Goal: Communication & Community: Connect with others

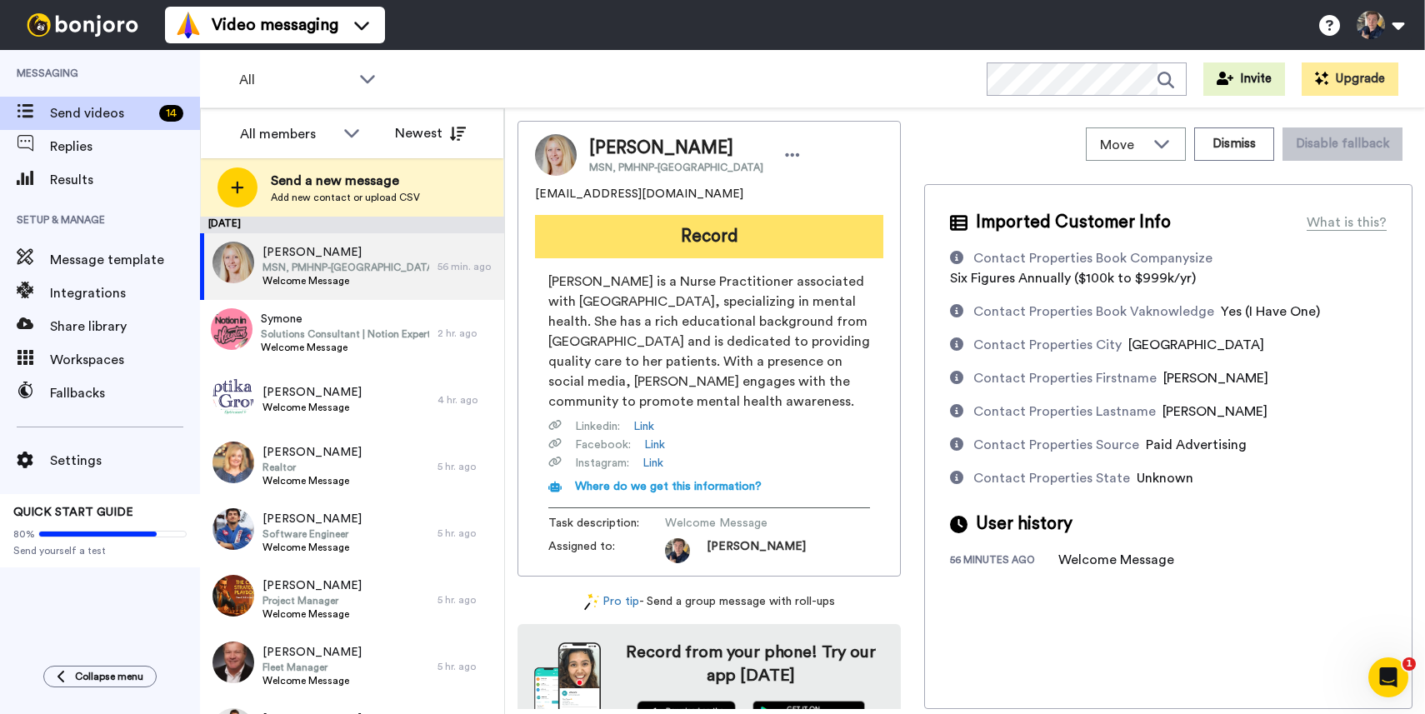
click at [697, 233] on button "Record" at bounding box center [709, 236] width 348 height 43
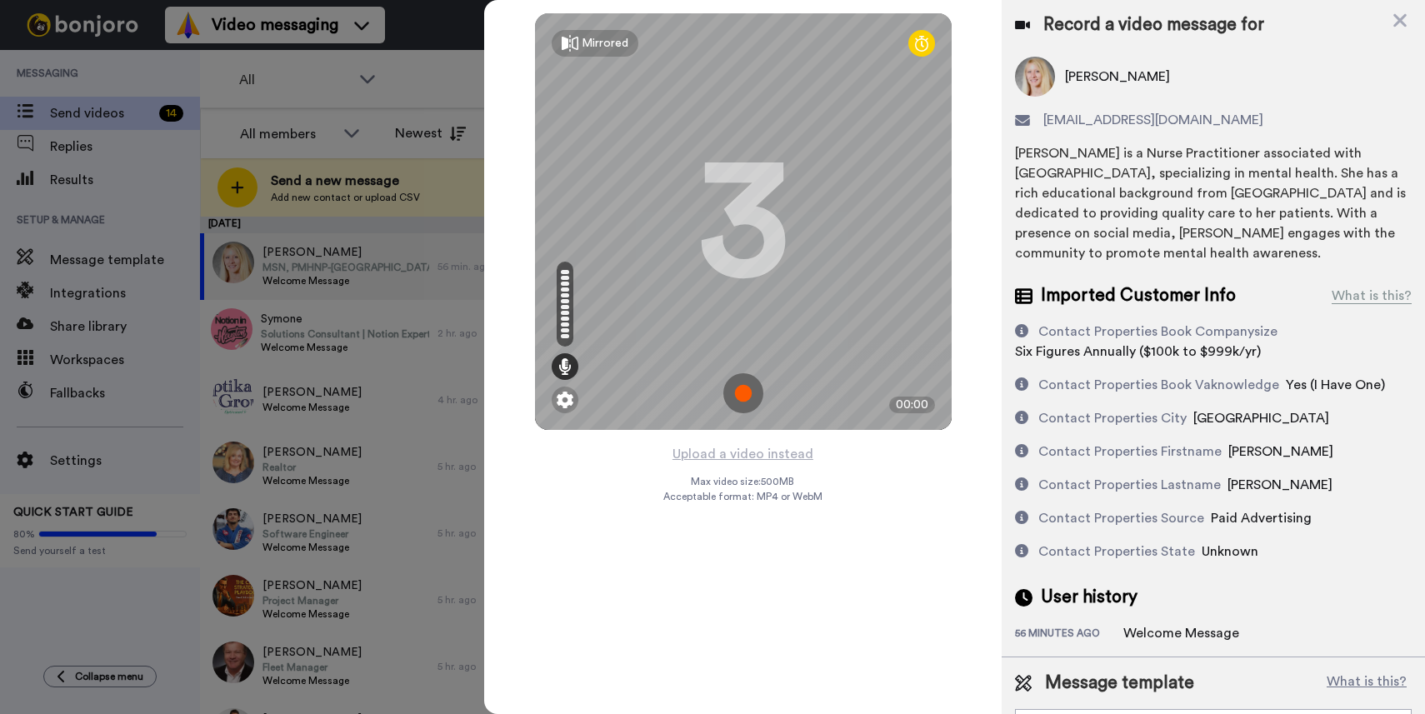
click at [743, 387] on img at bounding box center [743, 393] width 40 height 40
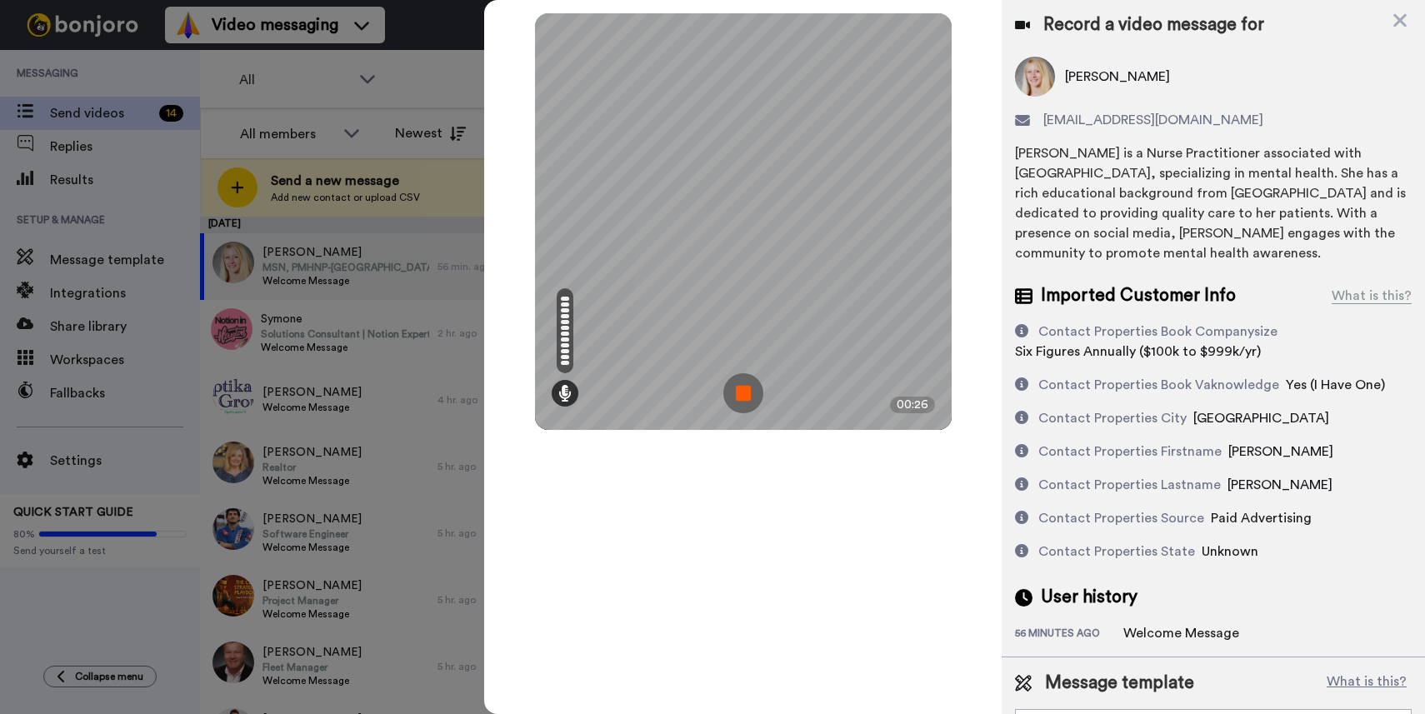
click at [732, 401] on img at bounding box center [743, 393] width 40 height 40
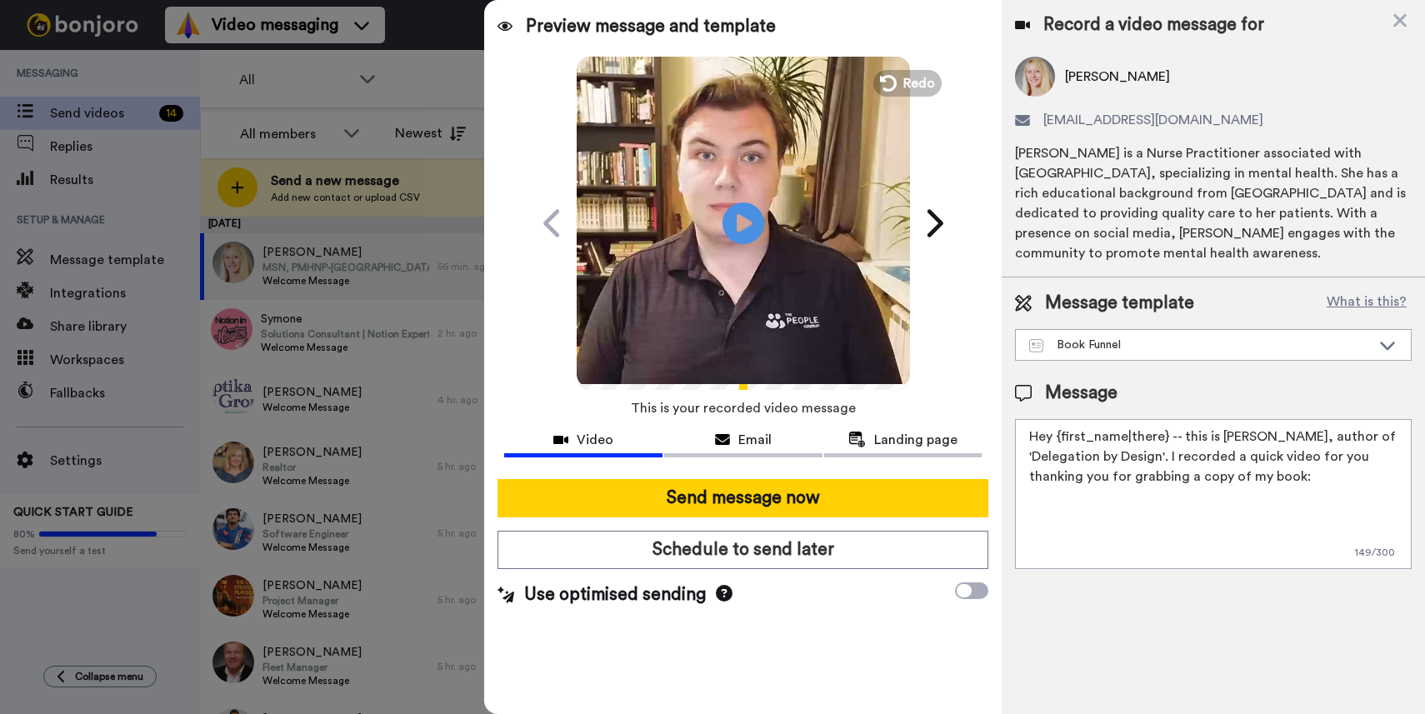
click at [720, 590] on icon at bounding box center [724, 593] width 17 height 17
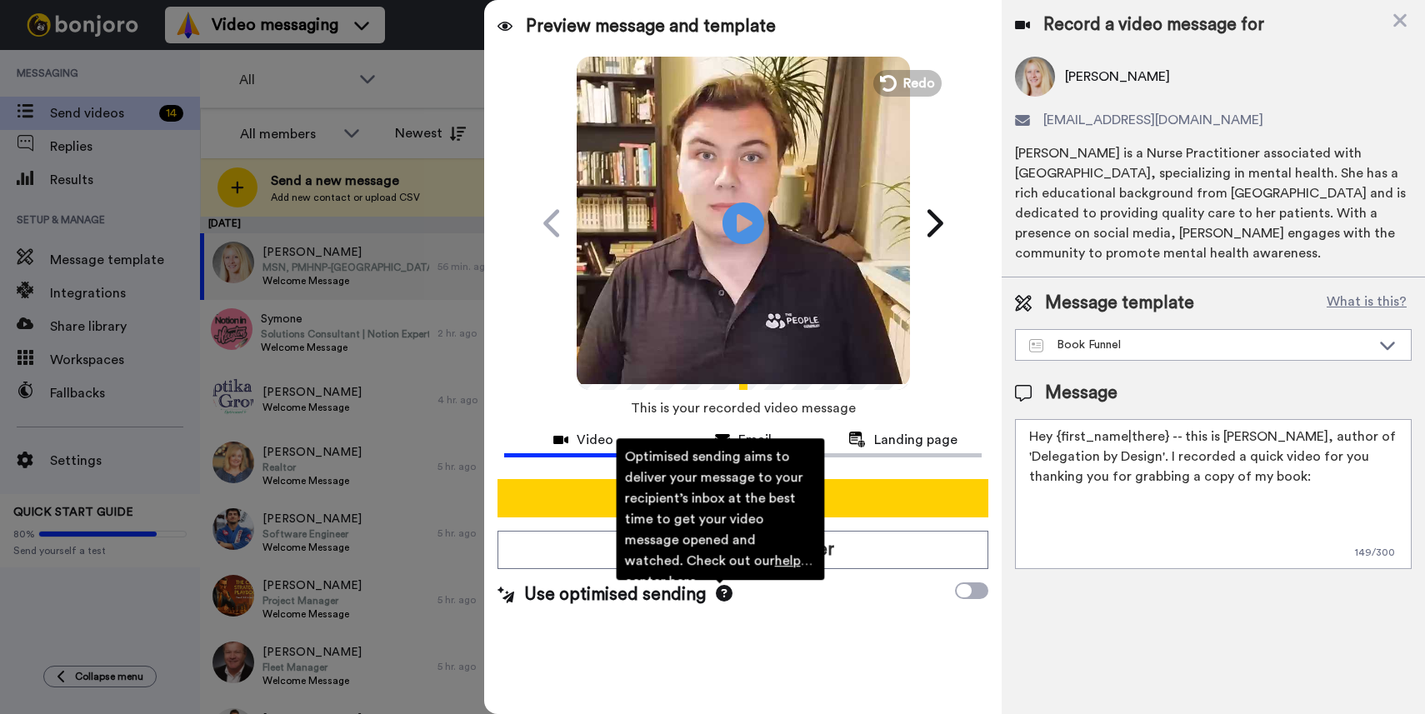
click at [720, 590] on icon at bounding box center [724, 593] width 17 height 17
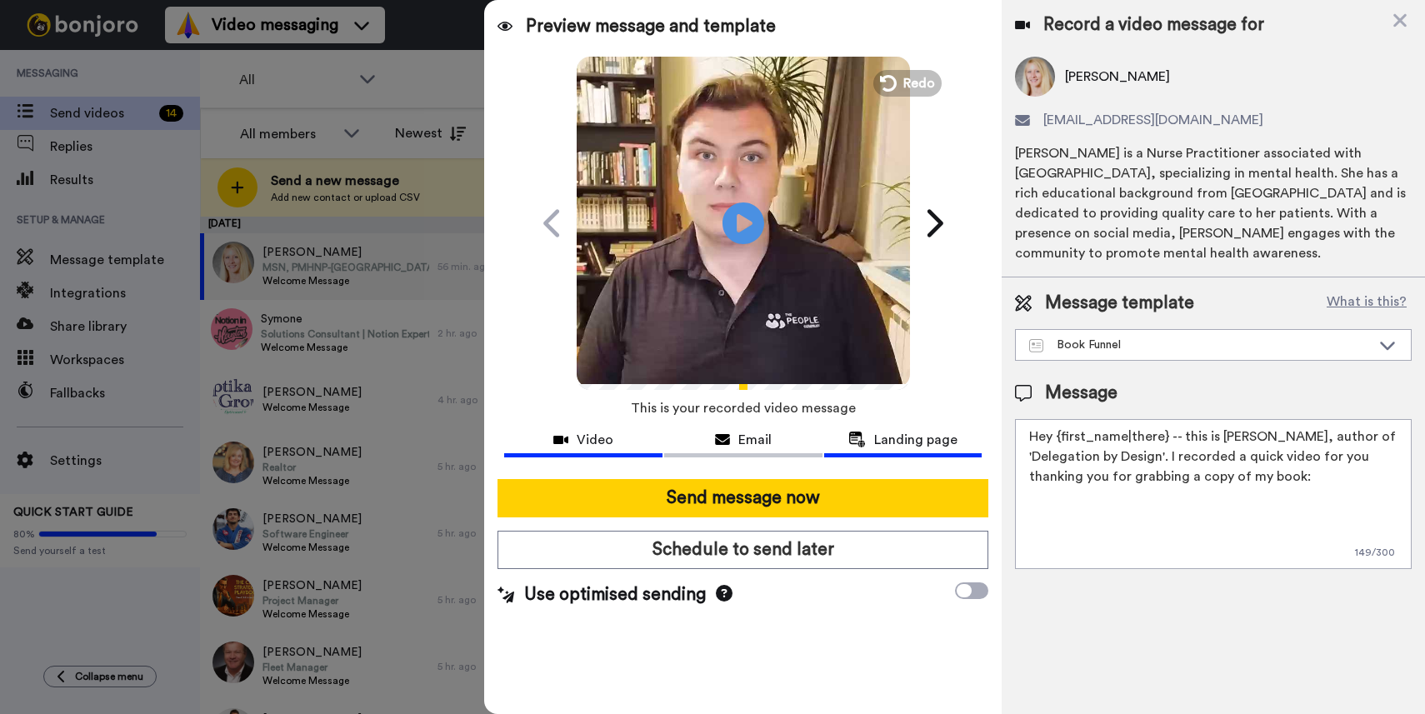
click at [884, 443] on span "Landing page" at bounding box center [915, 440] width 83 height 20
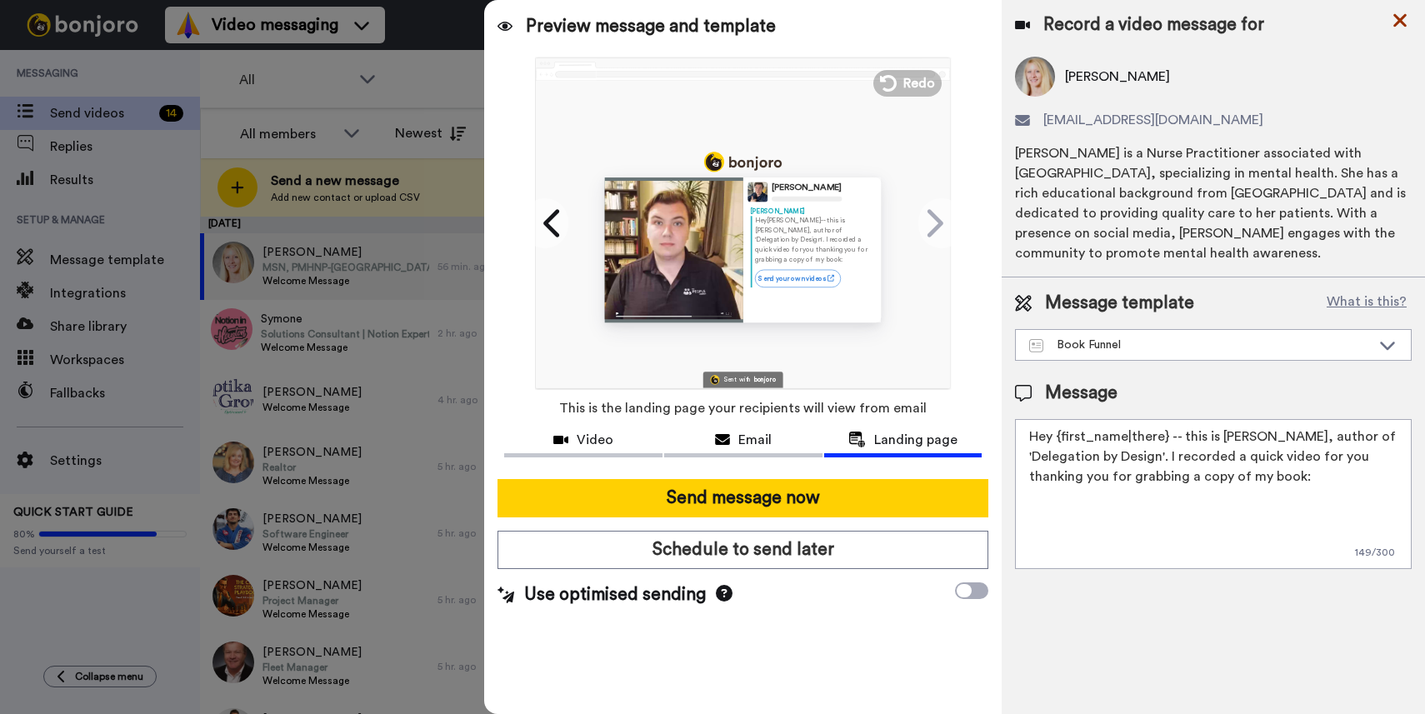
click at [1403, 20] on icon at bounding box center [1399, 20] width 17 height 21
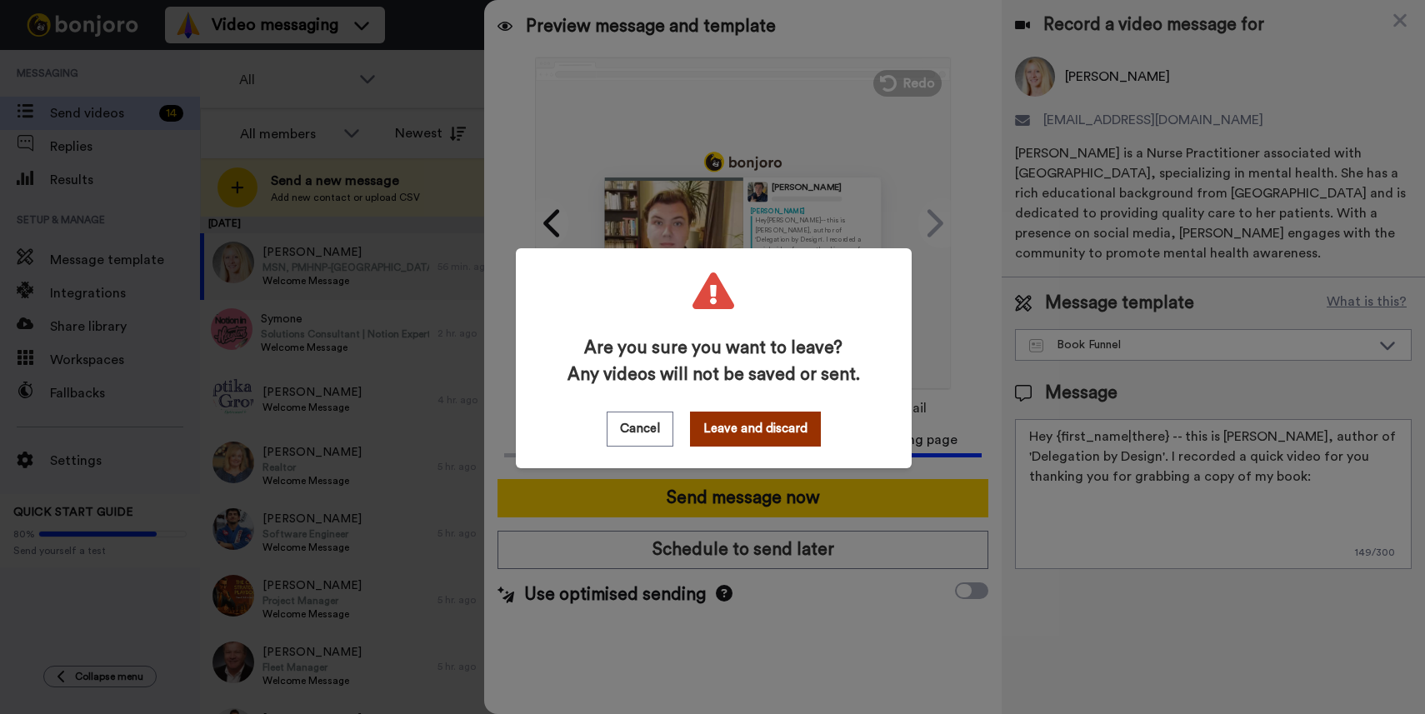
click at [749, 437] on button "Leave and discard" at bounding box center [755, 429] width 131 height 35
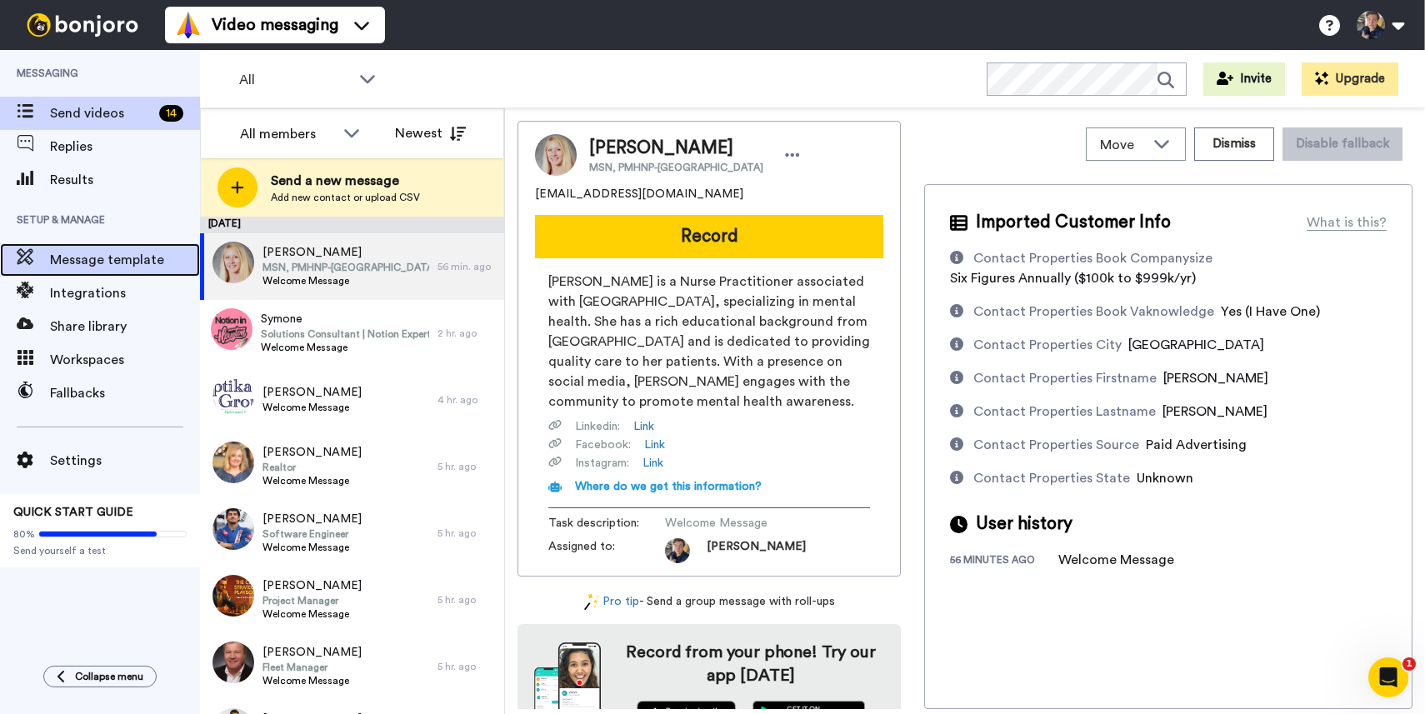
click at [98, 270] on div "Message template" at bounding box center [100, 259] width 200 height 33
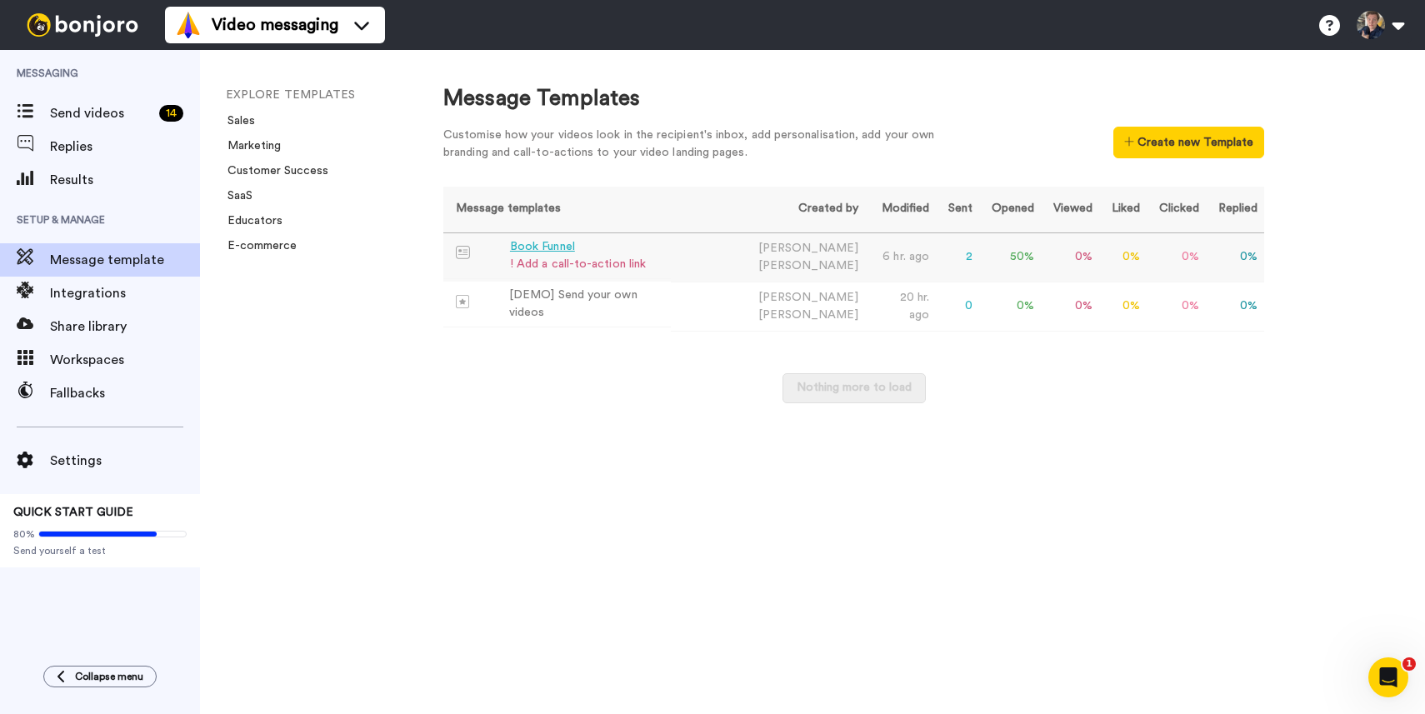
click at [622, 254] on div "Book Funnel" at bounding box center [578, 246] width 136 height 17
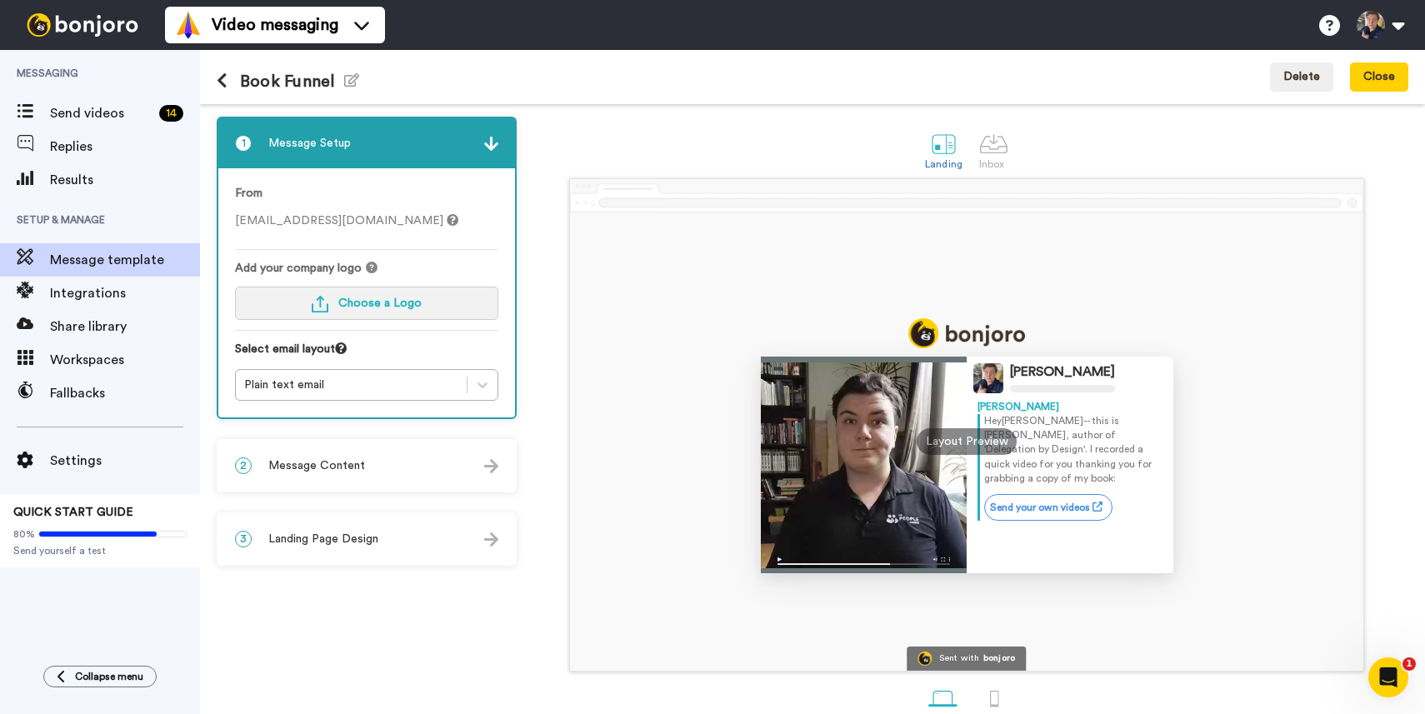
click at [393, 309] on span "Choose a Logo" at bounding box center [379, 303] width 83 height 12
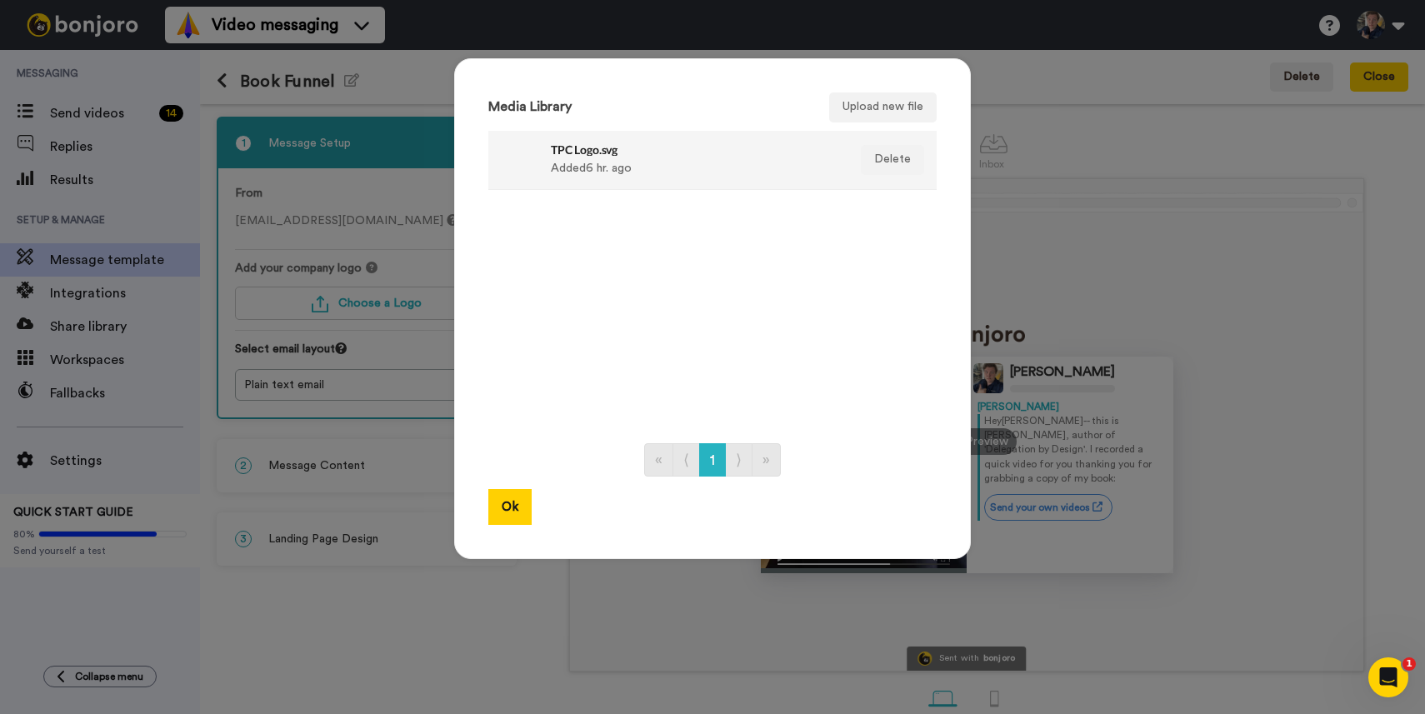
click at [629, 164] on div "TPC Logo.svg Added 6 hr. ago" at bounding box center [694, 160] width 287 height 42
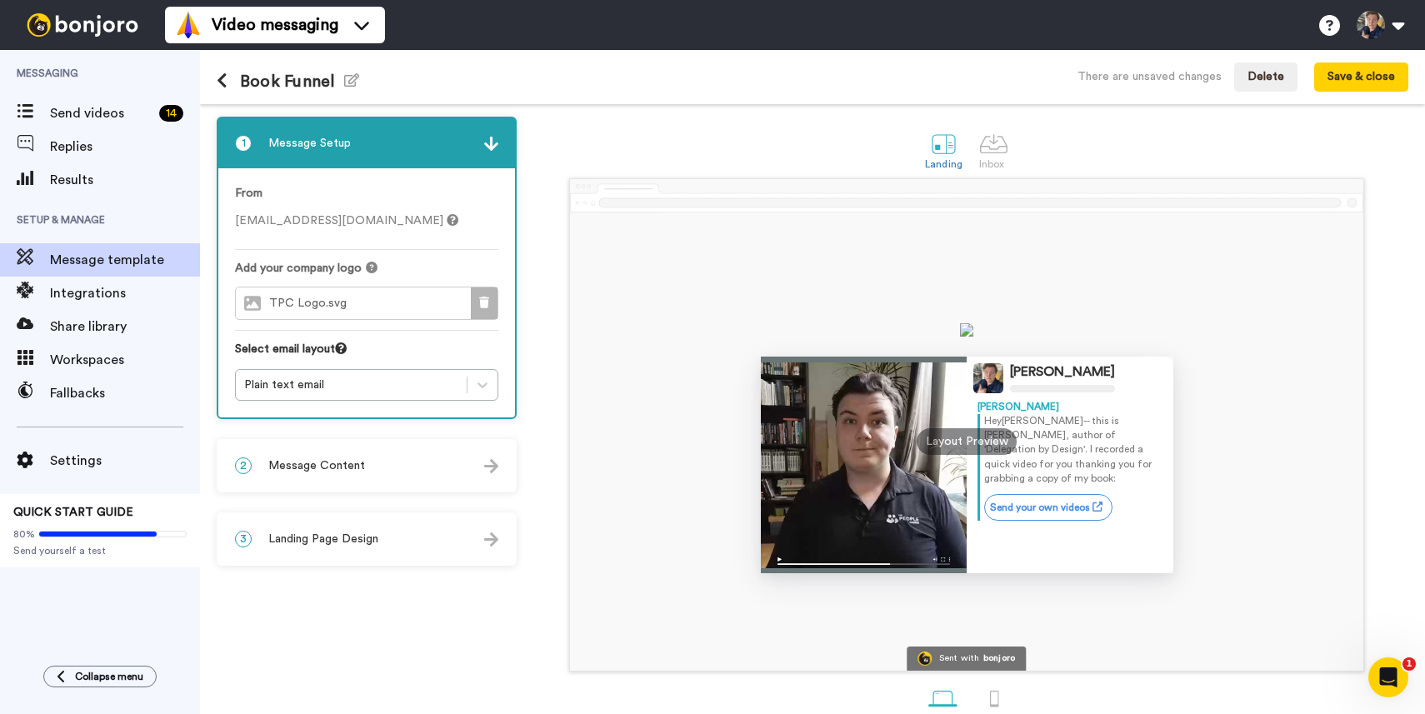
click at [484, 300] on icon at bounding box center [484, 303] width 10 height 12
click at [370, 289] on button "Choose a Logo" at bounding box center [366, 303] width 263 height 33
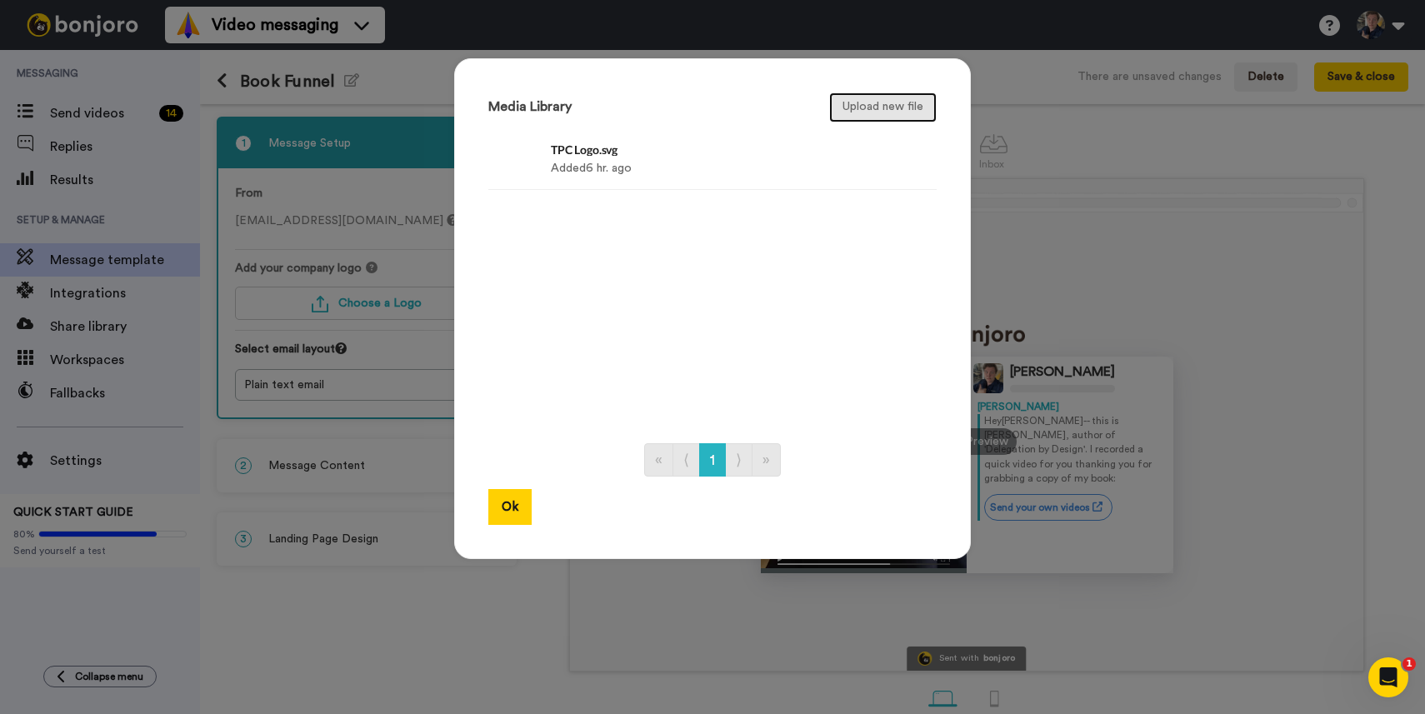
click at [870, 109] on button "Upload new file" at bounding box center [882, 107] width 107 height 30
click at [592, 122] on div "Media Library Upload new file TPC - Transparent Icon.png Added 3 sec. ago Delet…" at bounding box center [712, 308] width 517 height 501
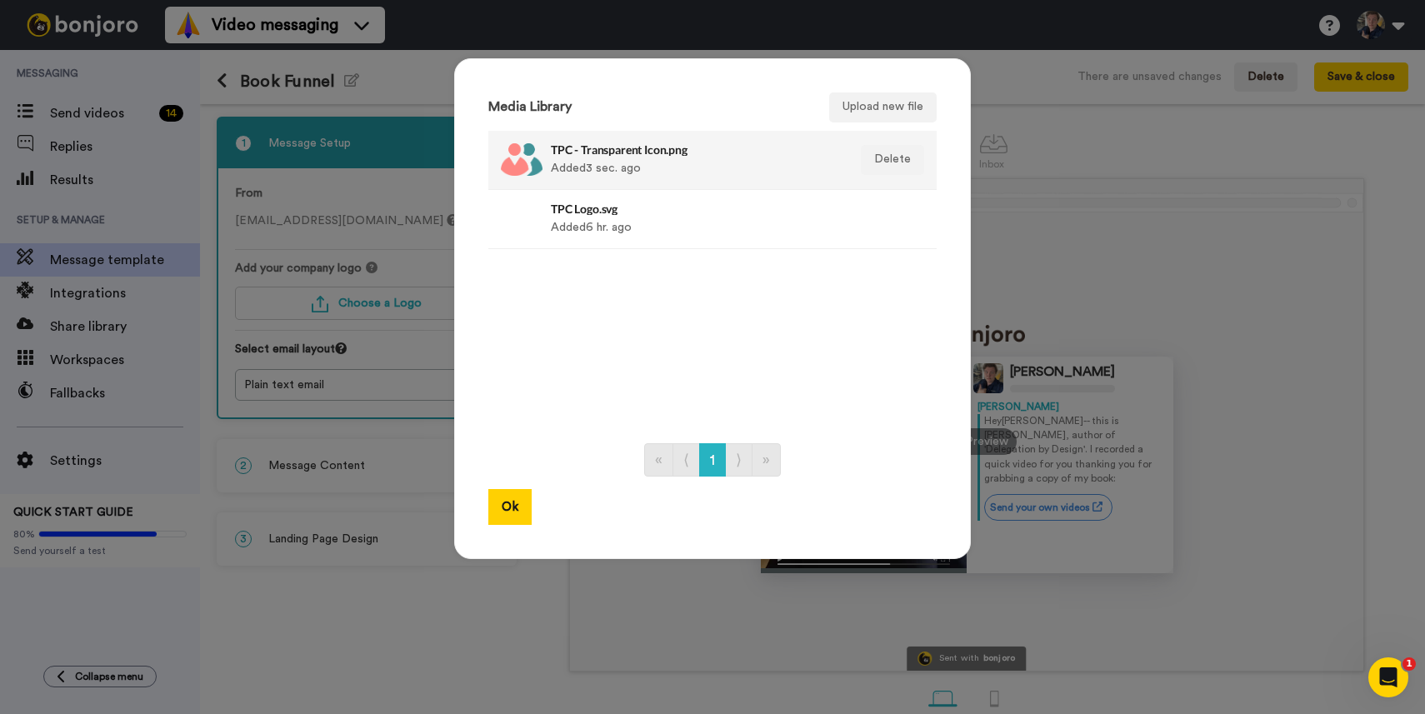
click at [590, 141] on div "TPC - Transparent Icon.png Added 3 sec. ago" at bounding box center [694, 160] width 287 height 42
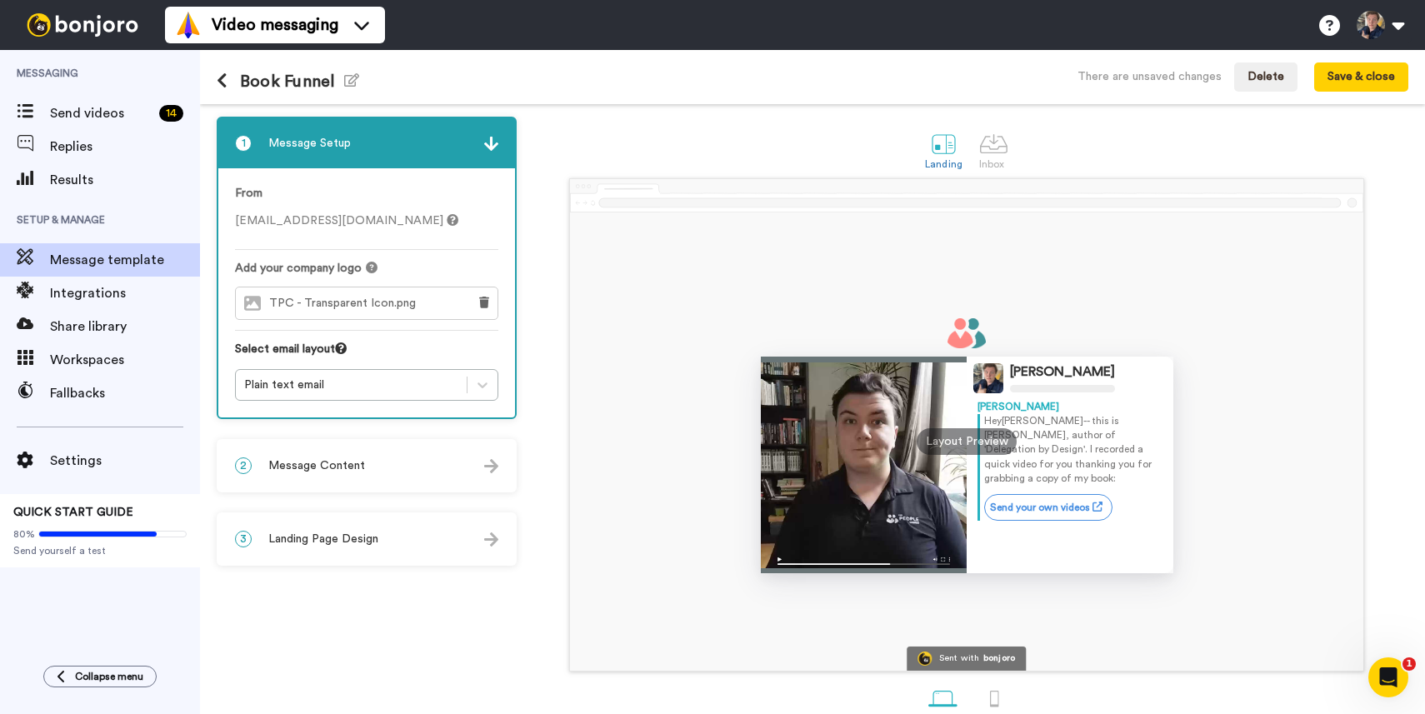
click at [346, 467] on span "Message Content" at bounding box center [316, 465] width 97 height 17
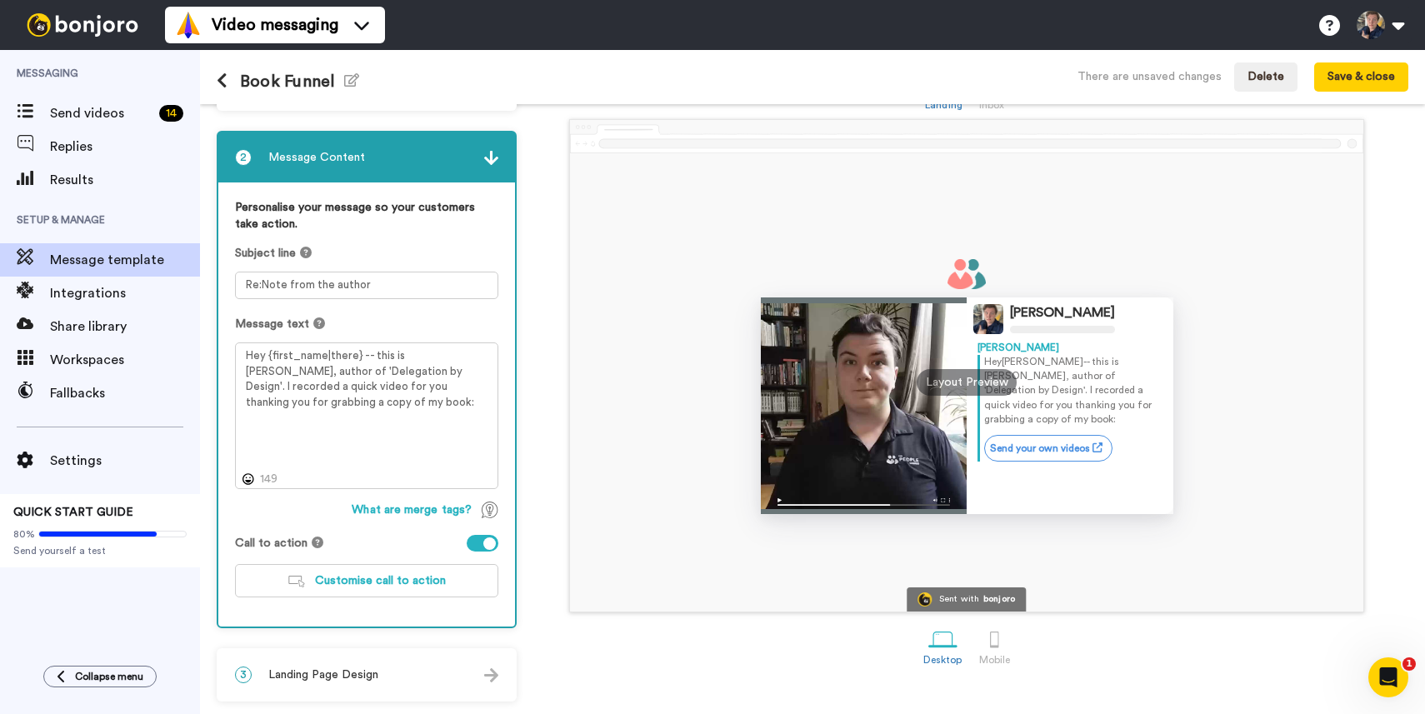
drag, startPoint x: 401, startPoint y: 670, endPoint x: 390, endPoint y: 644, distance: 28.0
click at [401, 670] on div "3 Landing Page Design" at bounding box center [366, 675] width 297 height 50
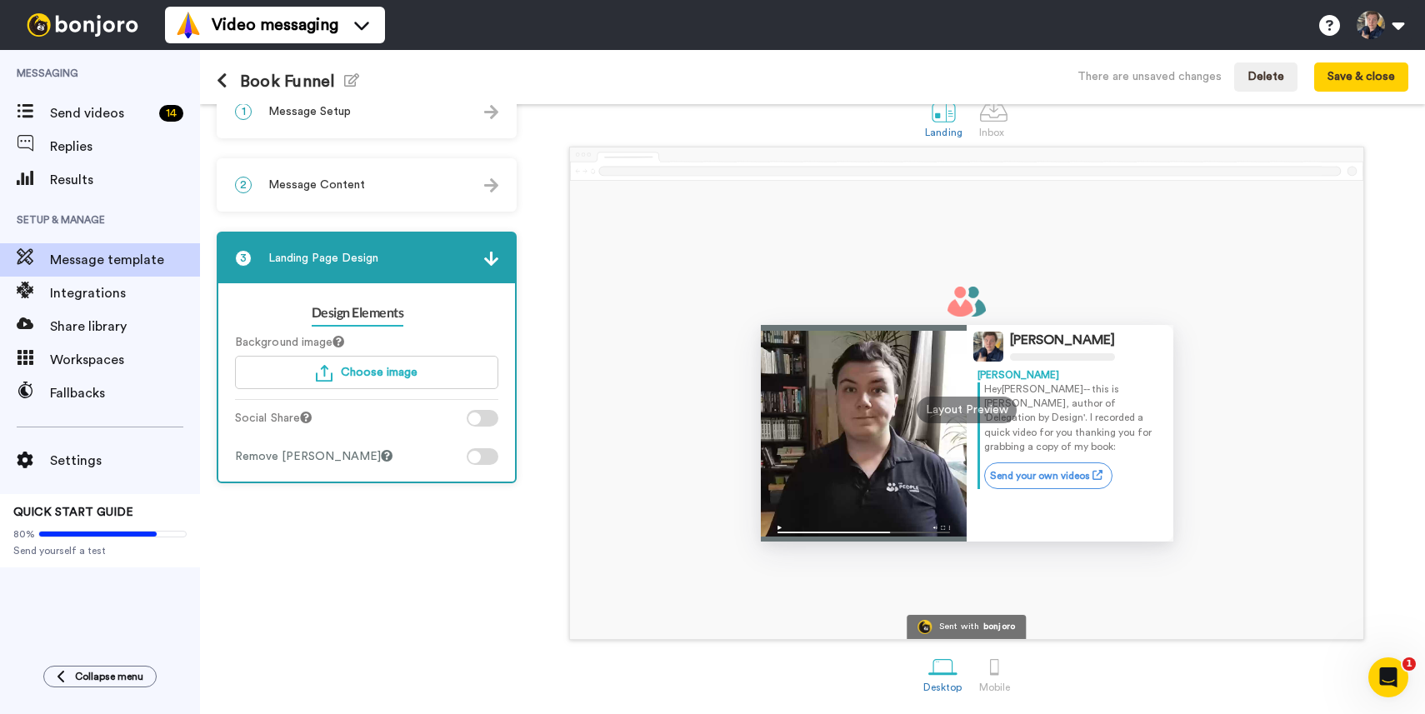
click at [365, 170] on div "2 Message Content" at bounding box center [366, 185] width 297 height 50
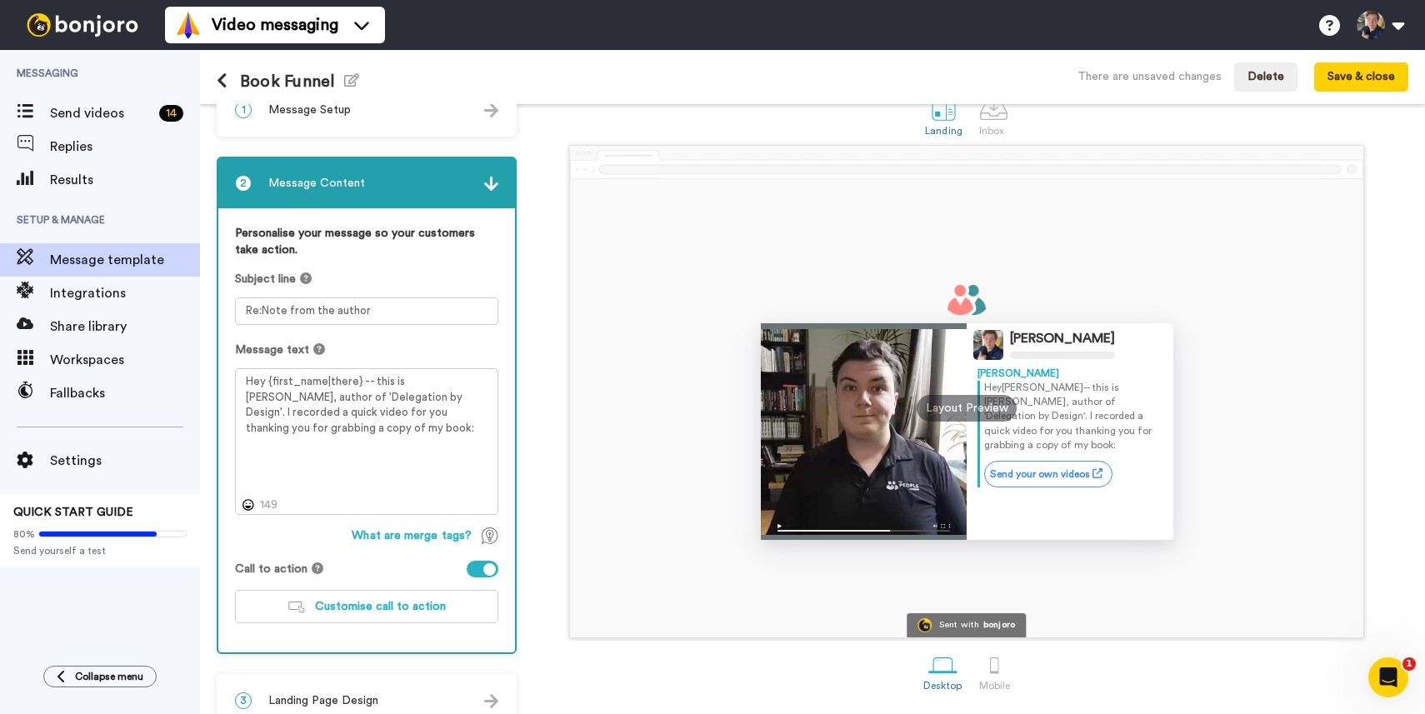
scroll to position [59, 0]
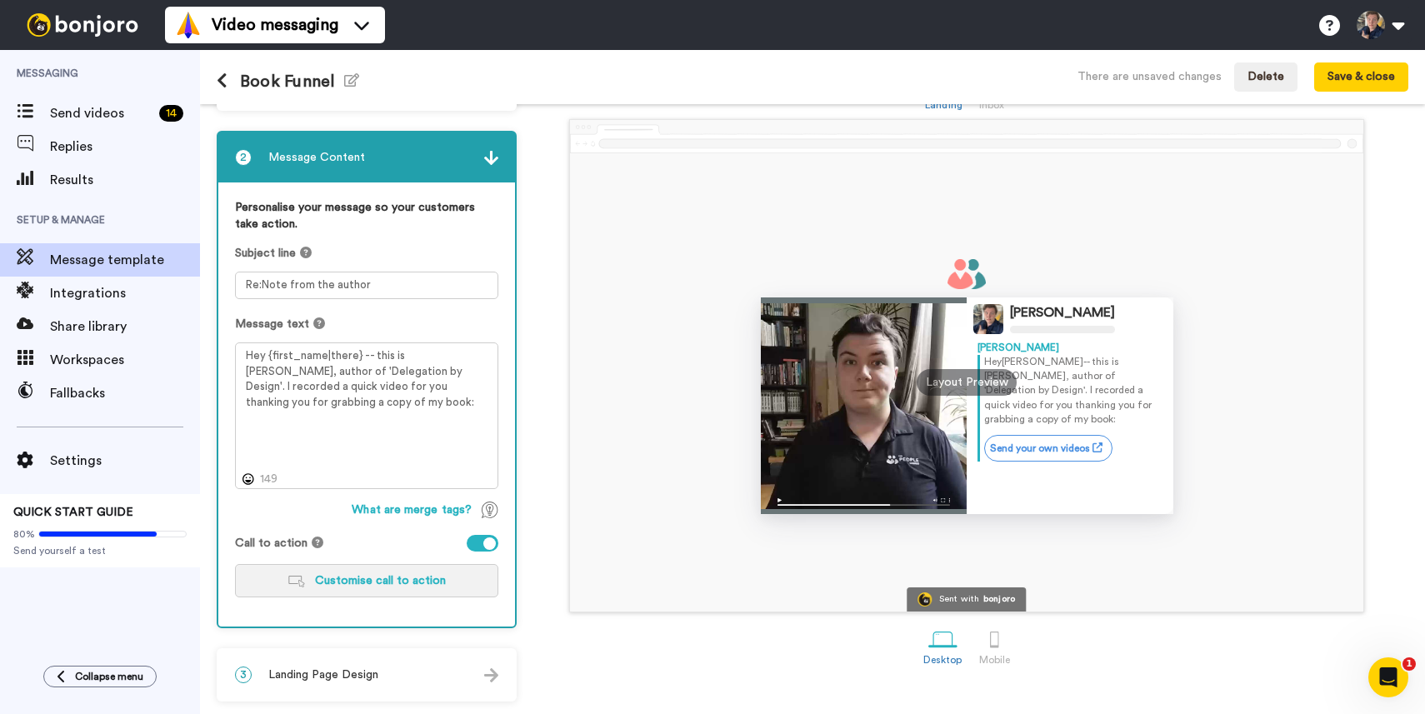
click at [432, 584] on span "Customise call to action" at bounding box center [380, 581] width 131 height 12
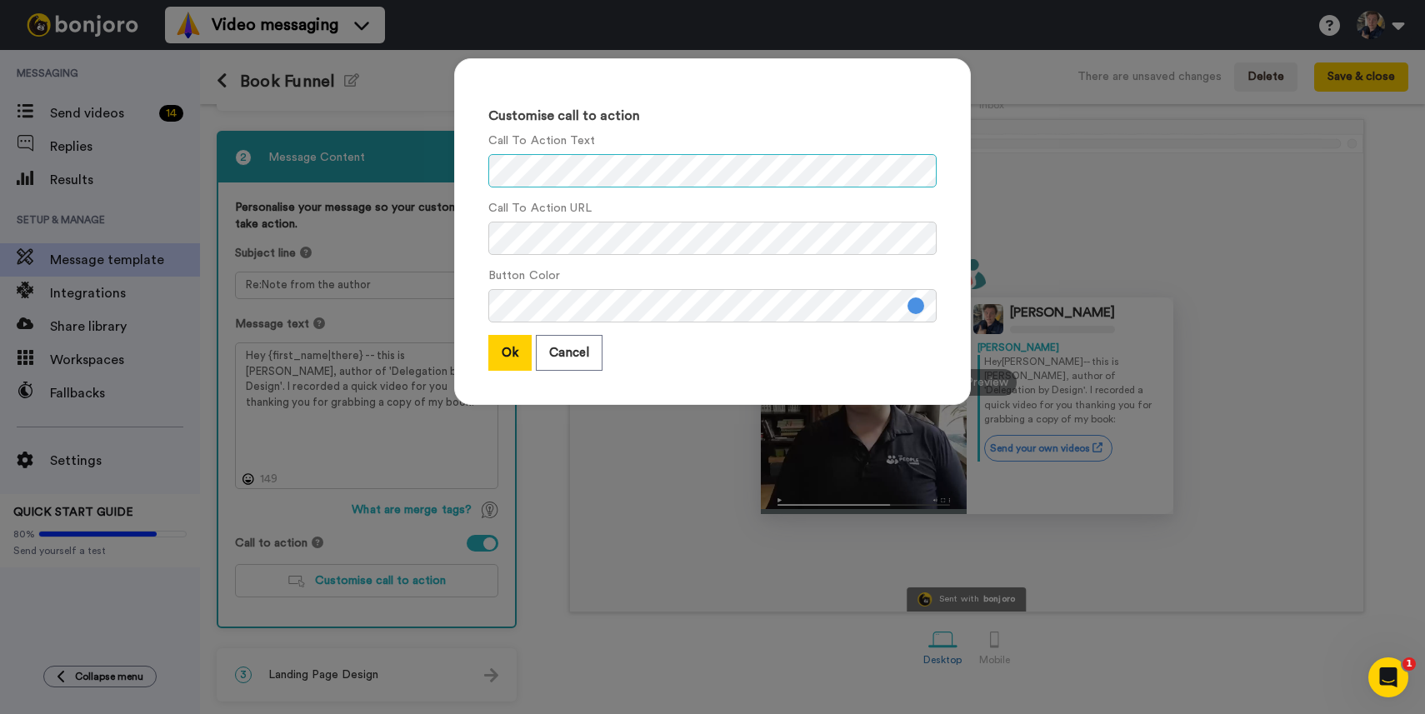
click at [483, 152] on div "Customise call to action Call To Action Text Call To Action URL Button Color Ok…" at bounding box center [712, 231] width 517 height 347
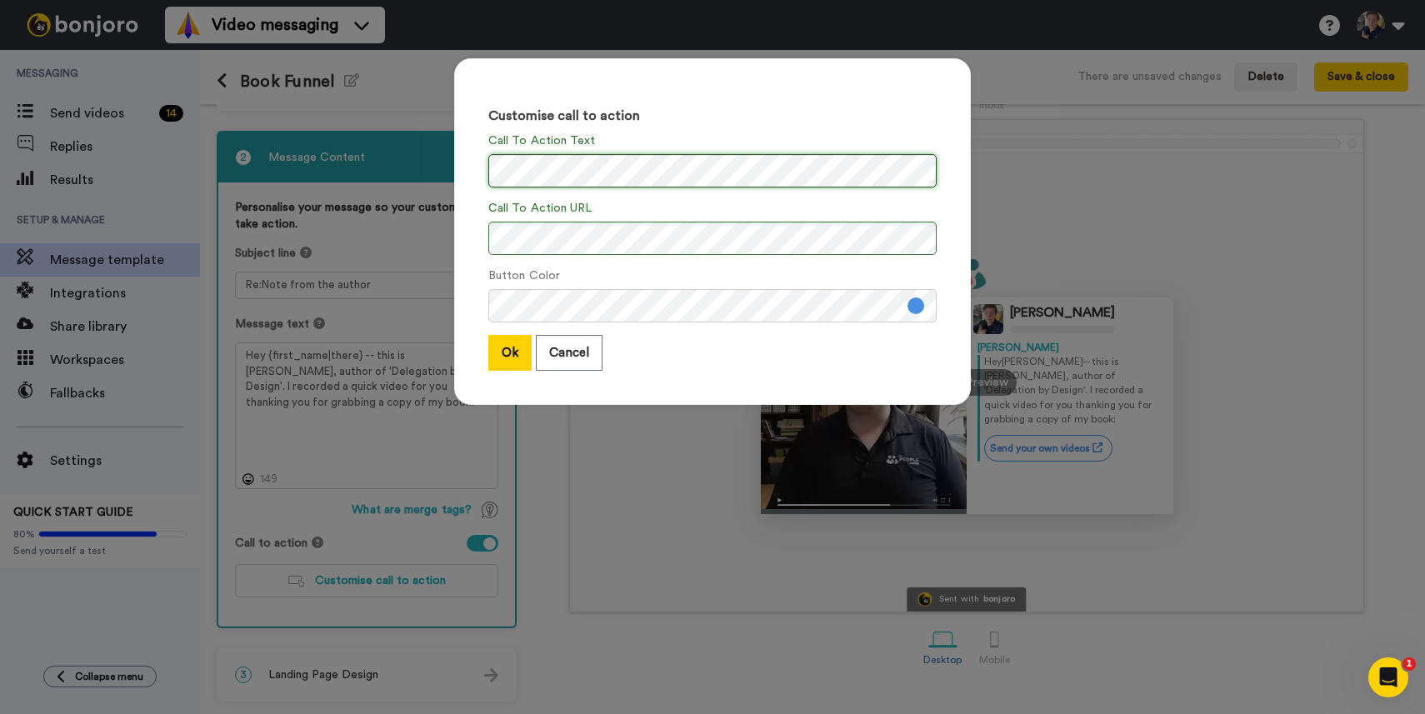
click at [447, 165] on div "Customise call to action Call To Action Text Call To Action URL Button Color Ok…" at bounding box center [712, 240] width 550 height 397
click at [477, 162] on div "Customise call to action Call To Action Text Call To Action URL Button Color Ok…" at bounding box center [712, 231] width 517 height 347
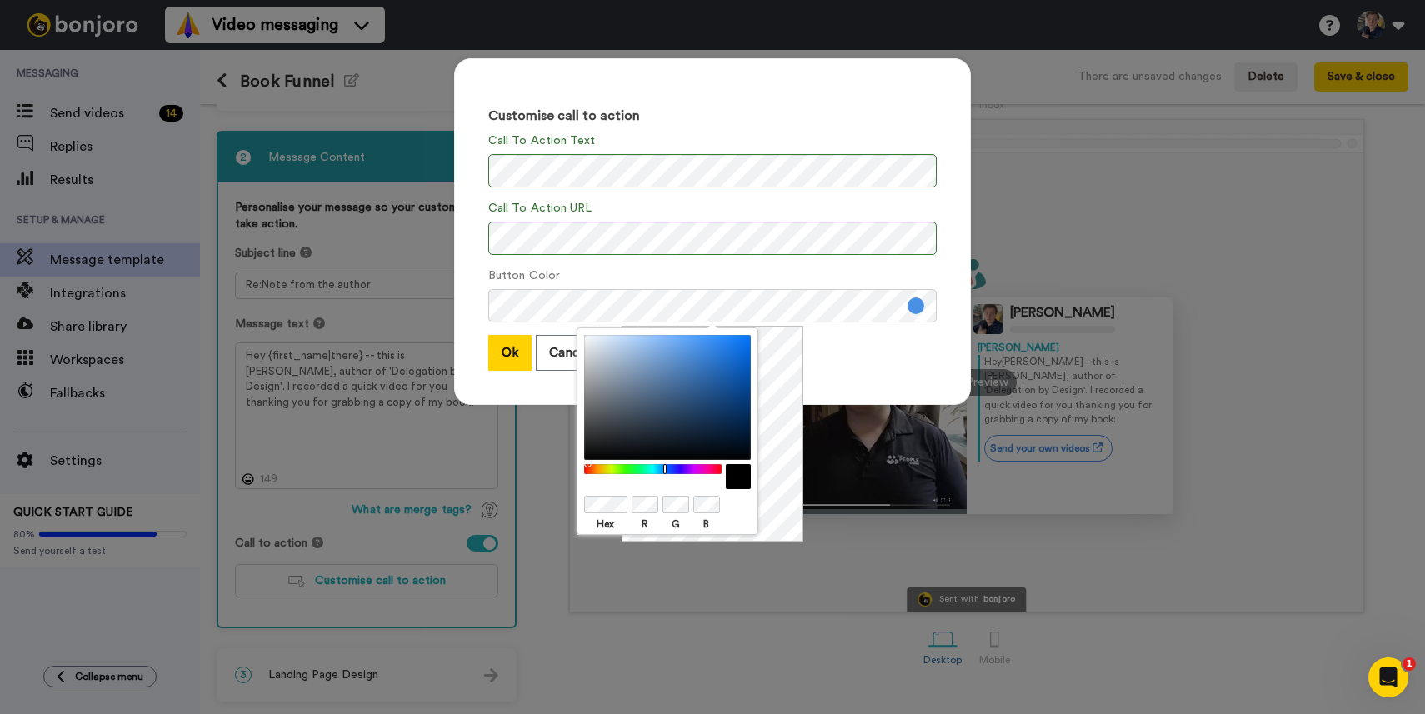
drag, startPoint x: 632, startPoint y: 427, endPoint x: 502, endPoint y: 515, distance: 156.5
click at [505, 517] on body "Video messaging Switch to Video messaging Testimonials Try me for free! Setting…" at bounding box center [712, 357] width 1425 height 714
click at [510, 359] on button "Ok" at bounding box center [509, 353] width 43 height 36
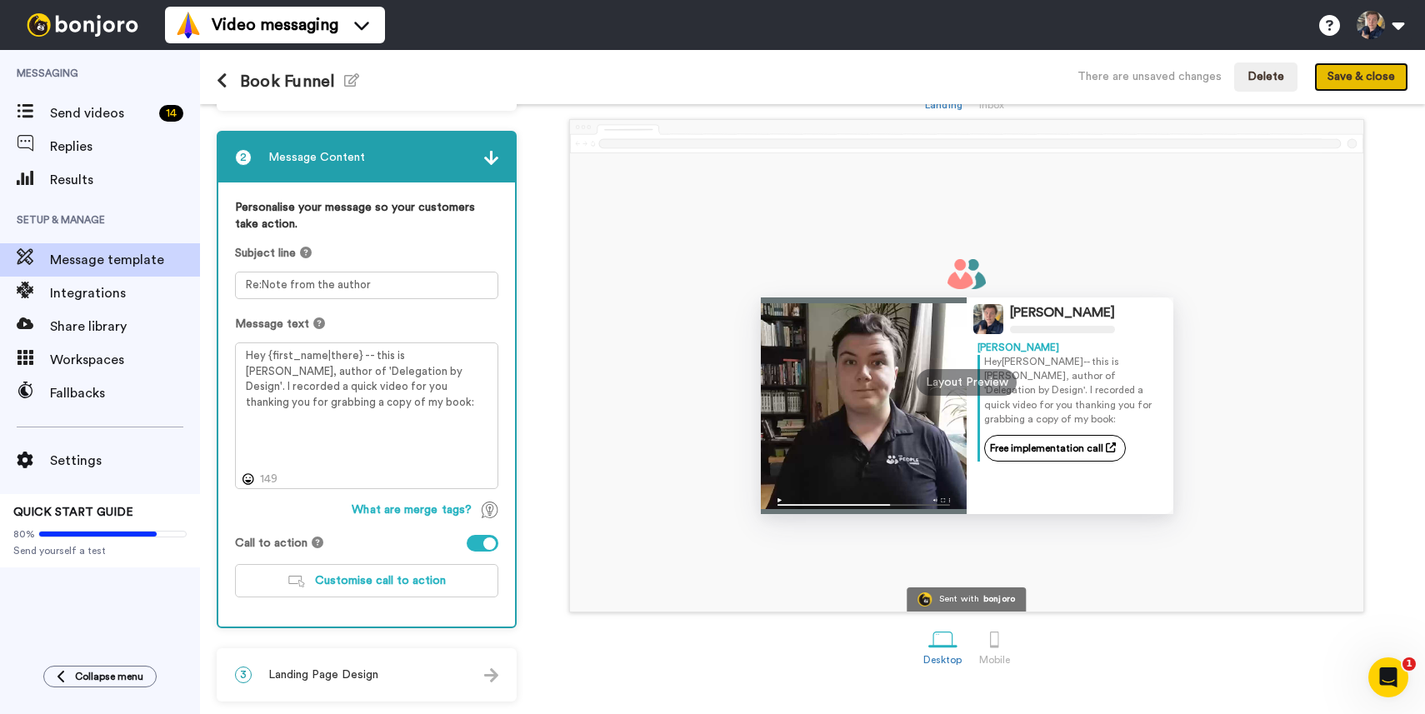
click at [1349, 67] on button "Save & close" at bounding box center [1361, 77] width 94 height 30
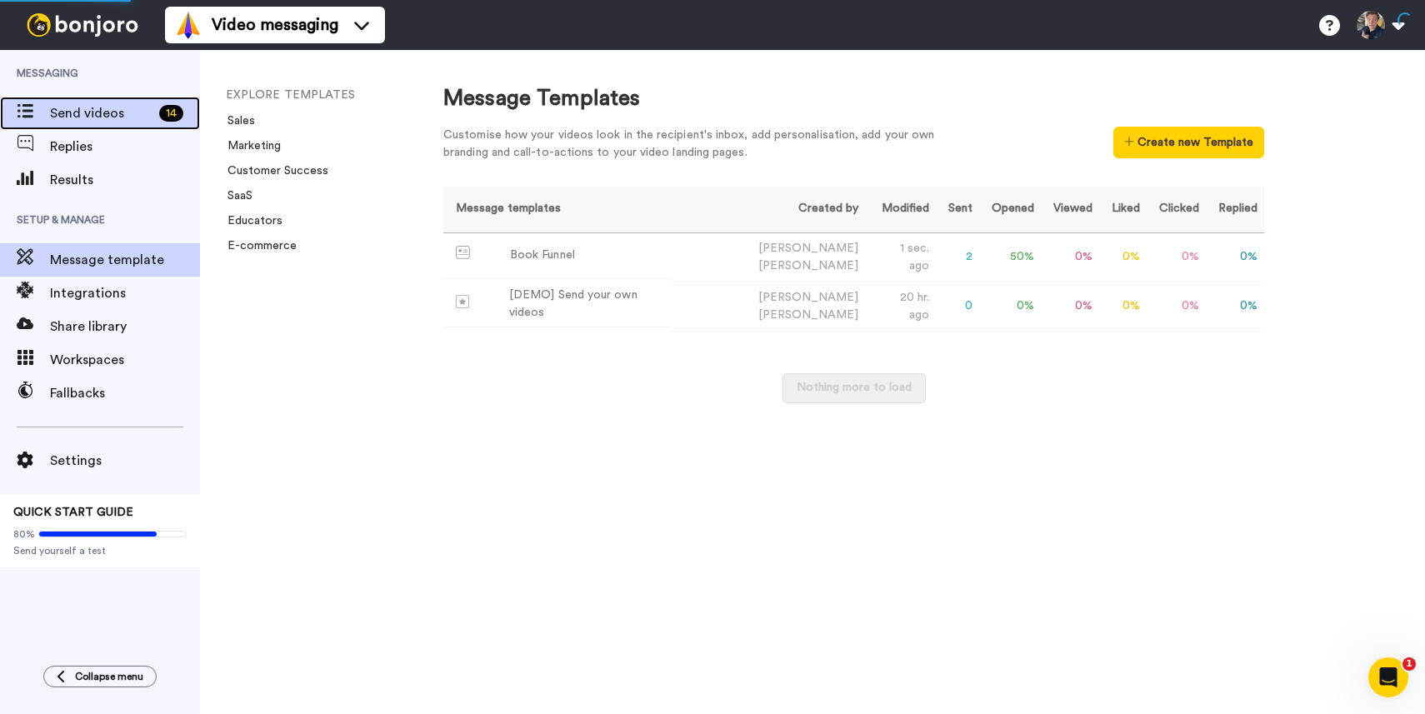
click at [43, 122] on span at bounding box center [25, 113] width 50 height 17
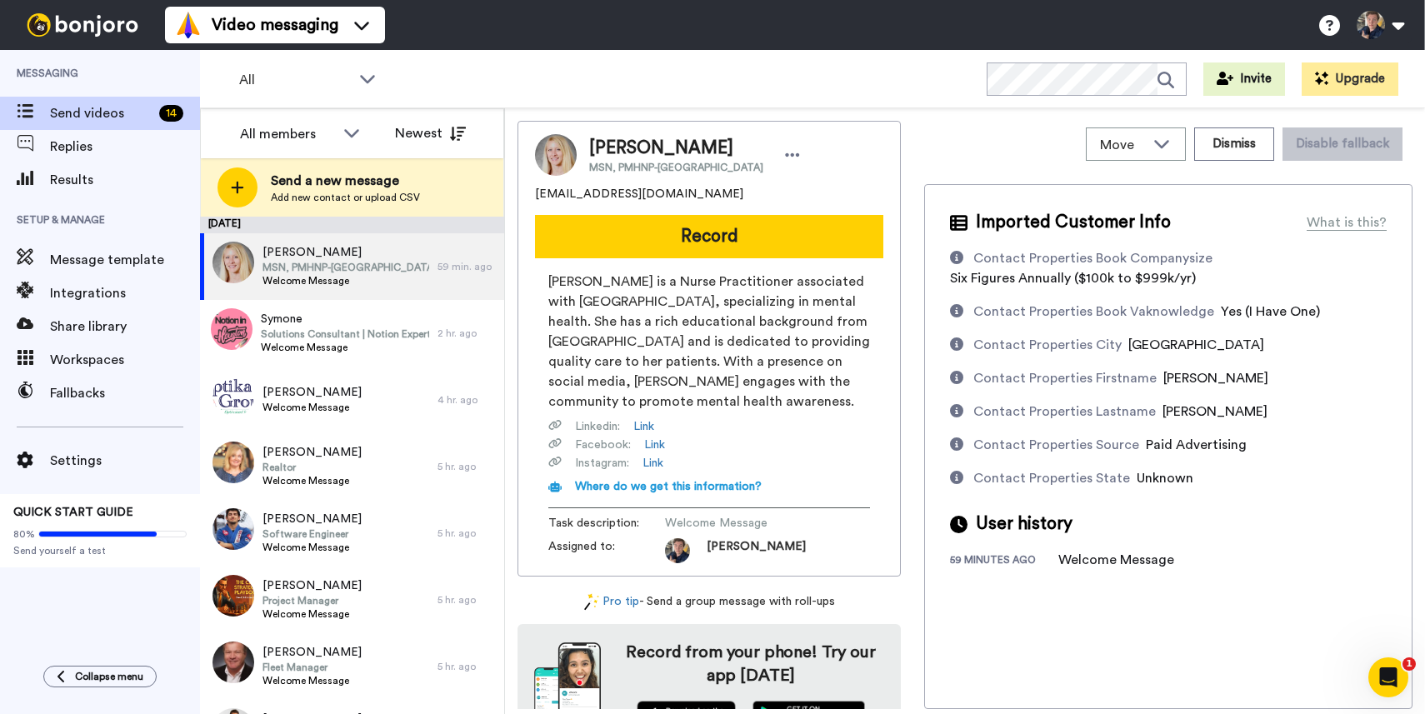
click at [655, 242] on button "Record" at bounding box center [709, 236] width 348 height 43
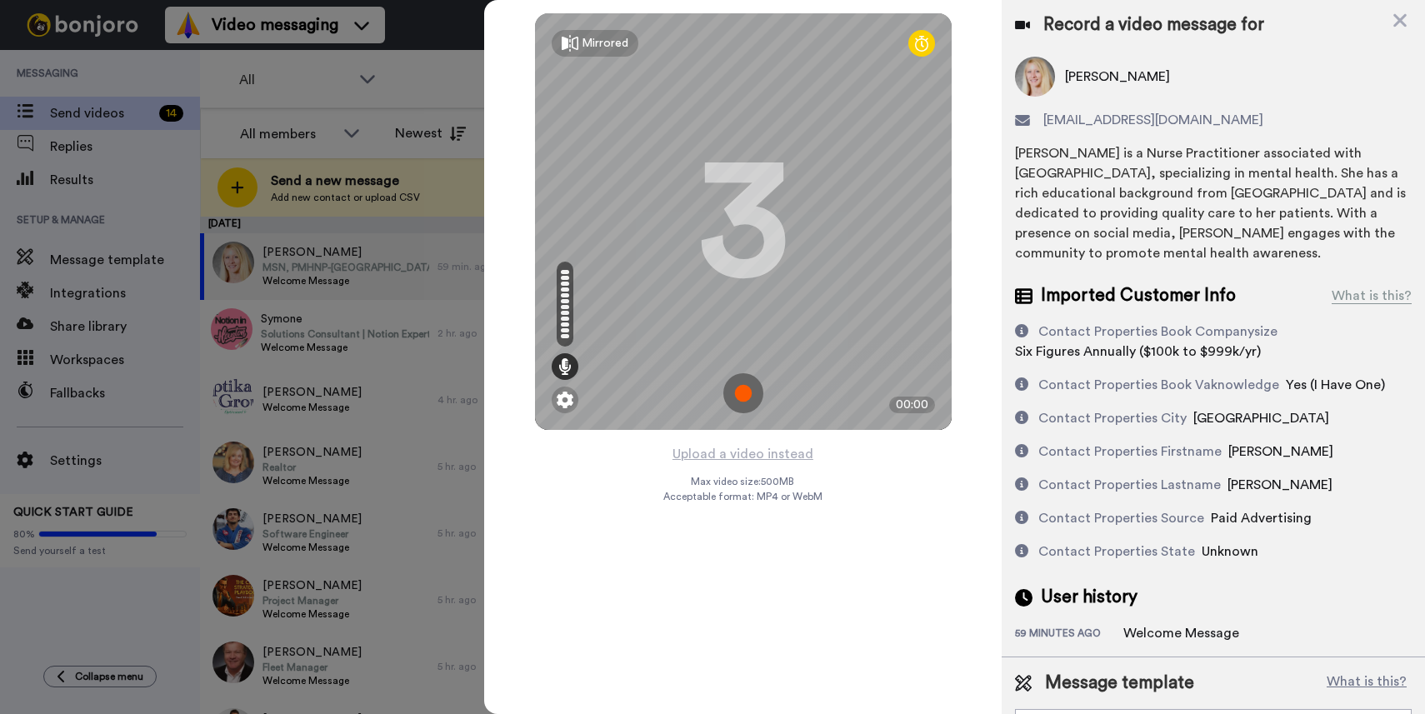
click at [740, 394] on img at bounding box center [743, 393] width 40 height 40
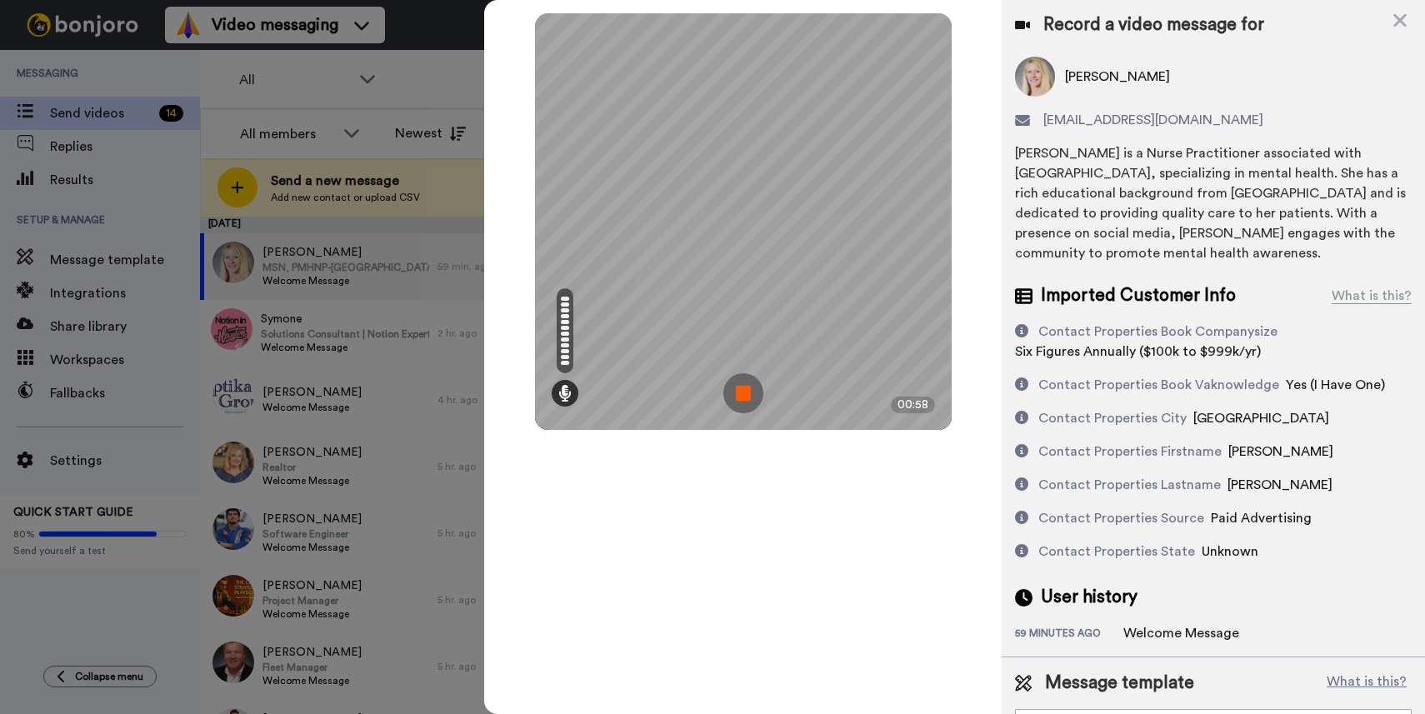
click at [738, 392] on img at bounding box center [743, 393] width 40 height 40
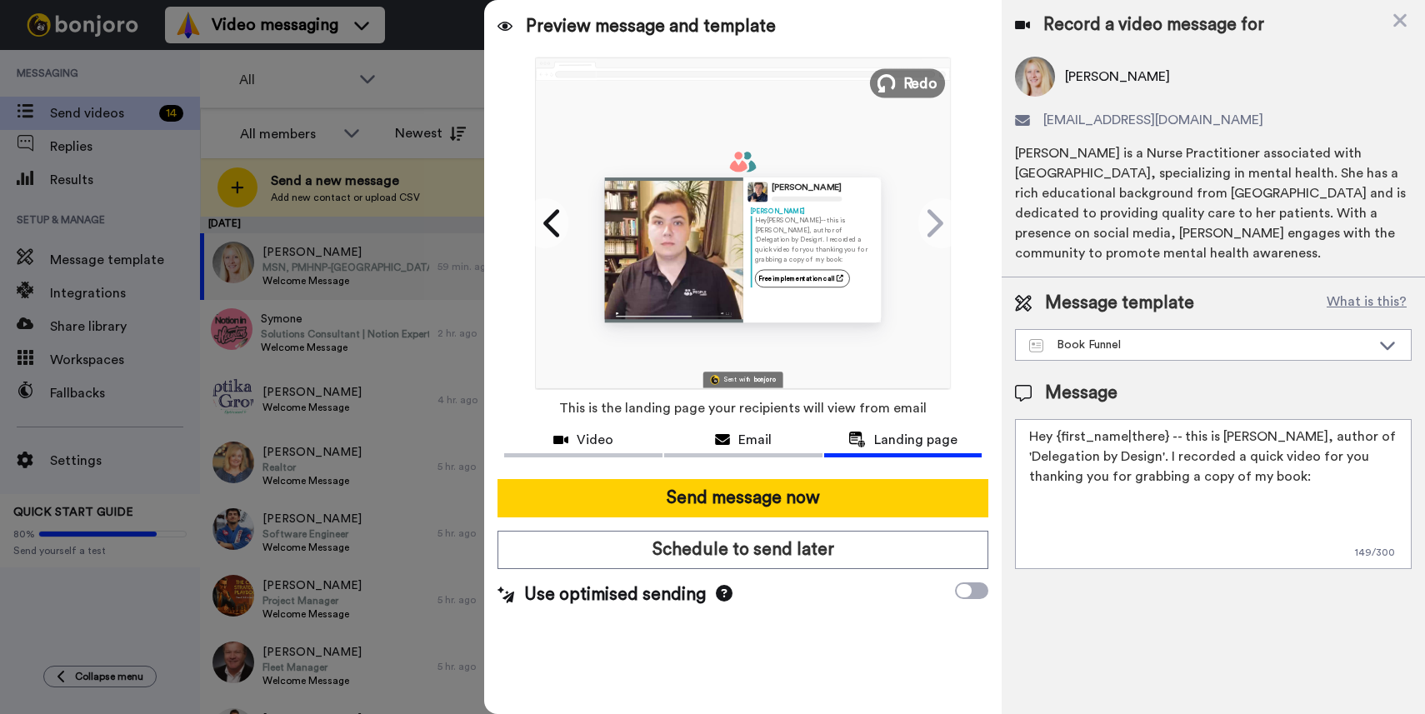
click at [901, 83] on button "Redo" at bounding box center [907, 82] width 75 height 29
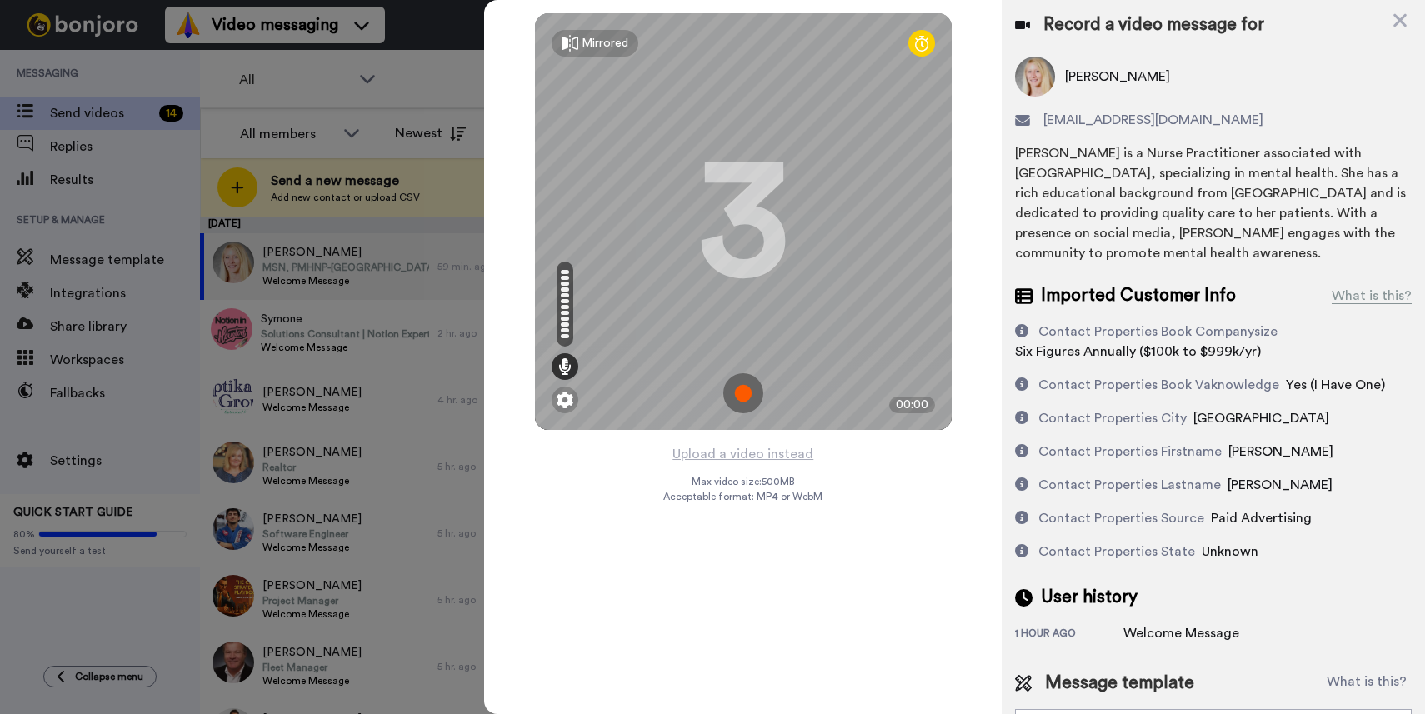
click at [757, 385] on img at bounding box center [743, 393] width 40 height 40
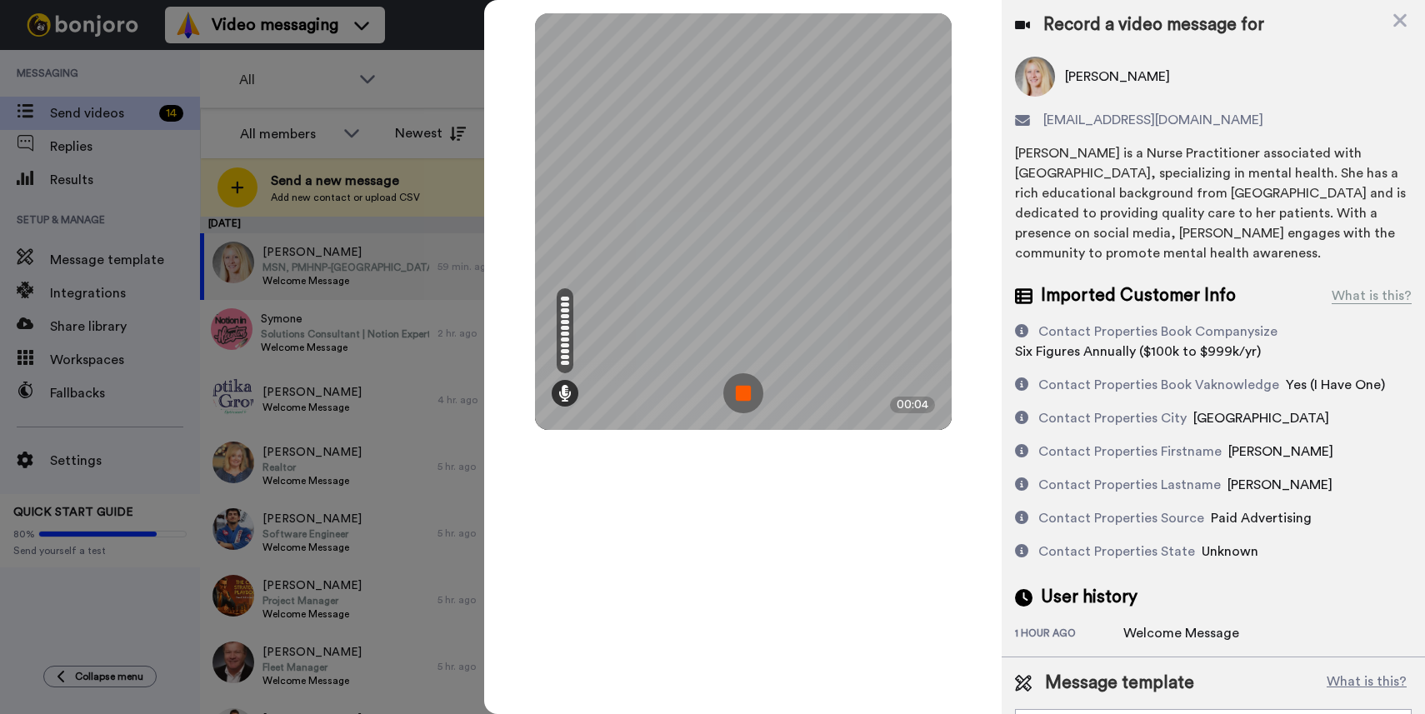
click at [743, 386] on img at bounding box center [743, 393] width 40 height 40
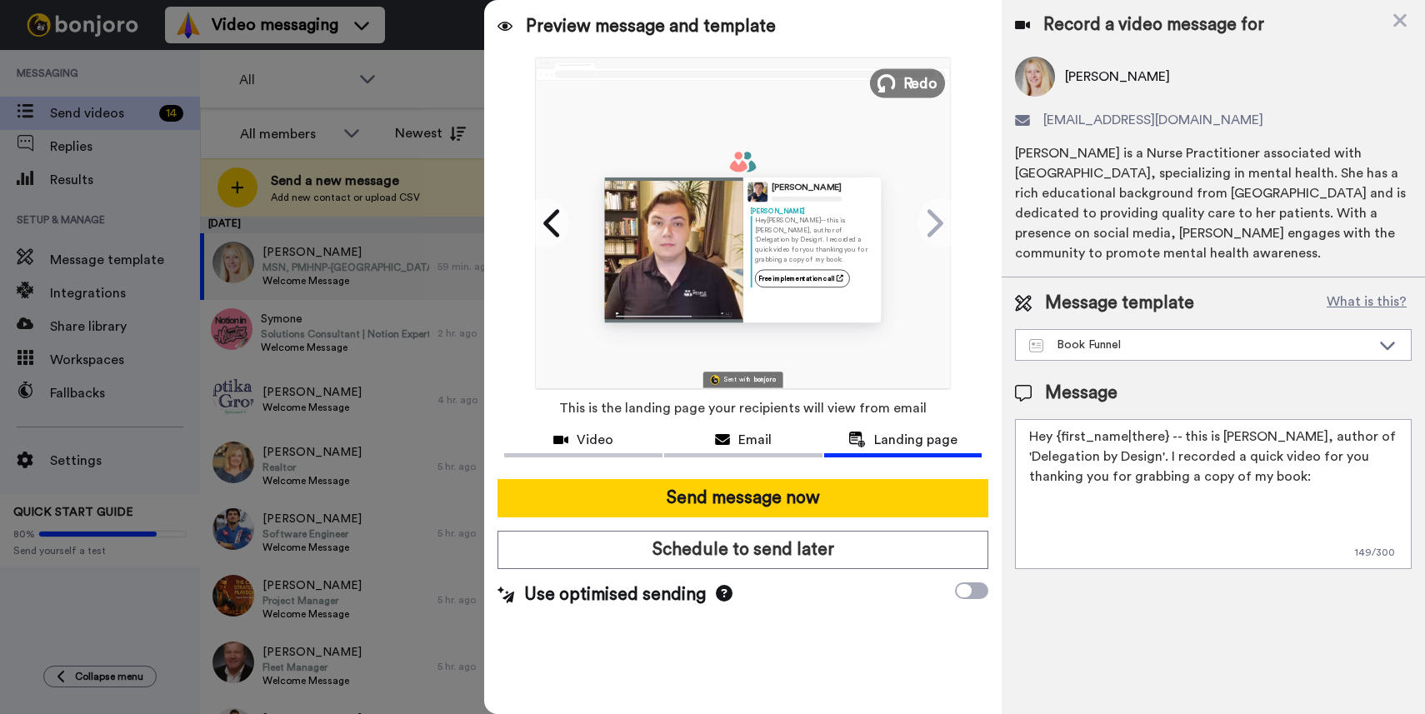
drag, startPoint x: 906, startPoint y: 77, endPoint x: 899, endPoint y: 96, distance: 19.5
click at [906, 77] on span "Redo" at bounding box center [919, 83] width 35 height 22
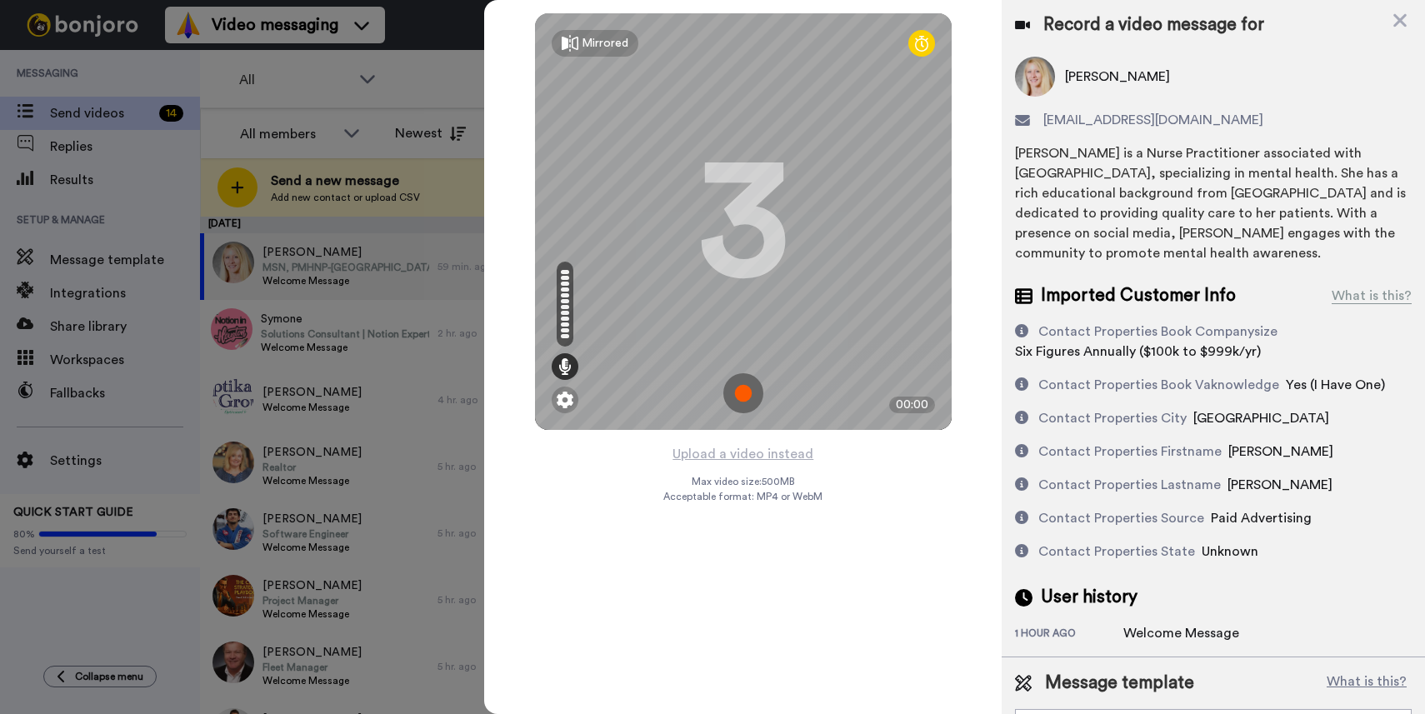
click at [747, 402] on img at bounding box center [743, 393] width 40 height 40
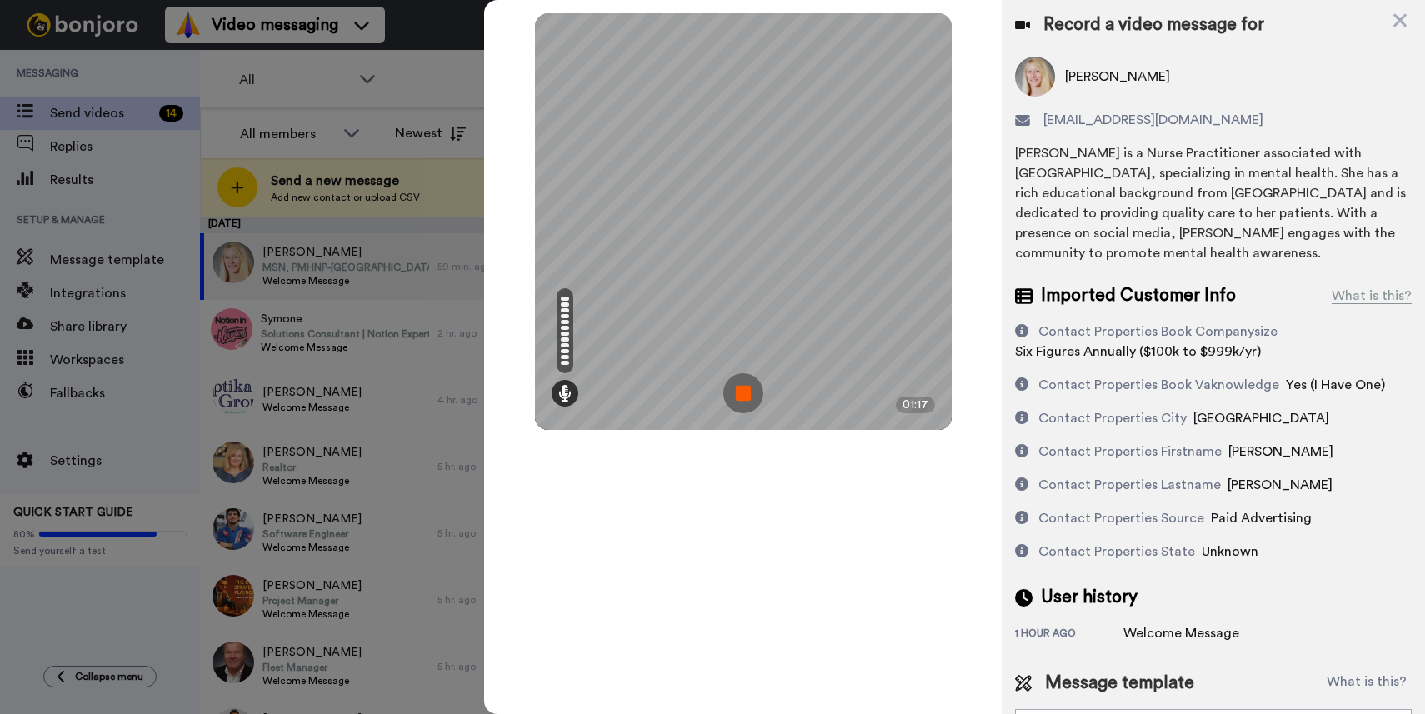
click at [732, 407] on img at bounding box center [743, 393] width 40 height 40
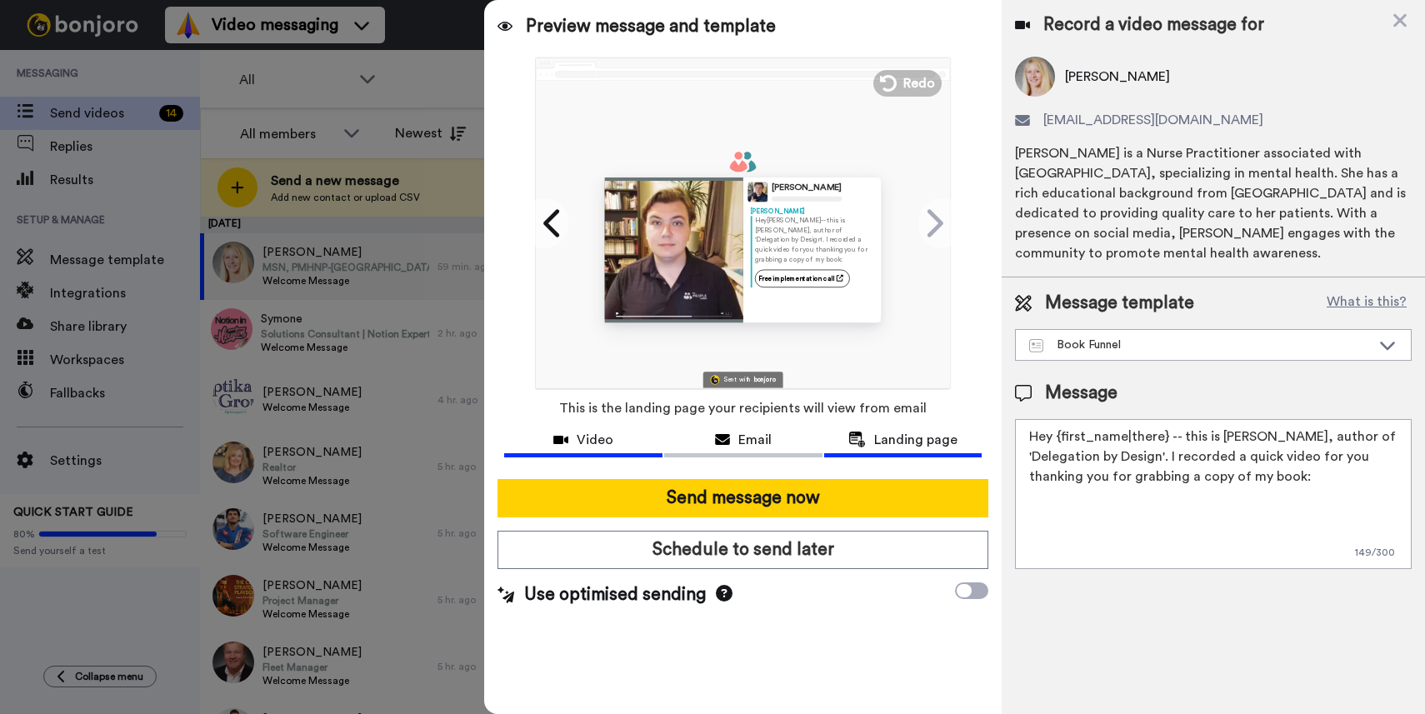
click at [603, 436] on span "Video" at bounding box center [595, 440] width 37 height 20
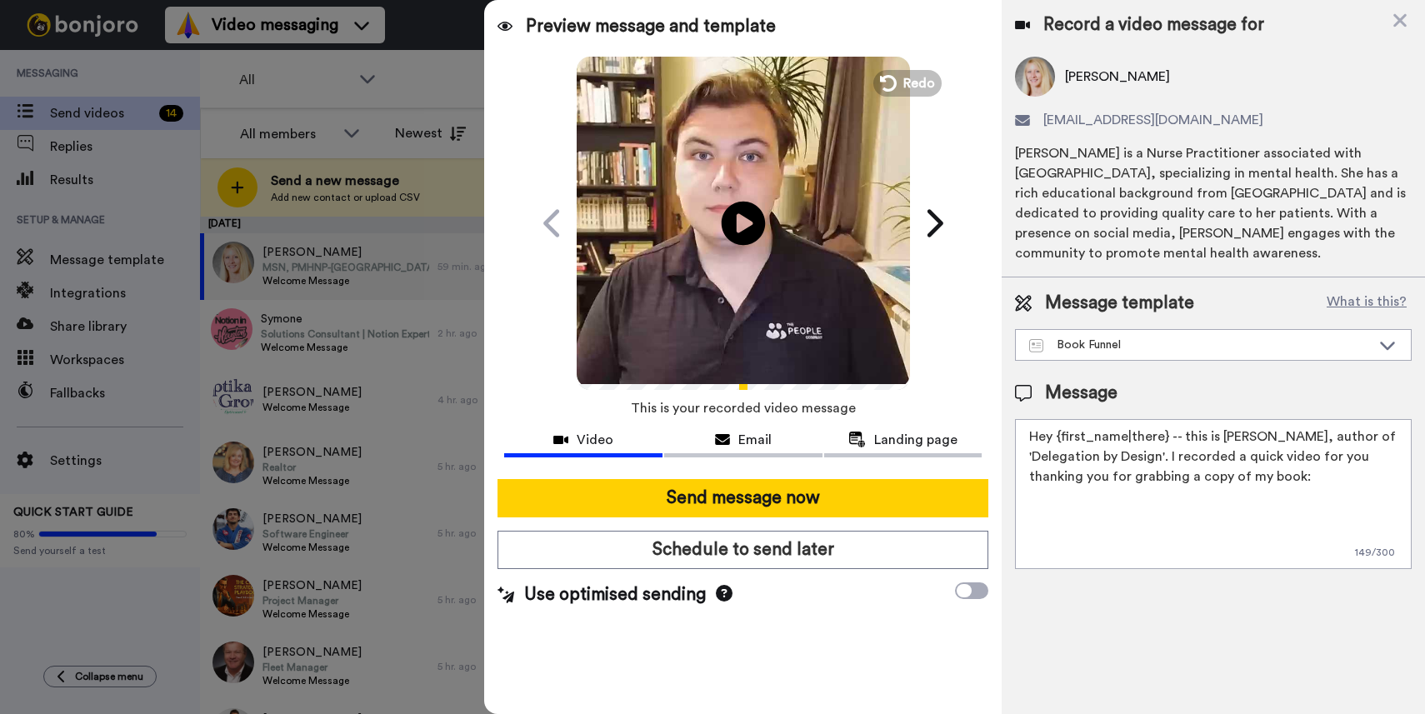
click at [759, 219] on icon at bounding box center [744, 223] width 44 height 44
click at [884, 432] on span "Landing page" at bounding box center [915, 440] width 83 height 20
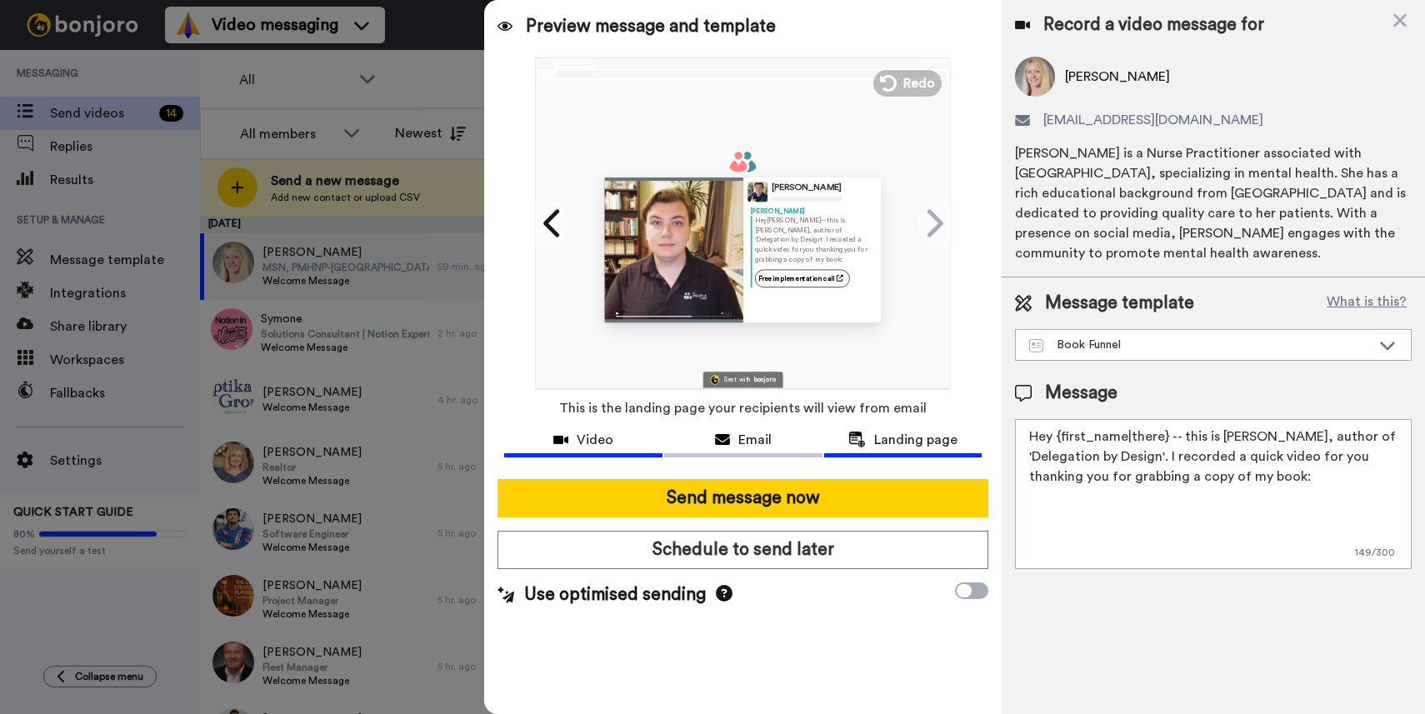
drag, startPoint x: 569, startPoint y: 432, endPoint x: 579, endPoint y: 437, distance: 10.8
click at [569, 432] on div "Video" at bounding box center [583, 440] width 158 height 20
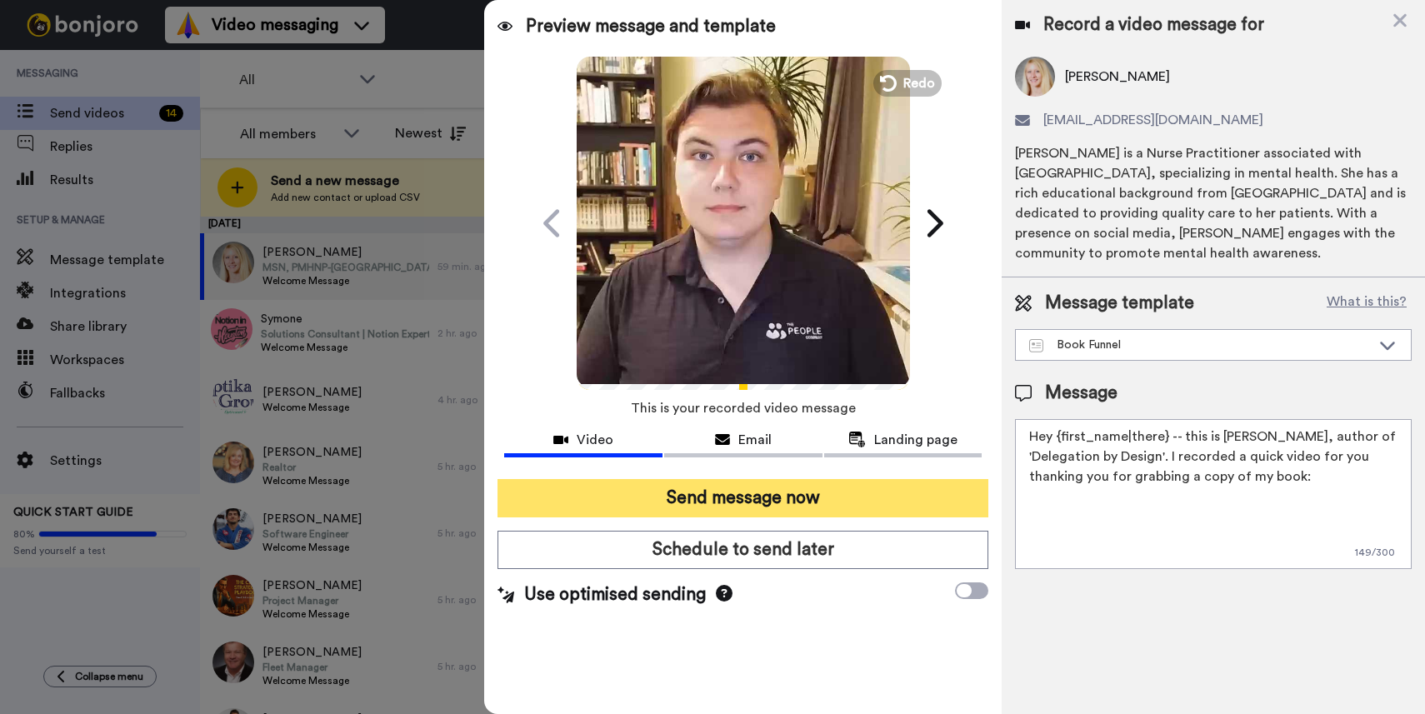
click at [756, 490] on button "Send message now" at bounding box center [742, 498] width 491 height 38
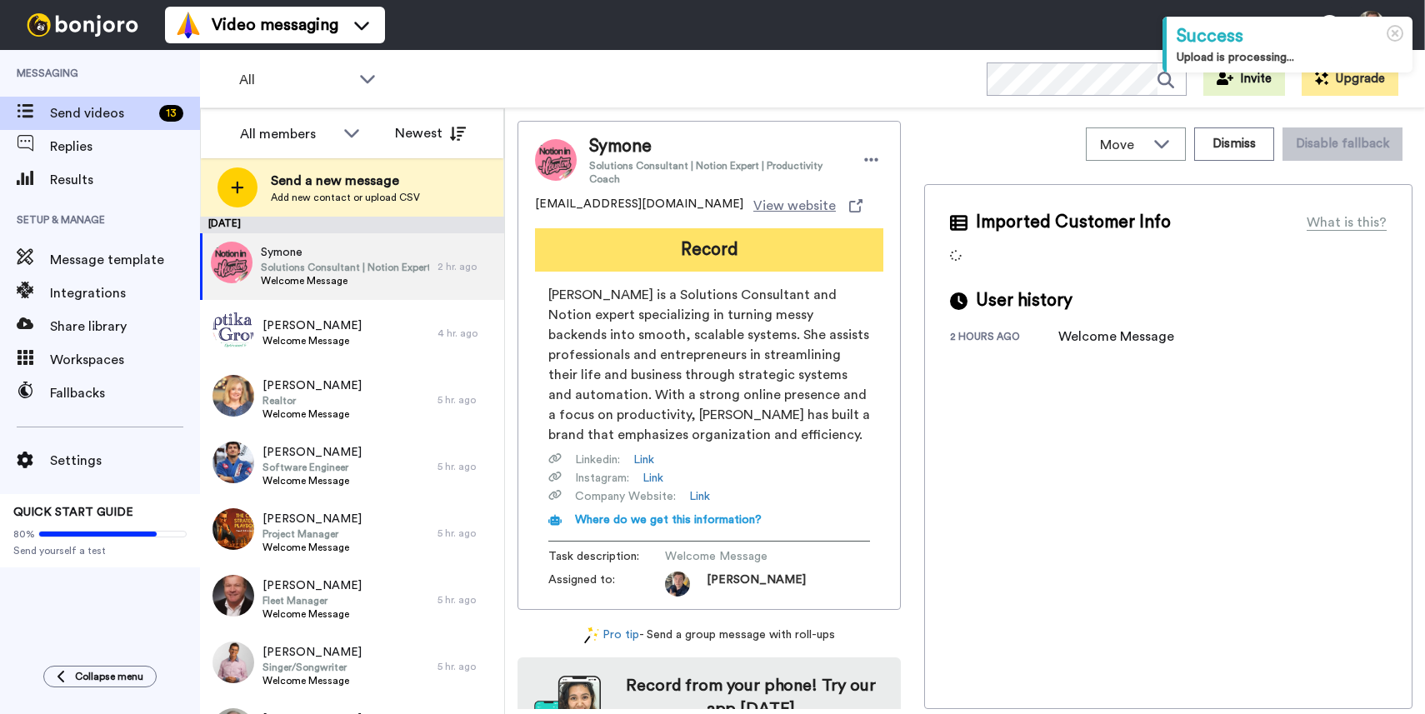
click at [682, 238] on button "Record" at bounding box center [709, 249] width 348 height 43
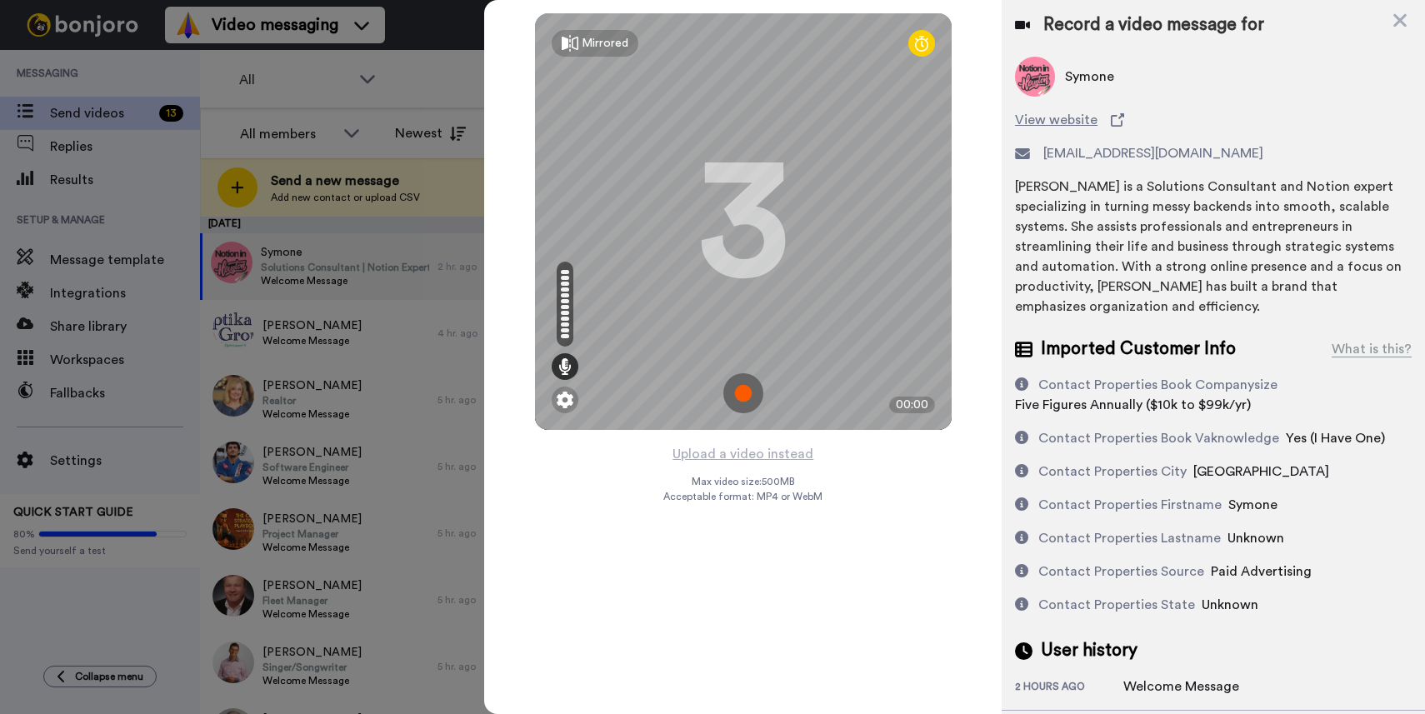
click at [749, 399] on img at bounding box center [743, 393] width 40 height 40
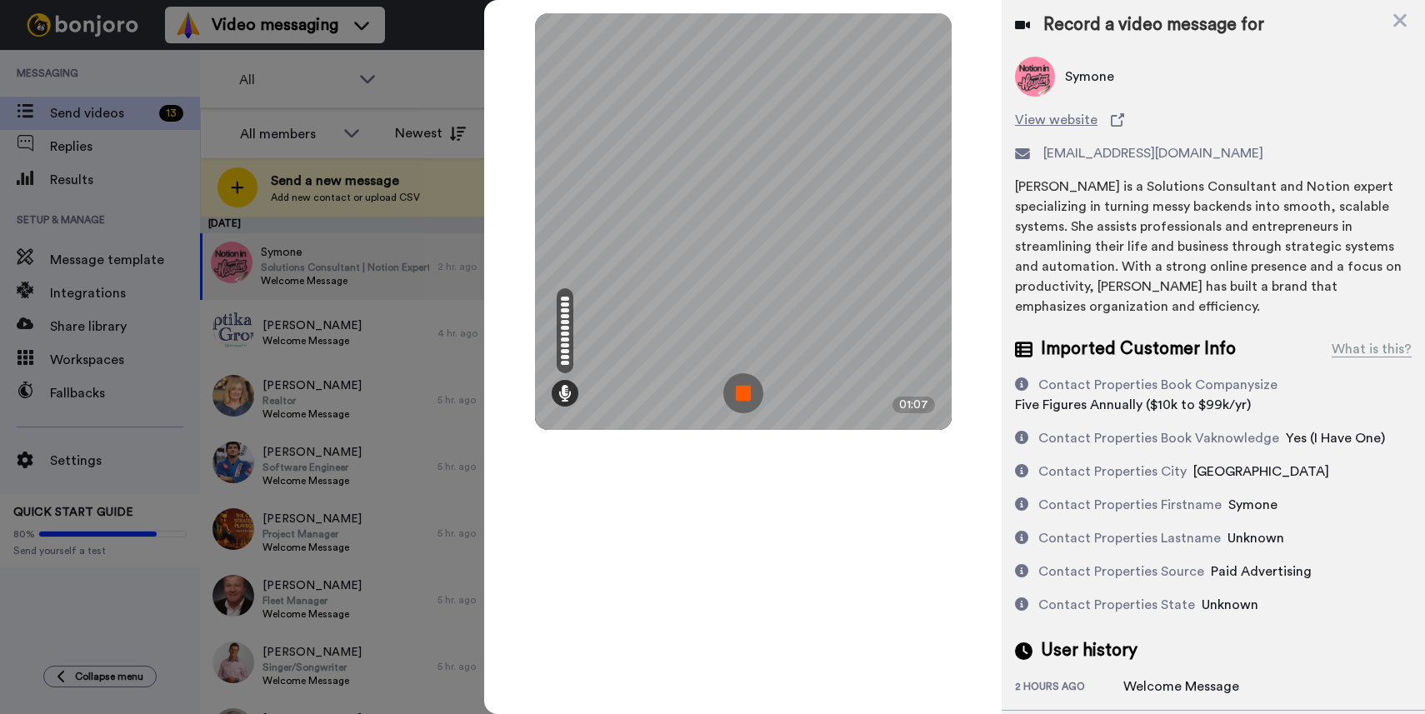
click at [740, 392] on img at bounding box center [743, 393] width 40 height 40
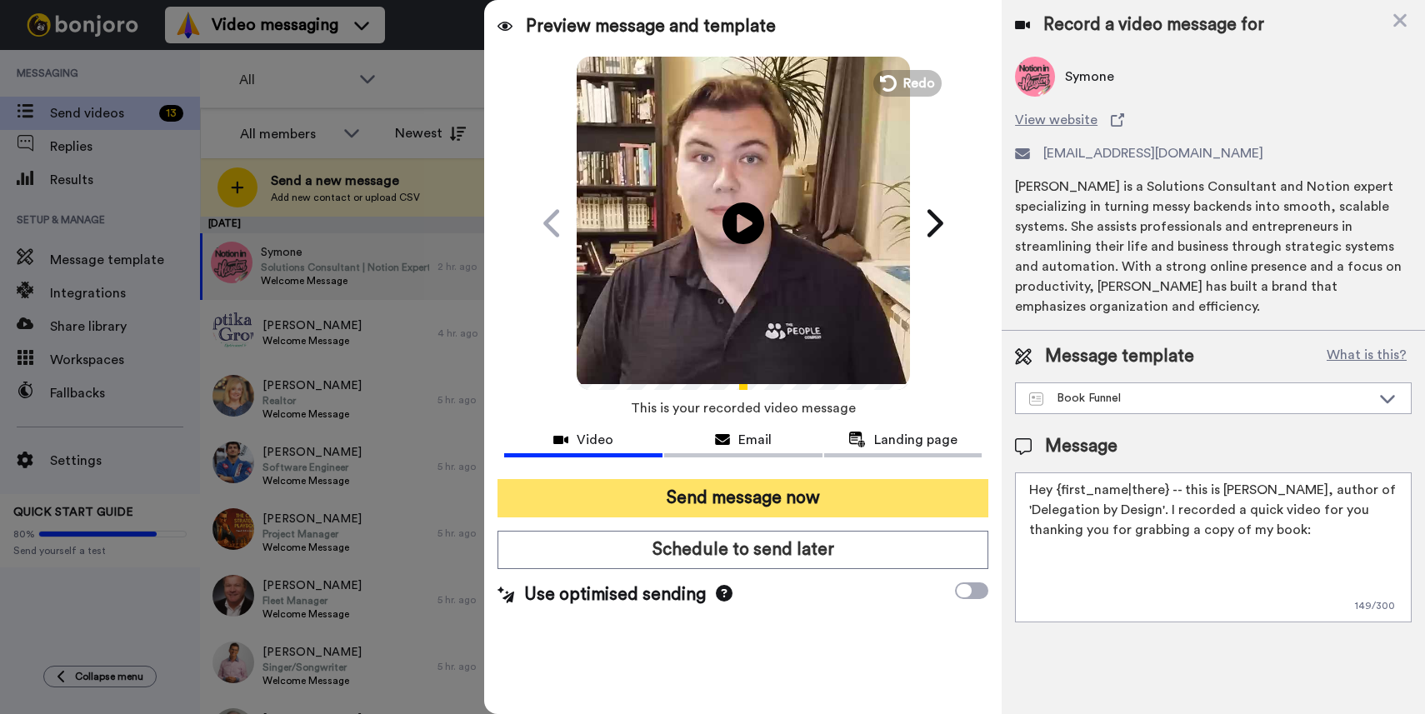
click at [682, 484] on button "Send message now" at bounding box center [742, 498] width 491 height 38
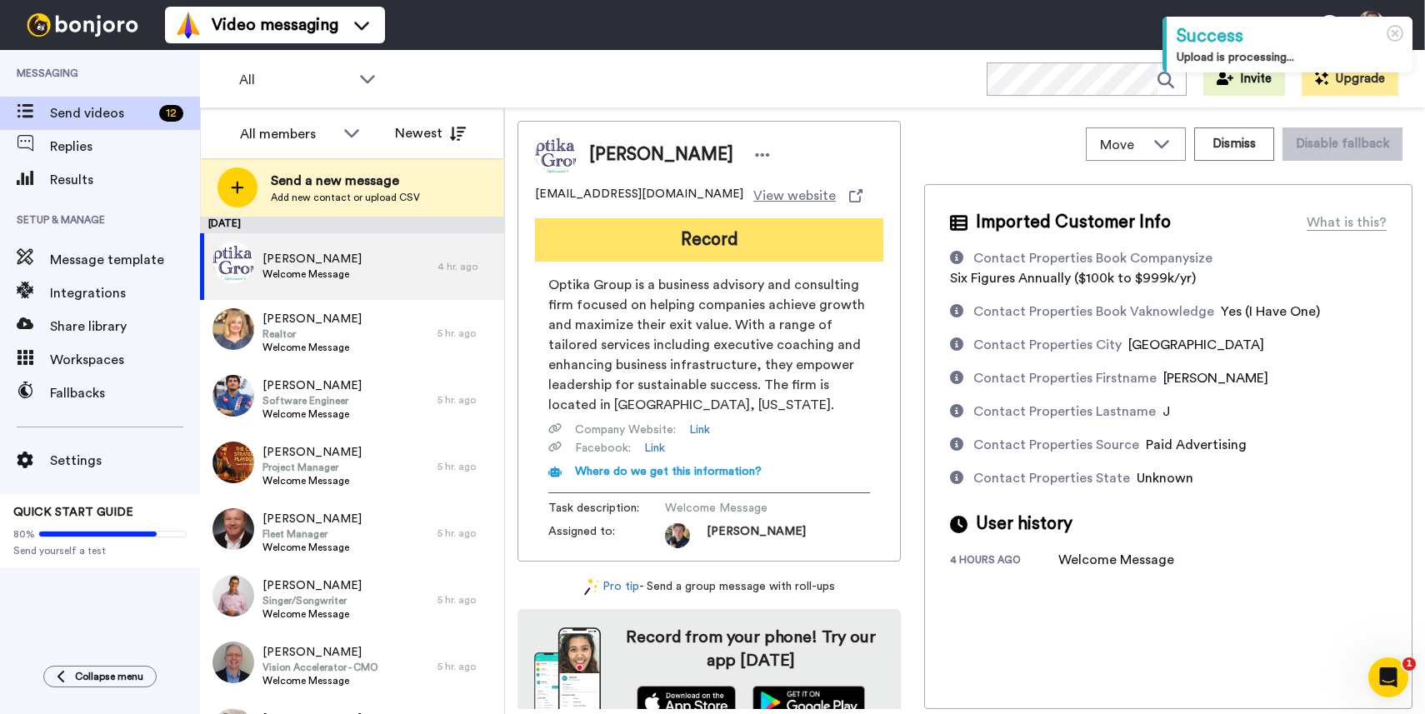
click at [651, 237] on button "Record" at bounding box center [709, 239] width 348 height 43
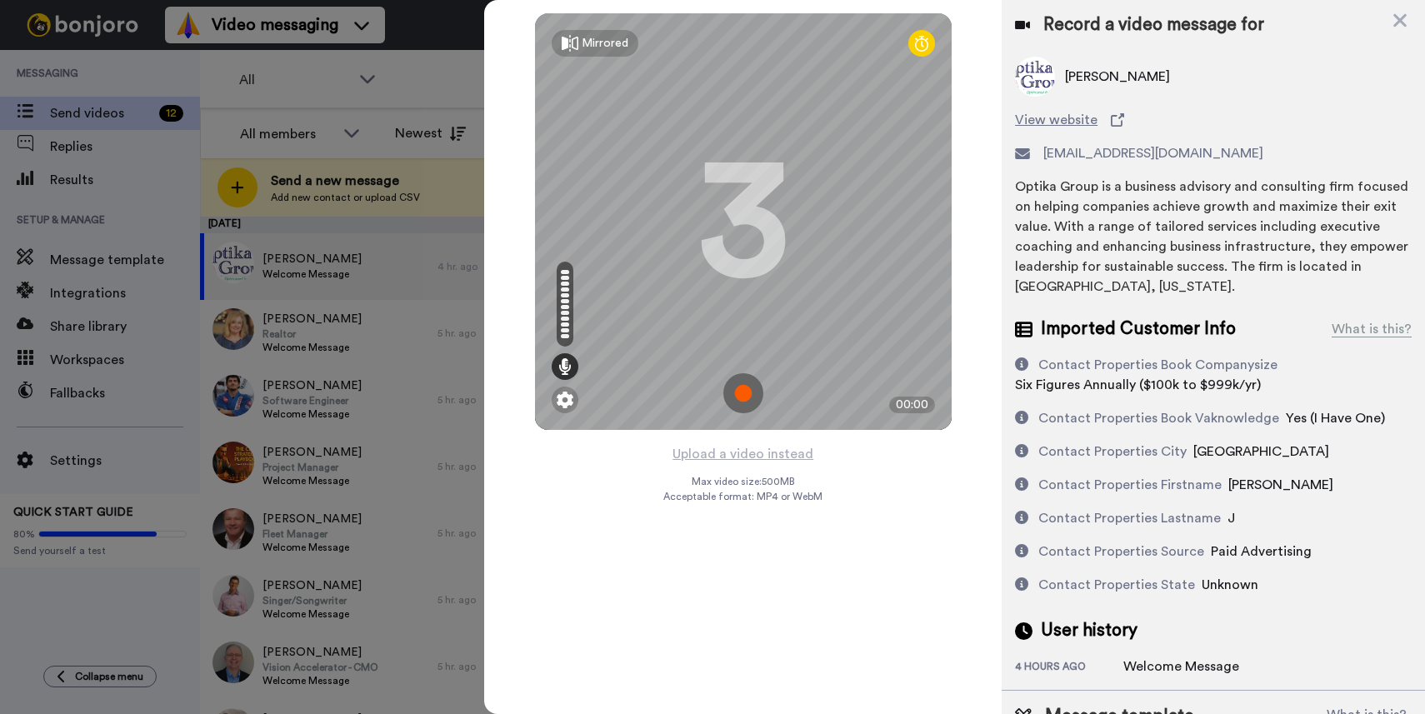
click at [739, 387] on img at bounding box center [743, 393] width 40 height 40
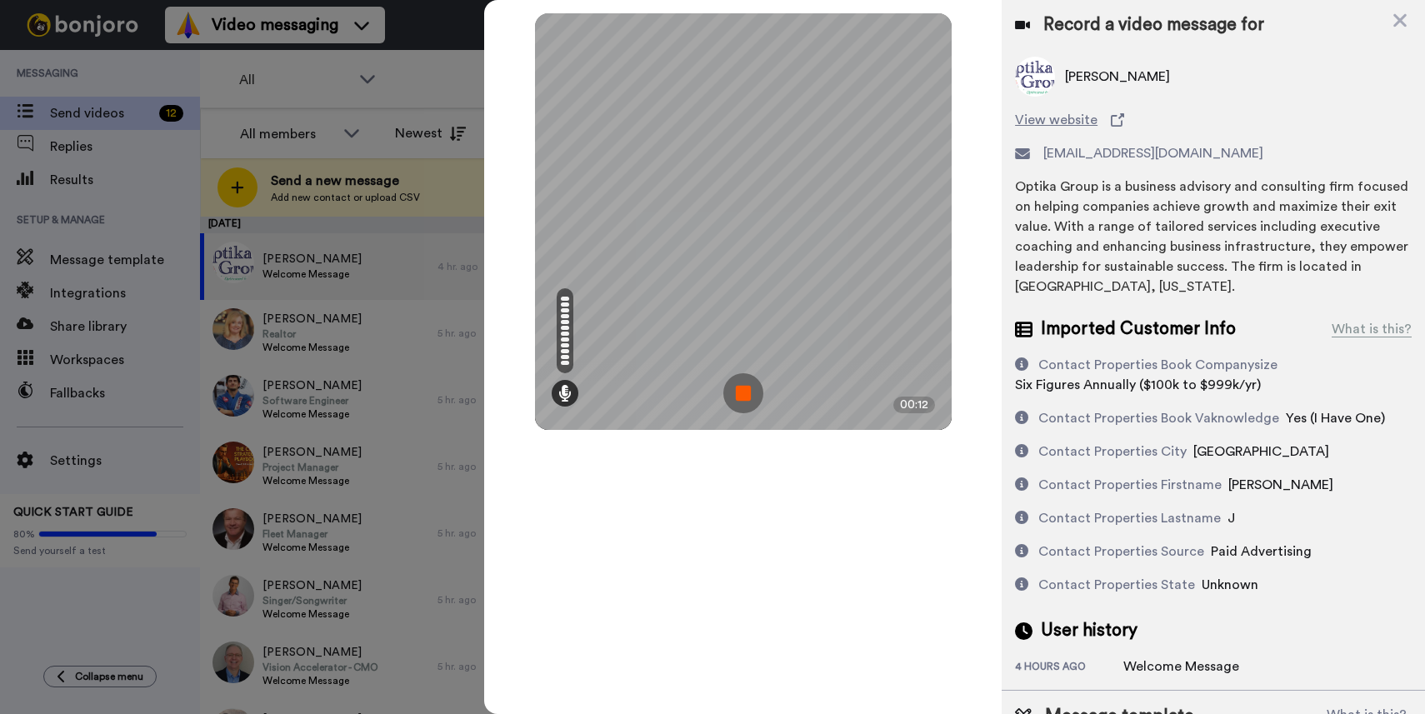
click at [738, 394] on img at bounding box center [743, 393] width 40 height 40
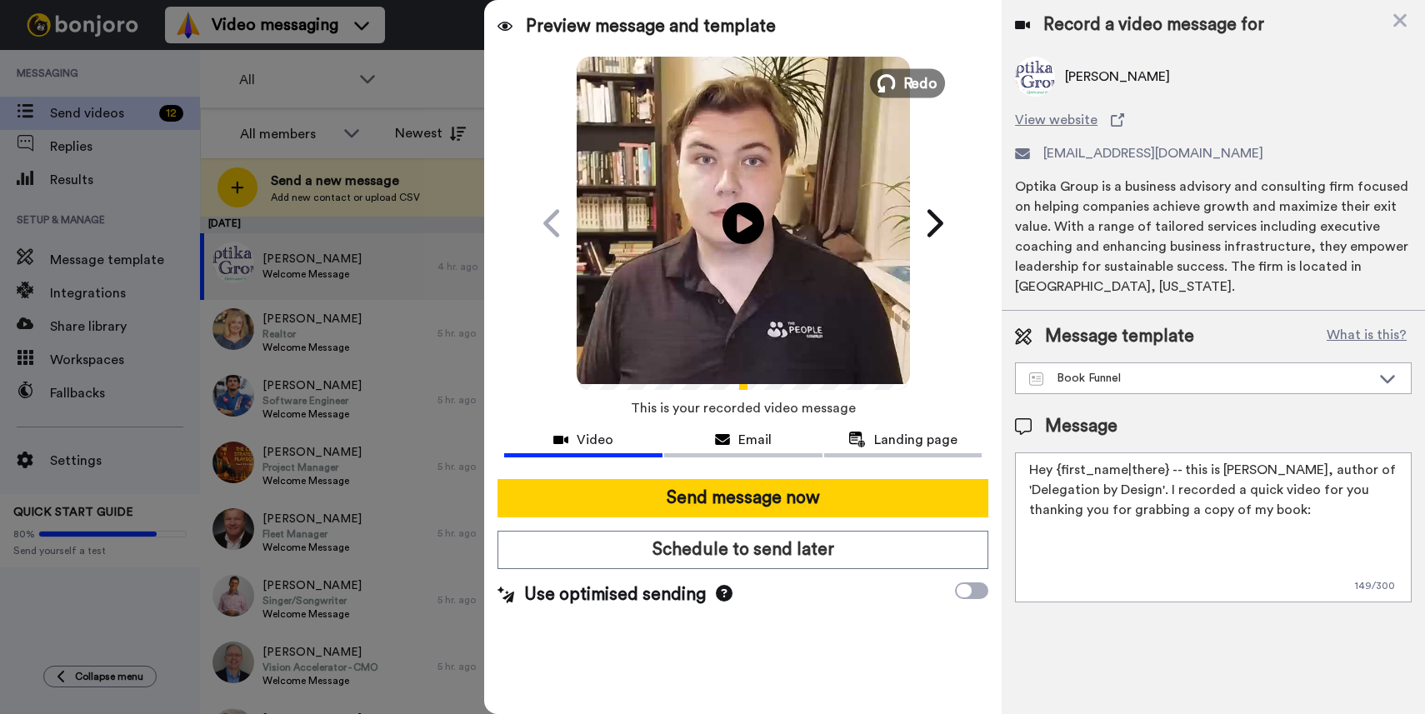
click at [920, 83] on span "Redo" at bounding box center [919, 83] width 35 height 22
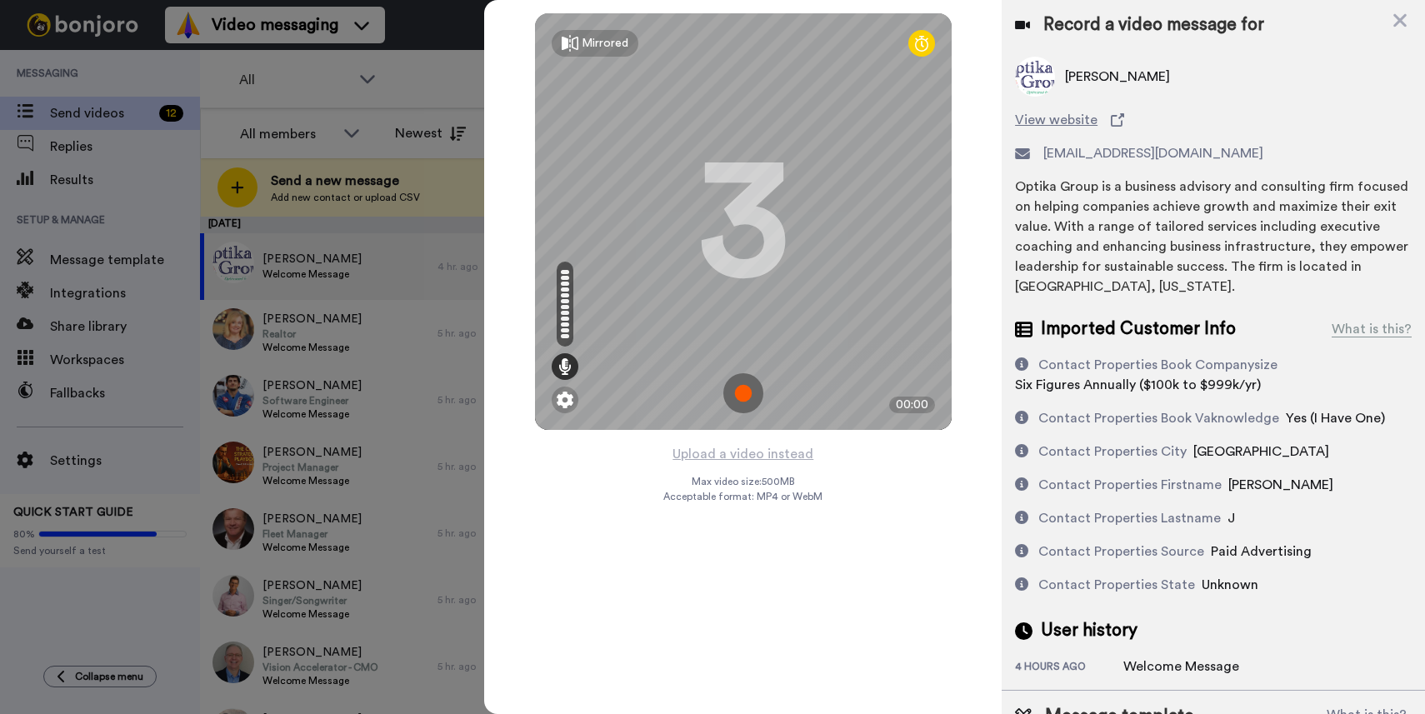
click at [731, 399] on img at bounding box center [743, 393] width 40 height 40
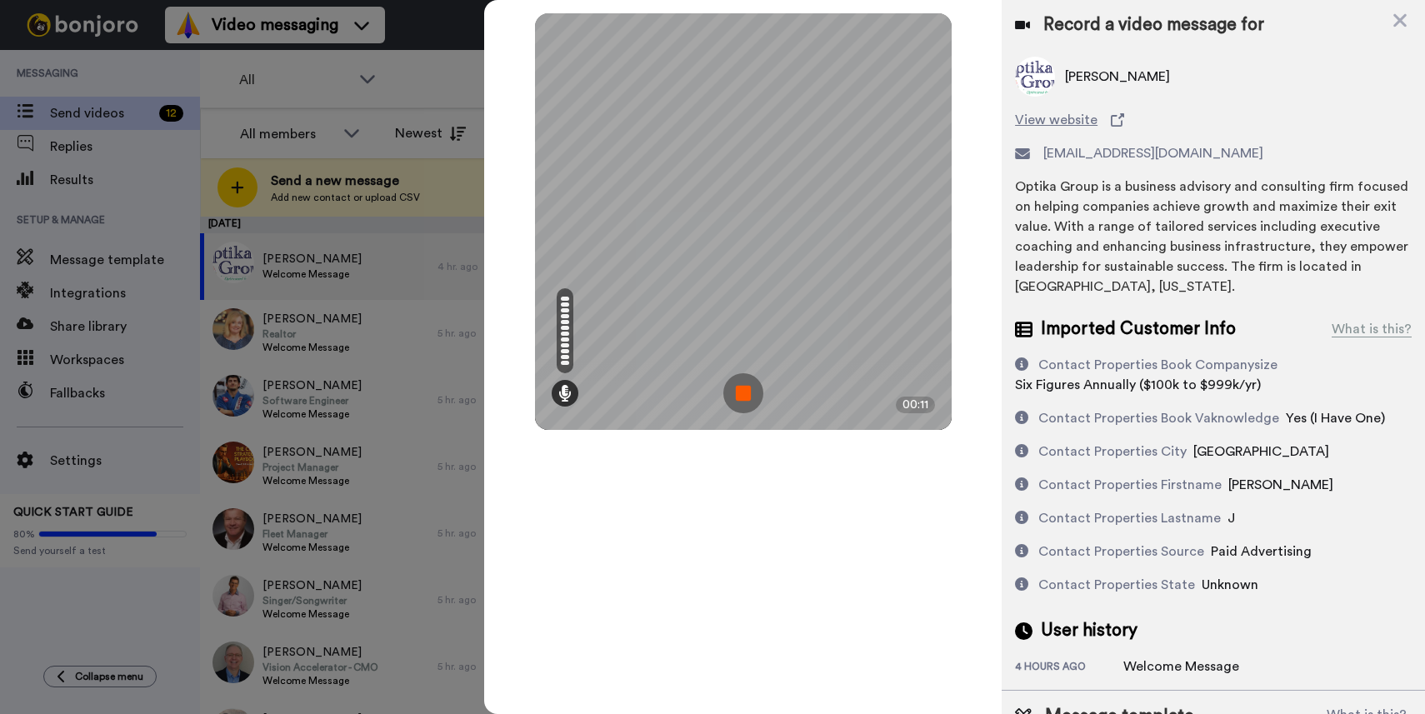
click at [744, 399] on img at bounding box center [743, 393] width 40 height 40
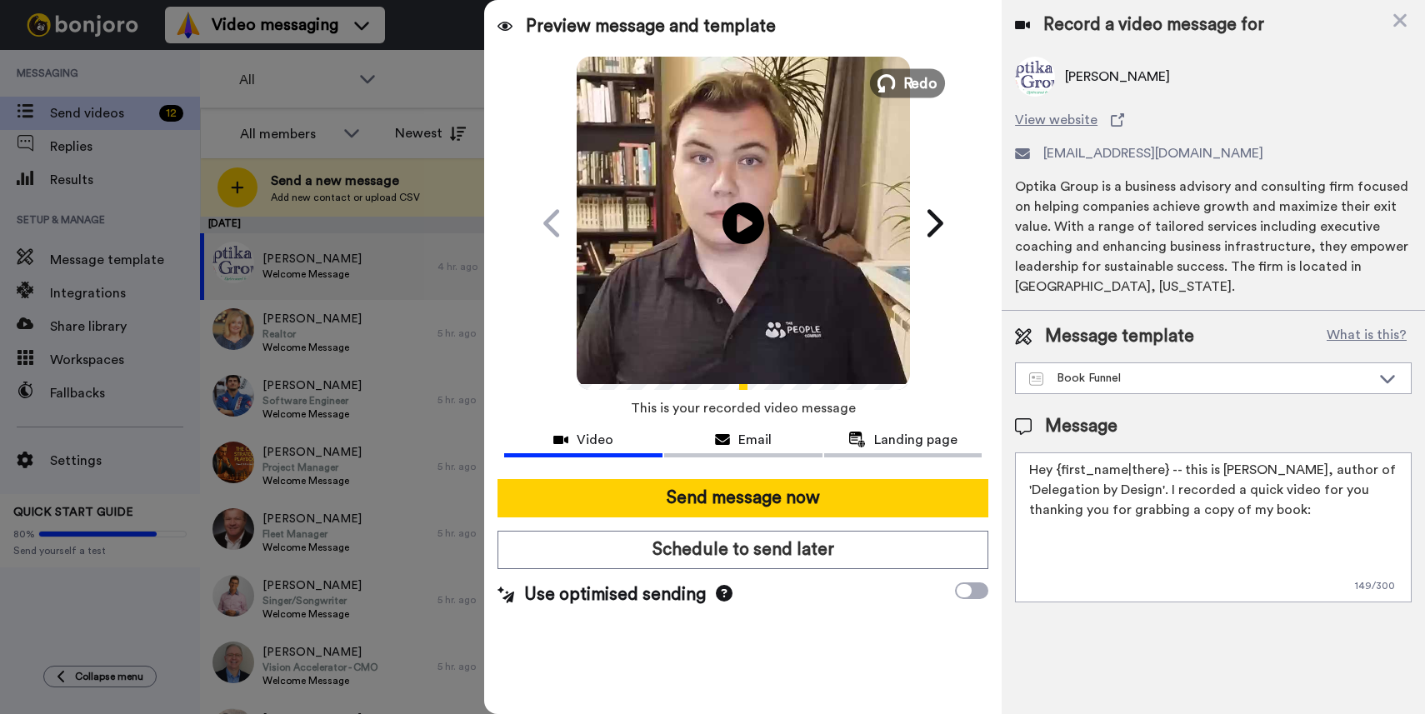
click at [911, 87] on span "Redo" at bounding box center [919, 83] width 35 height 22
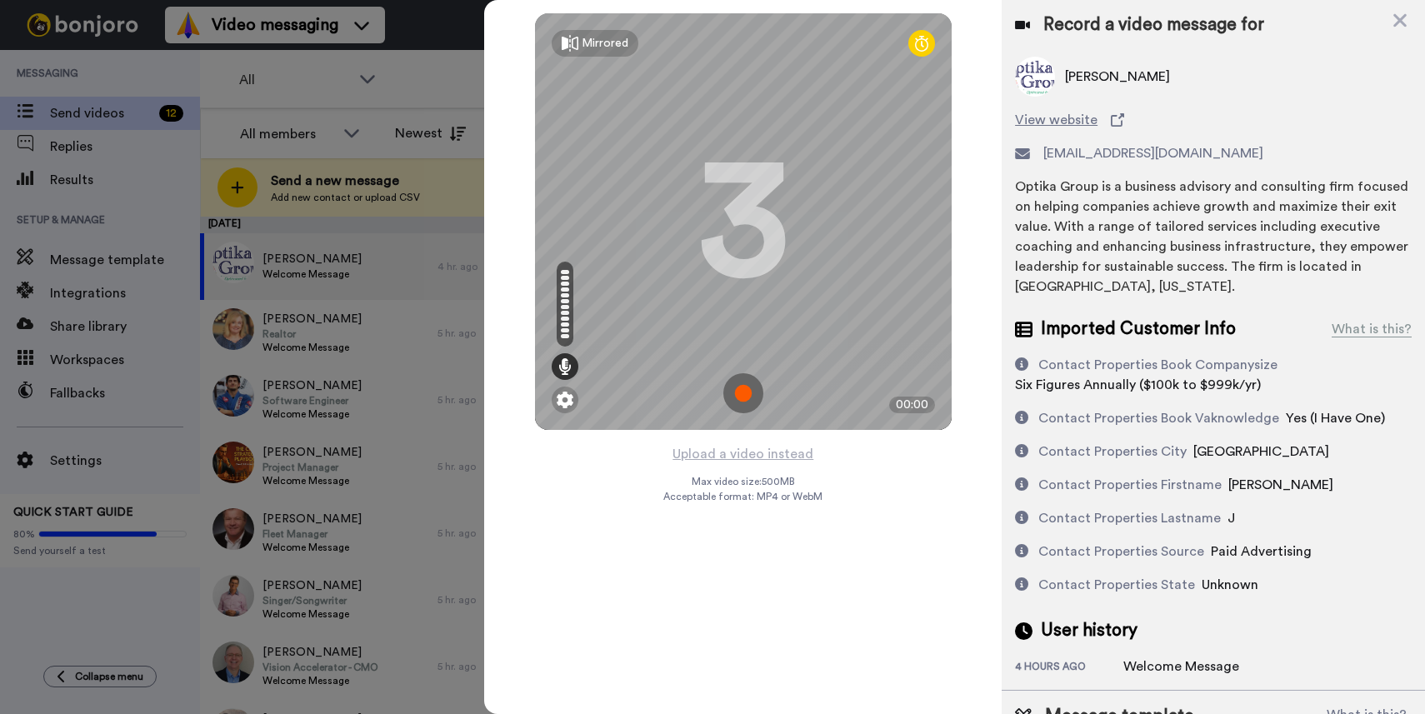
click at [730, 388] on img at bounding box center [743, 393] width 40 height 40
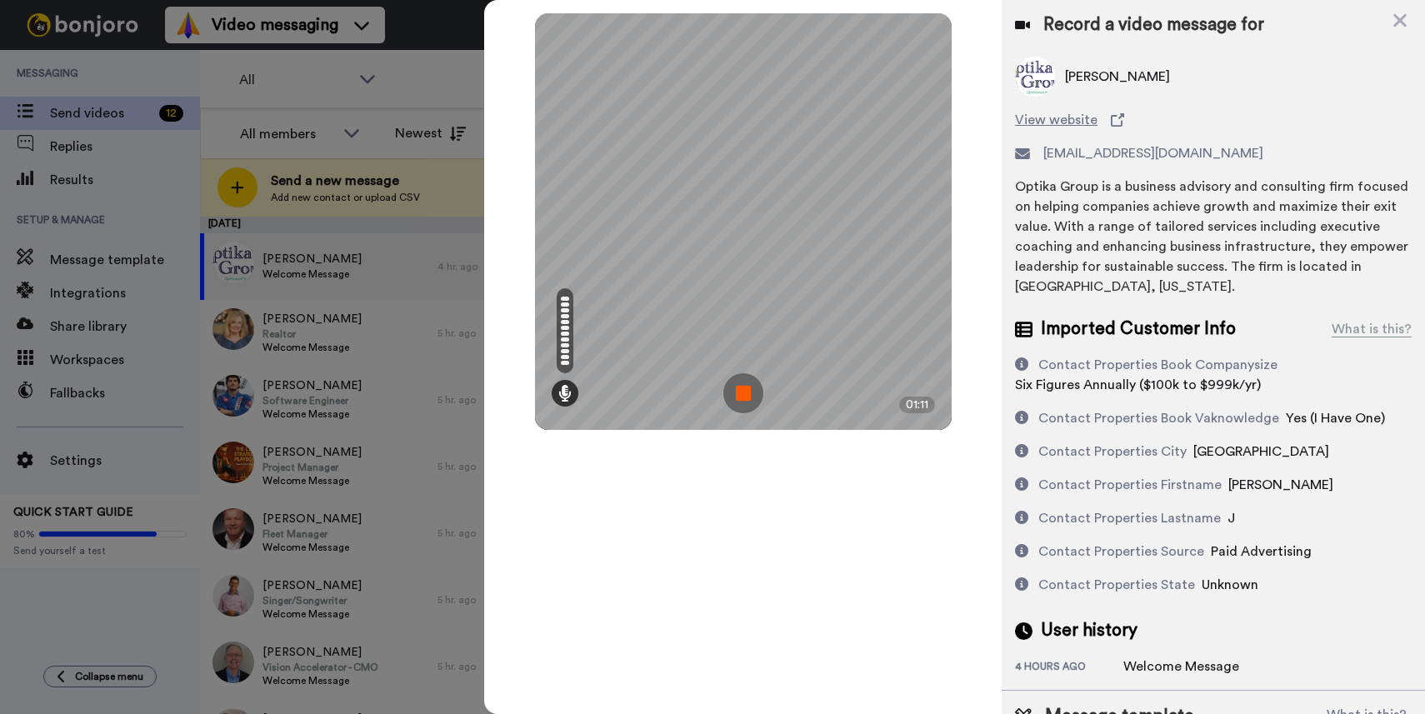
click at [754, 402] on img at bounding box center [743, 393] width 40 height 40
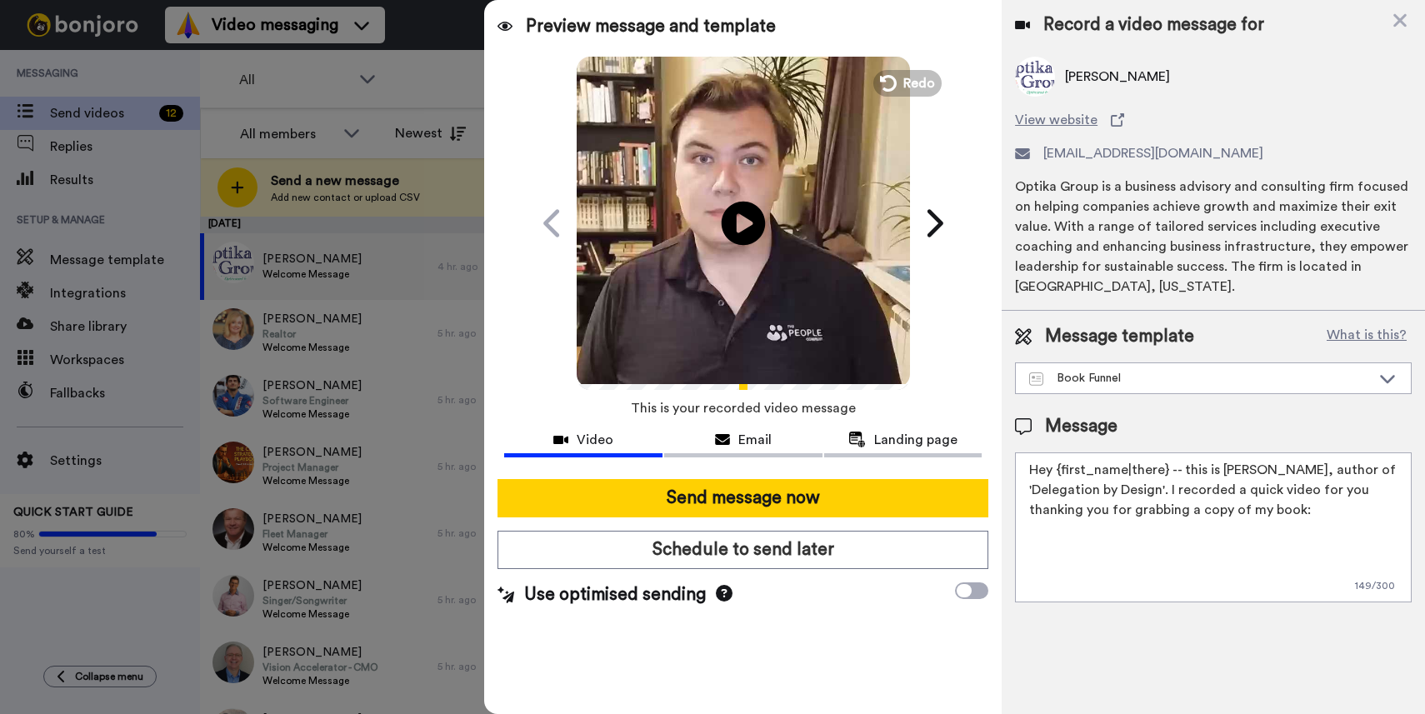
click at [744, 236] on icon at bounding box center [744, 223] width 44 height 44
click at [732, 297] on video at bounding box center [743, 220] width 333 height 333
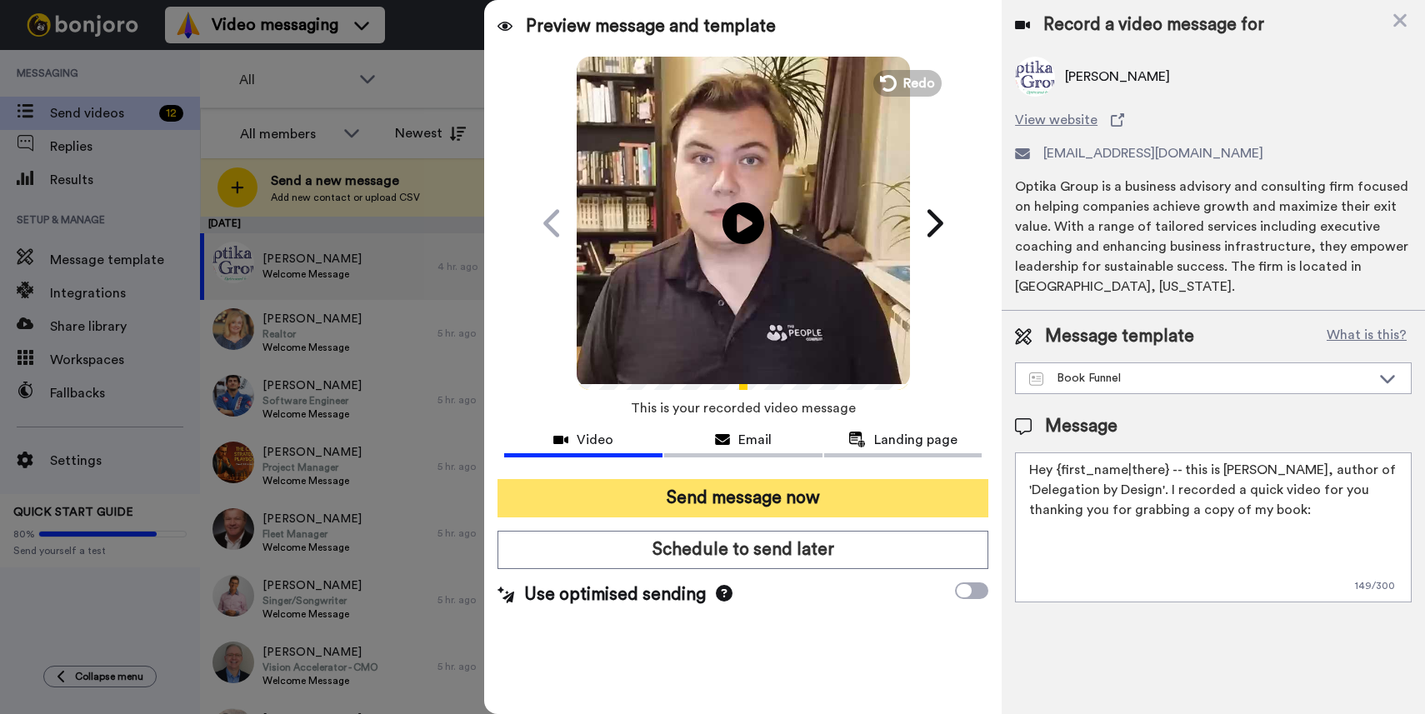
click at [702, 484] on button "Send message now" at bounding box center [742, 498] width 491 height 38
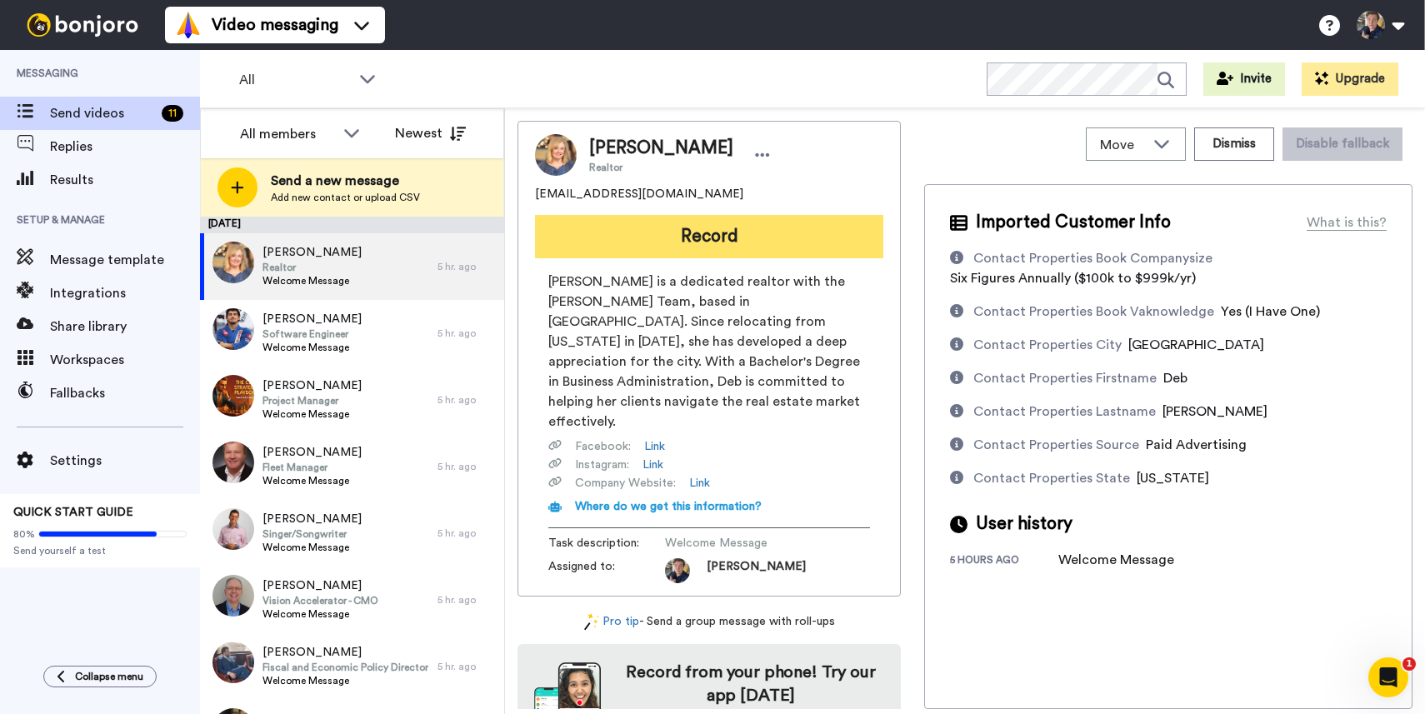
click at [657, 239] on button "Record" at bounding box center [709, 236] width 348 height 43
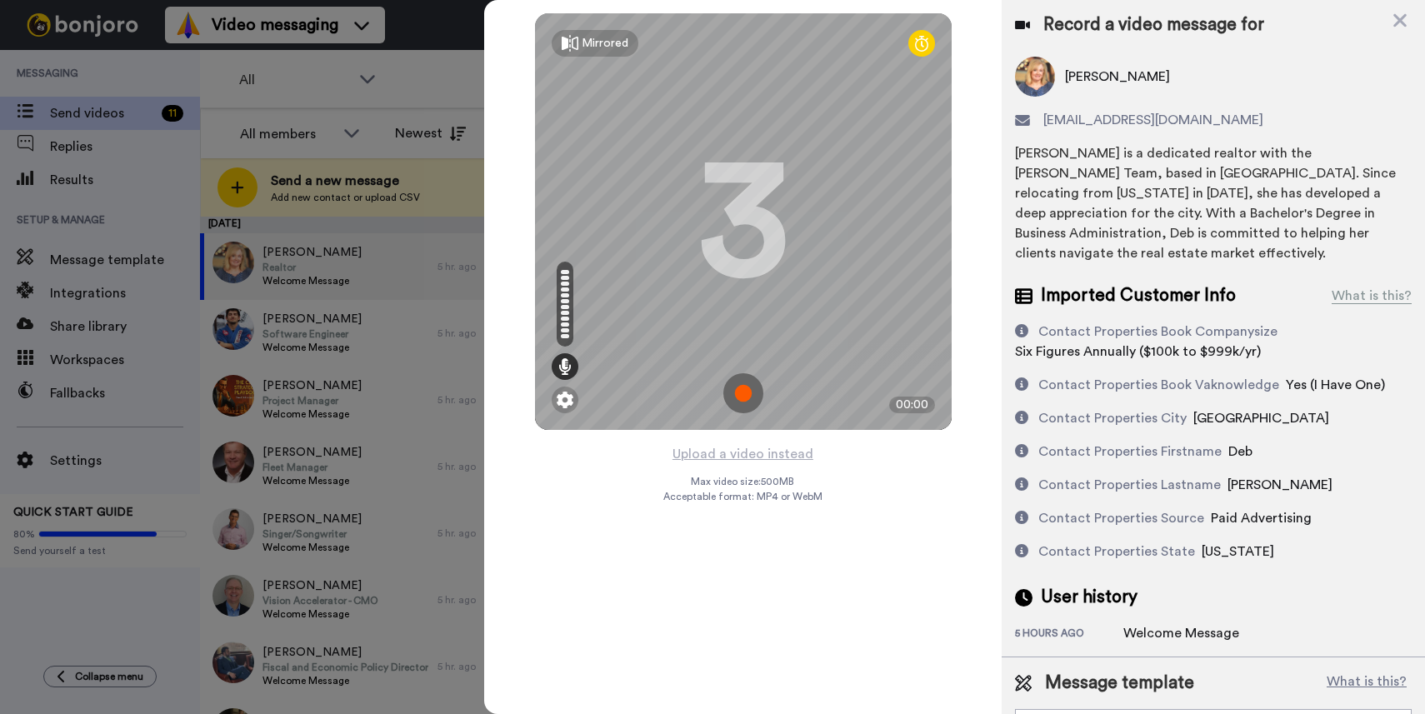
click at [751, 396] on img at bounding box center [743, 393] width 40 height 40
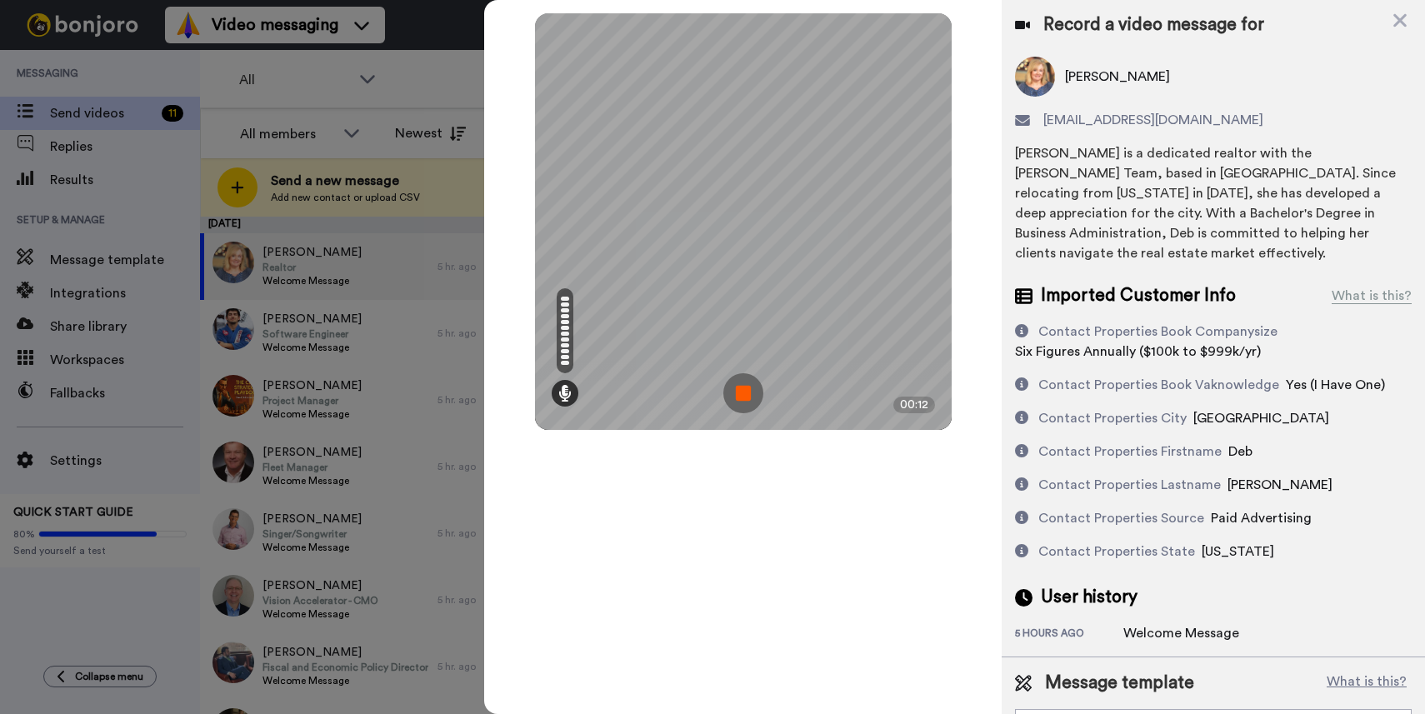
click at [727, 377] on img at bounding box center [743, 393] width 40 height 40
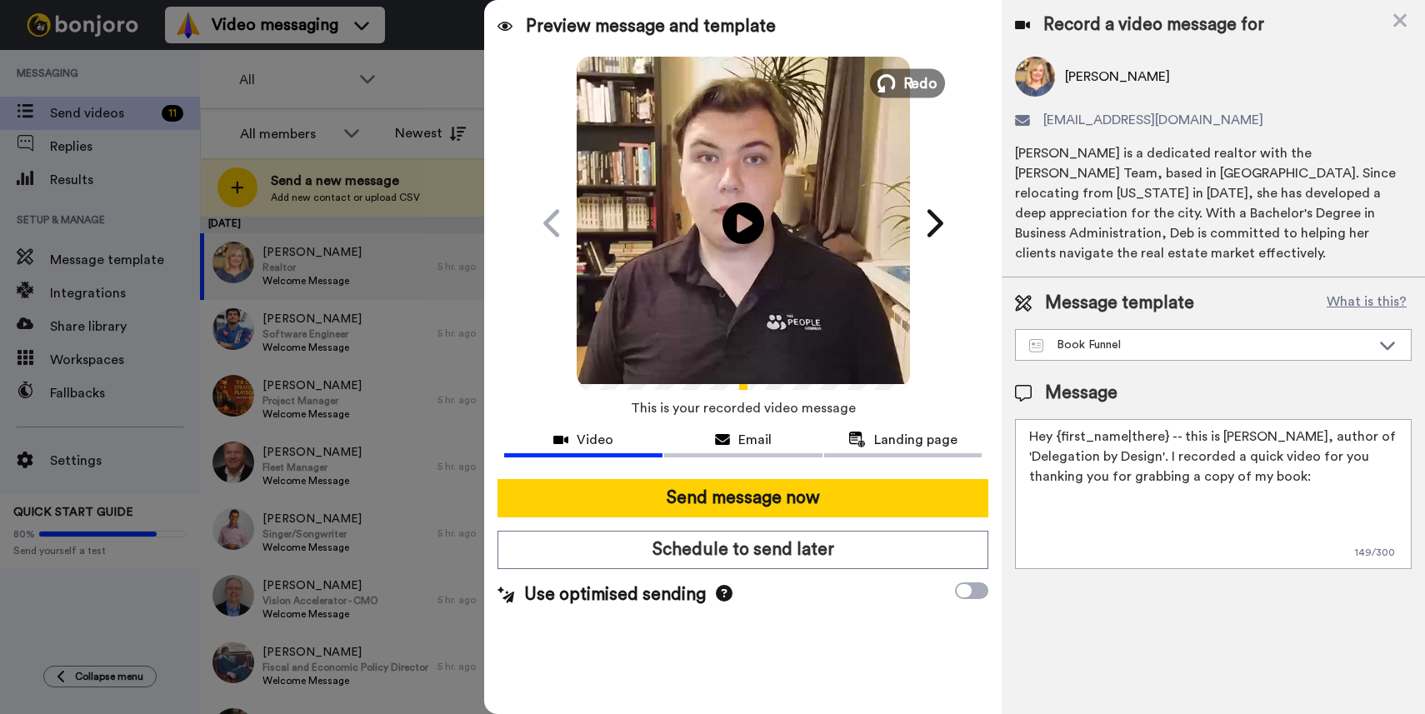
click at [912, 86] on span "Redo" at bounding box center [919, 83] width 35 height 22
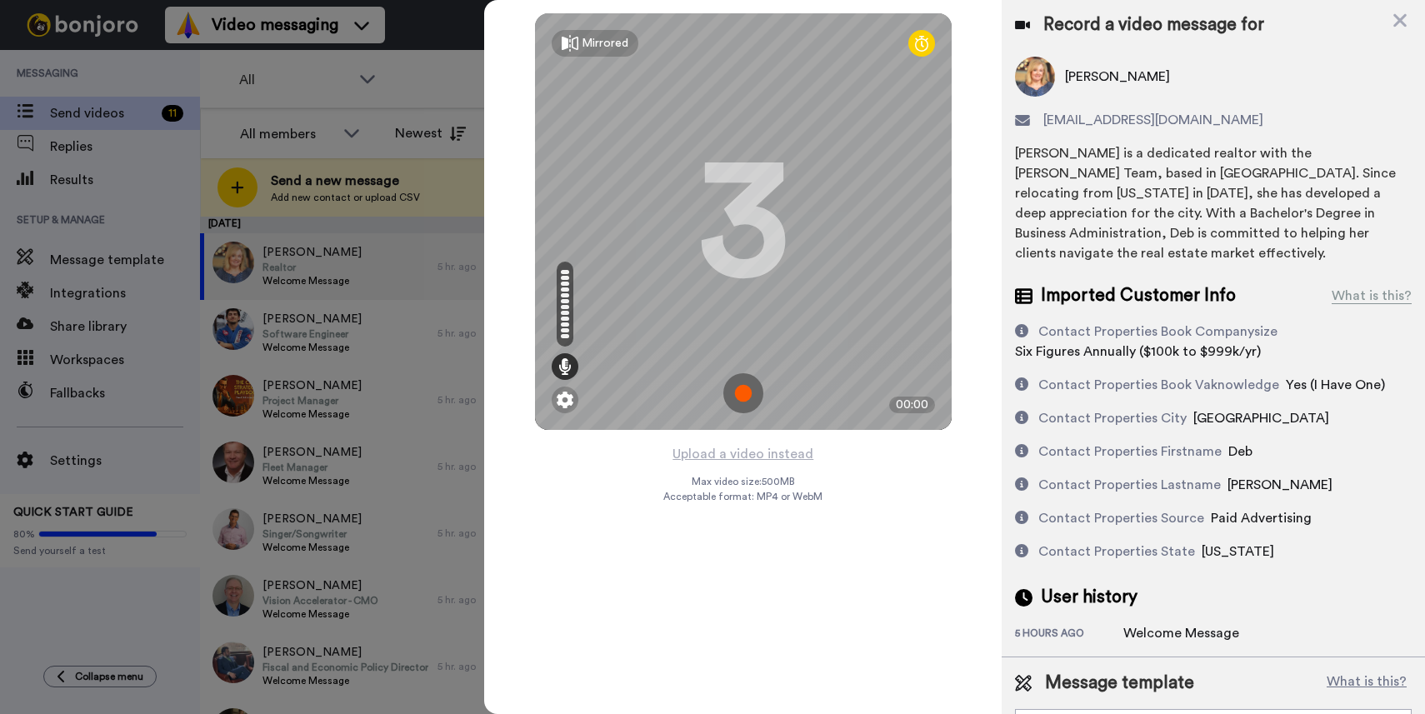
click at [739, 379] on img at bounding box center [743, 393] width 40 height 40
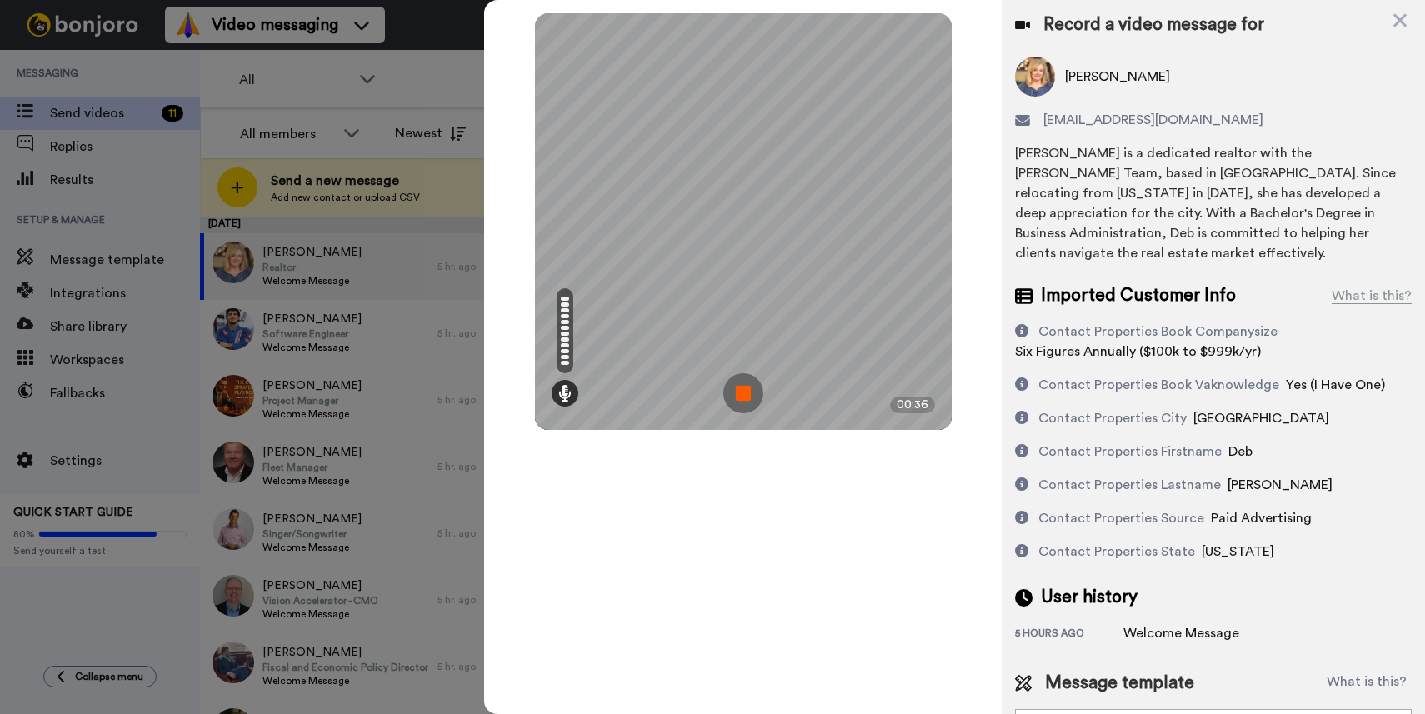
click at [753, 393] on img at bounding box center [743, 393] width 40 height 40
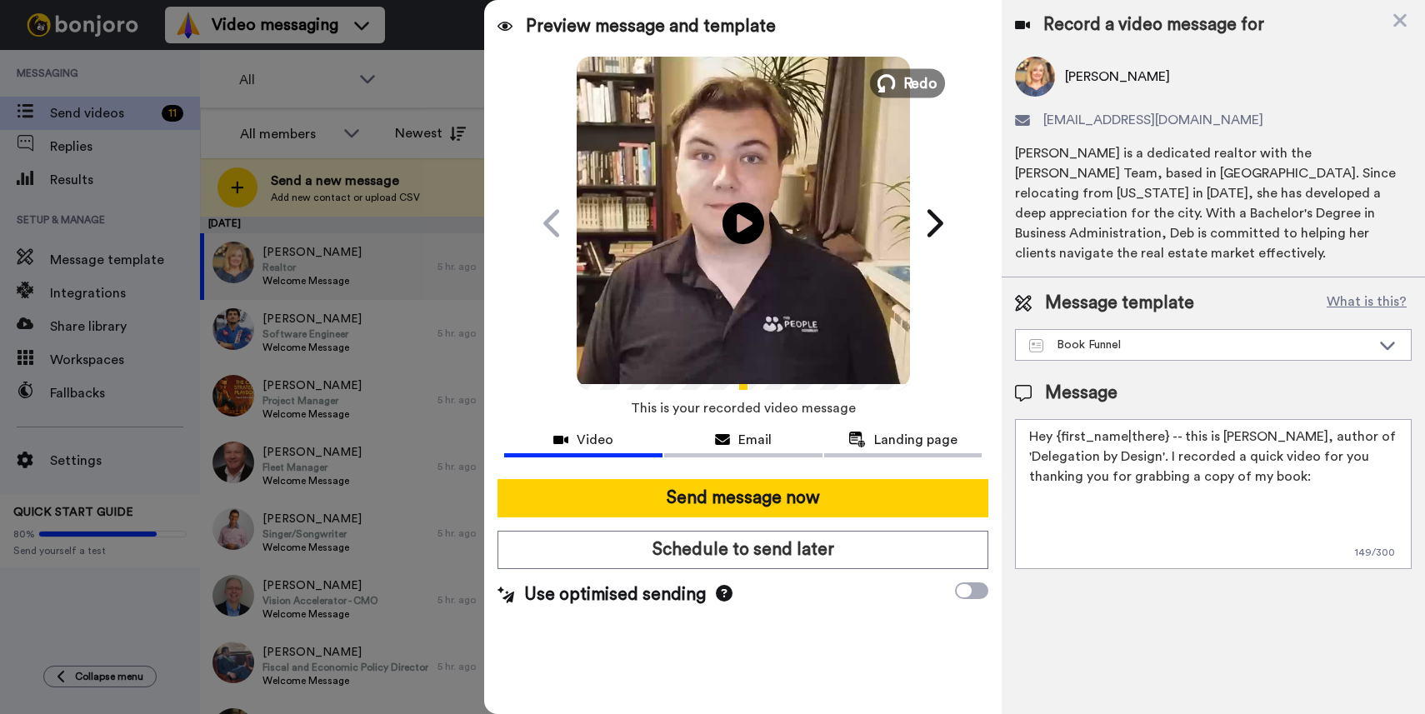
click at [907, 78] on span "Redo" at bounding box center [919, 83] width 35 height 22
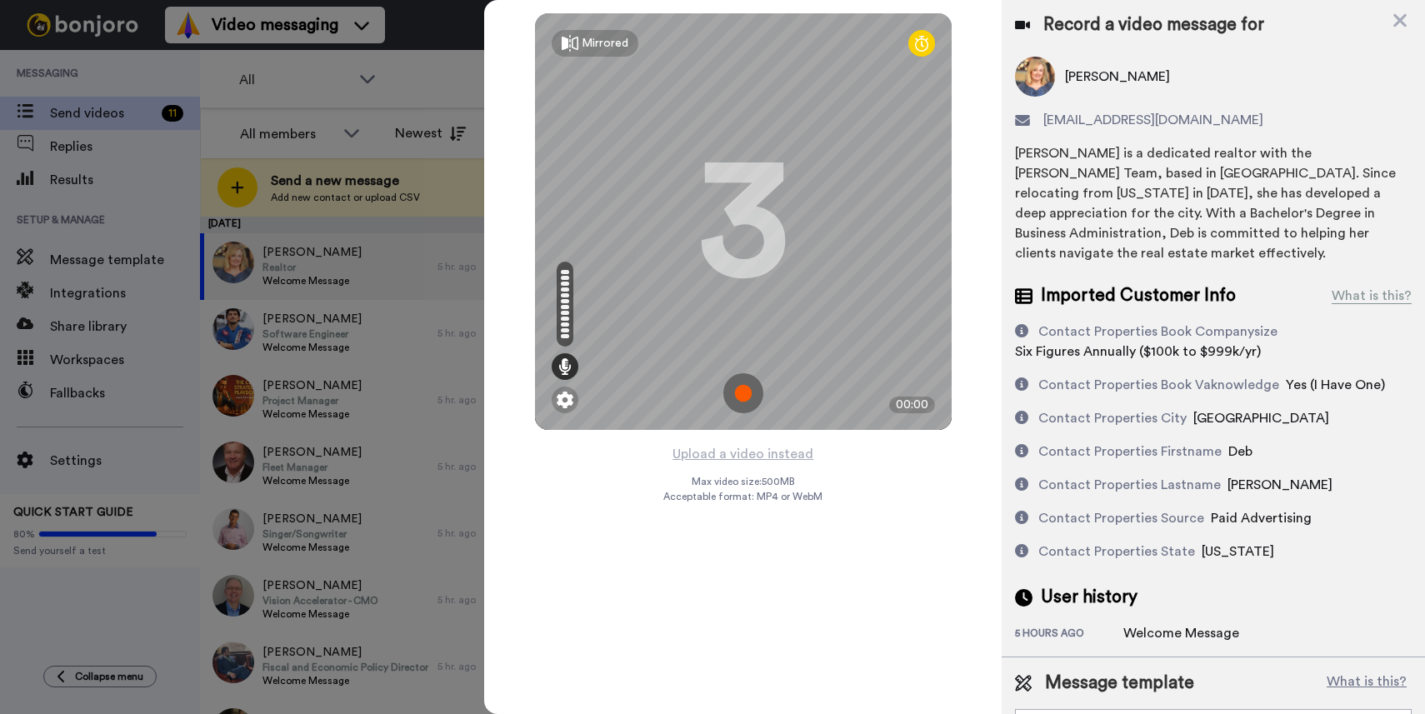
click at [737, 389] on img at bounding box center [743, 393] width 40 height 40
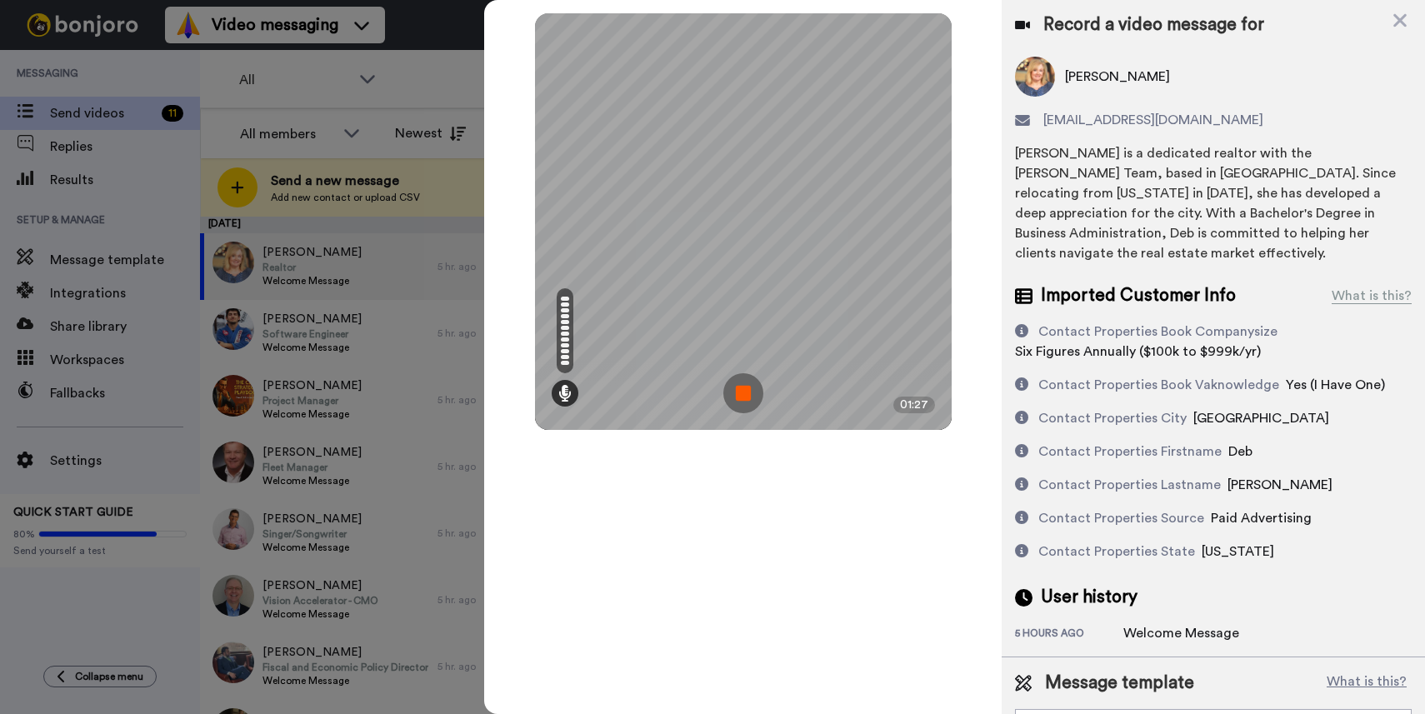
click at [743, 391] on img at bounding box center [743, 393] width 40 height 40
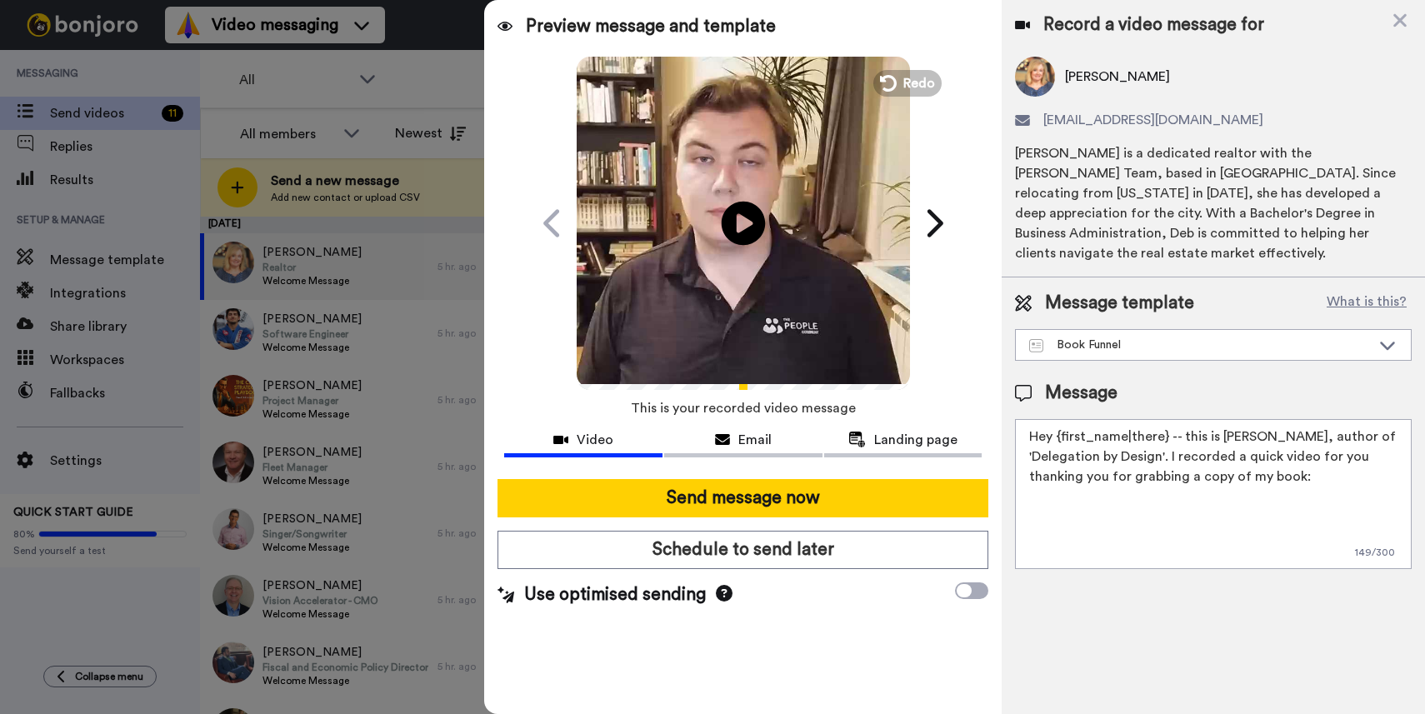
click at [738, 203] on icon at bounding box center [744, 223] width 44 height 44
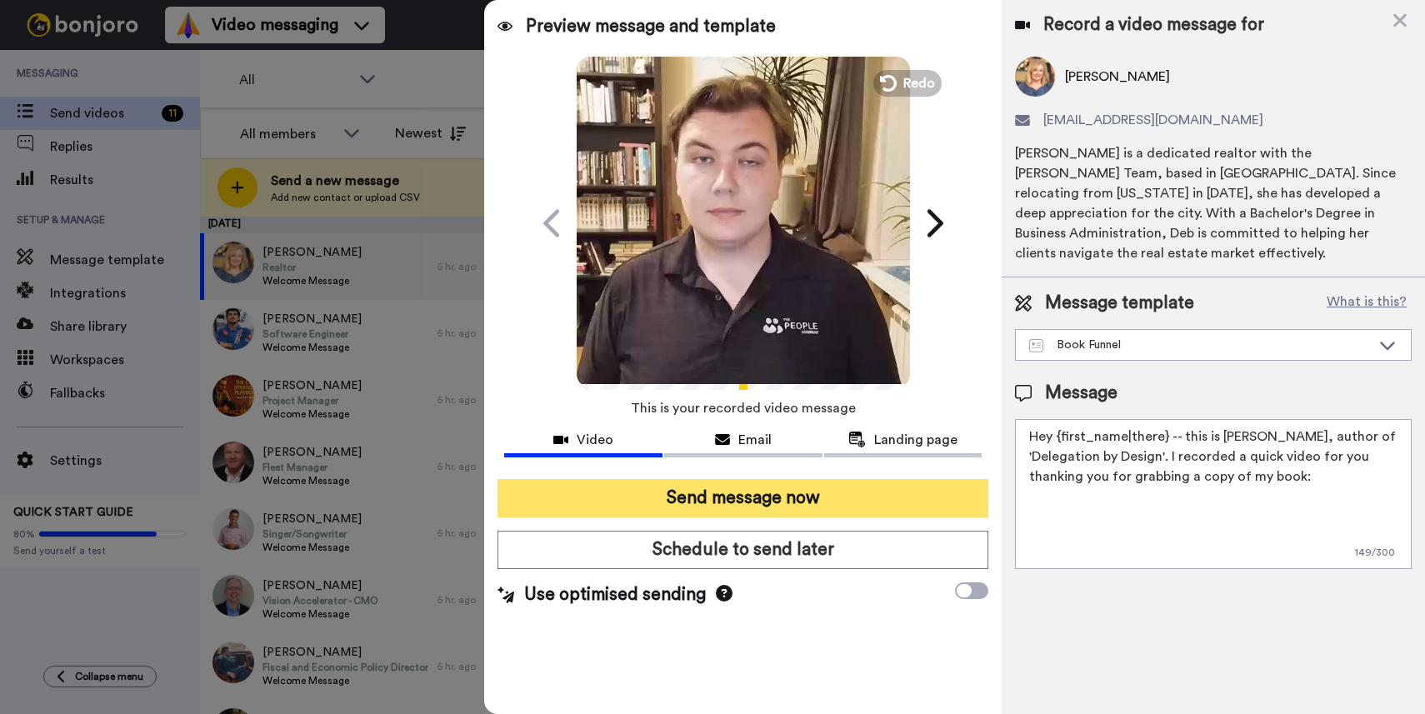
click at [741, 494] on button "Send message now" at bounding box center [742, 498] width 491 height 38
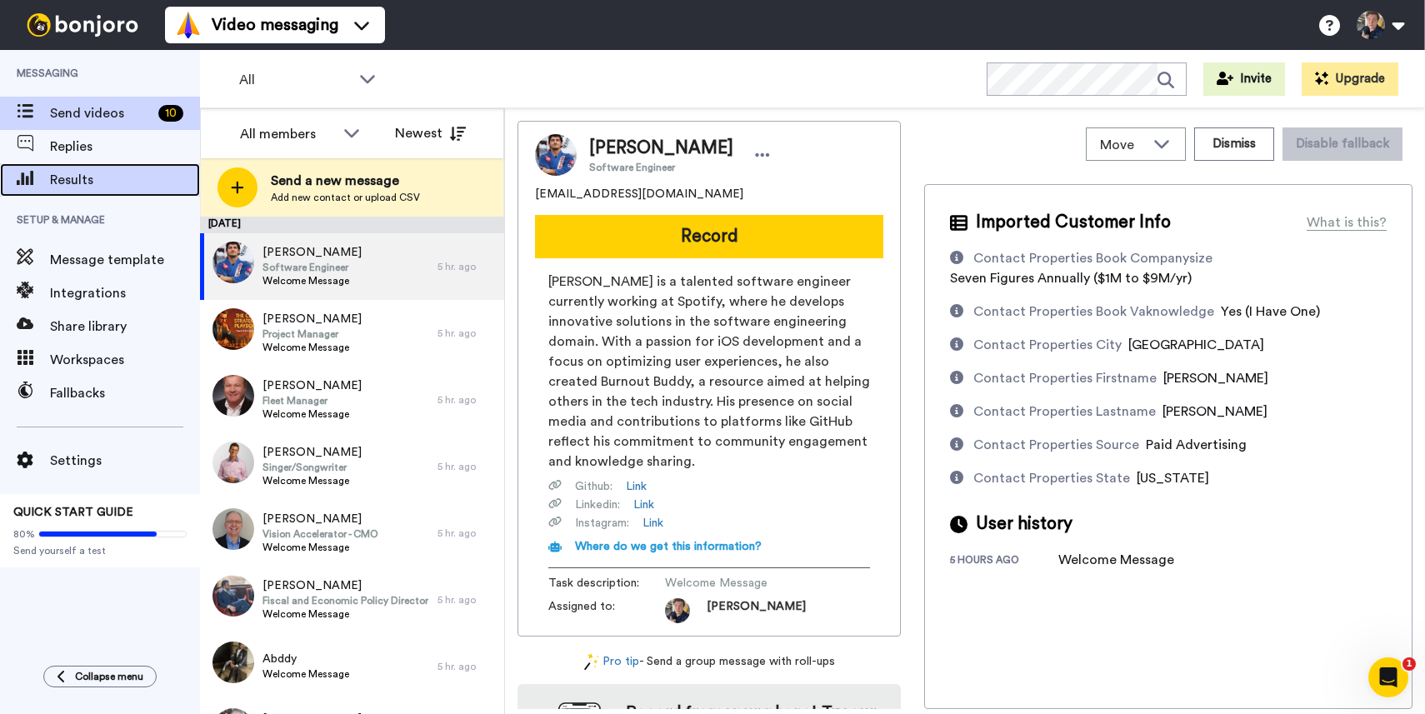
click at [67, 187] on span "Results" at bounding box center [125, 180] width 150 height 20
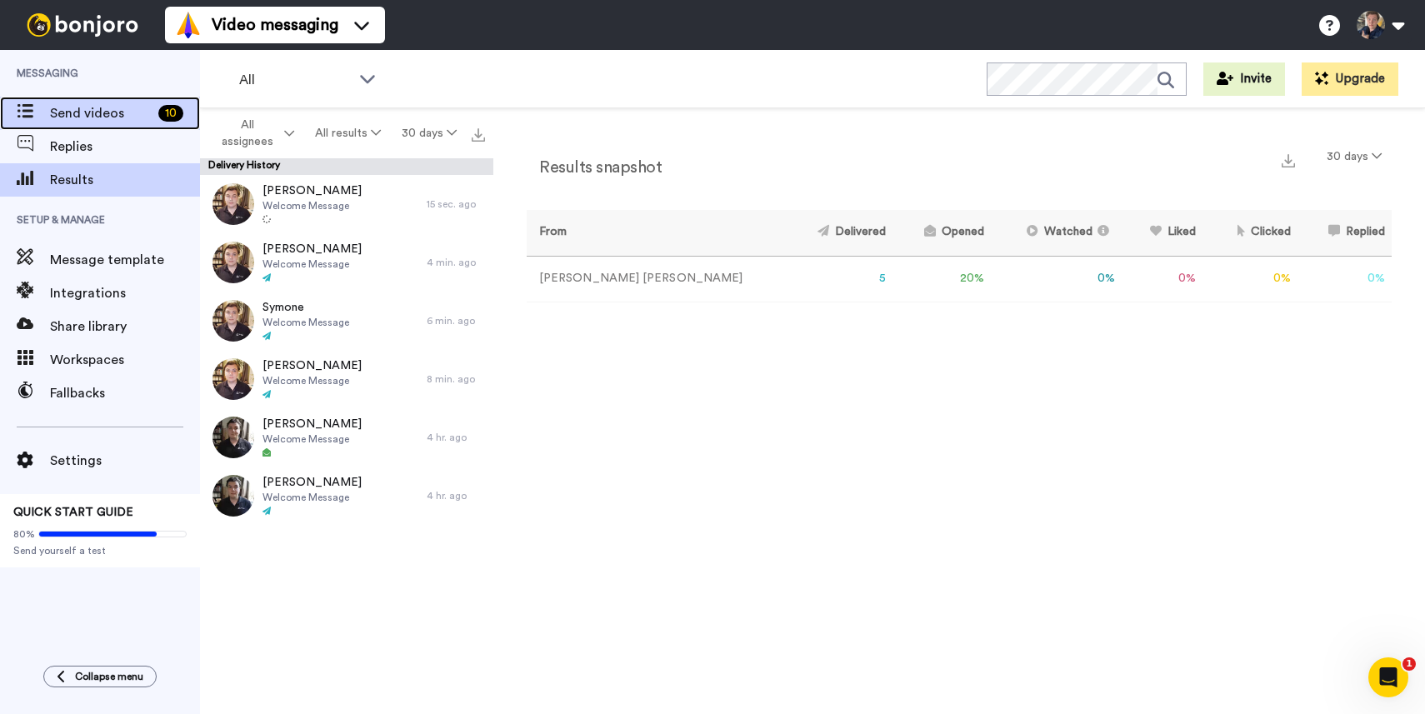
click at [42, 119] on span at bounding box center [25, 113] width 50 height 17
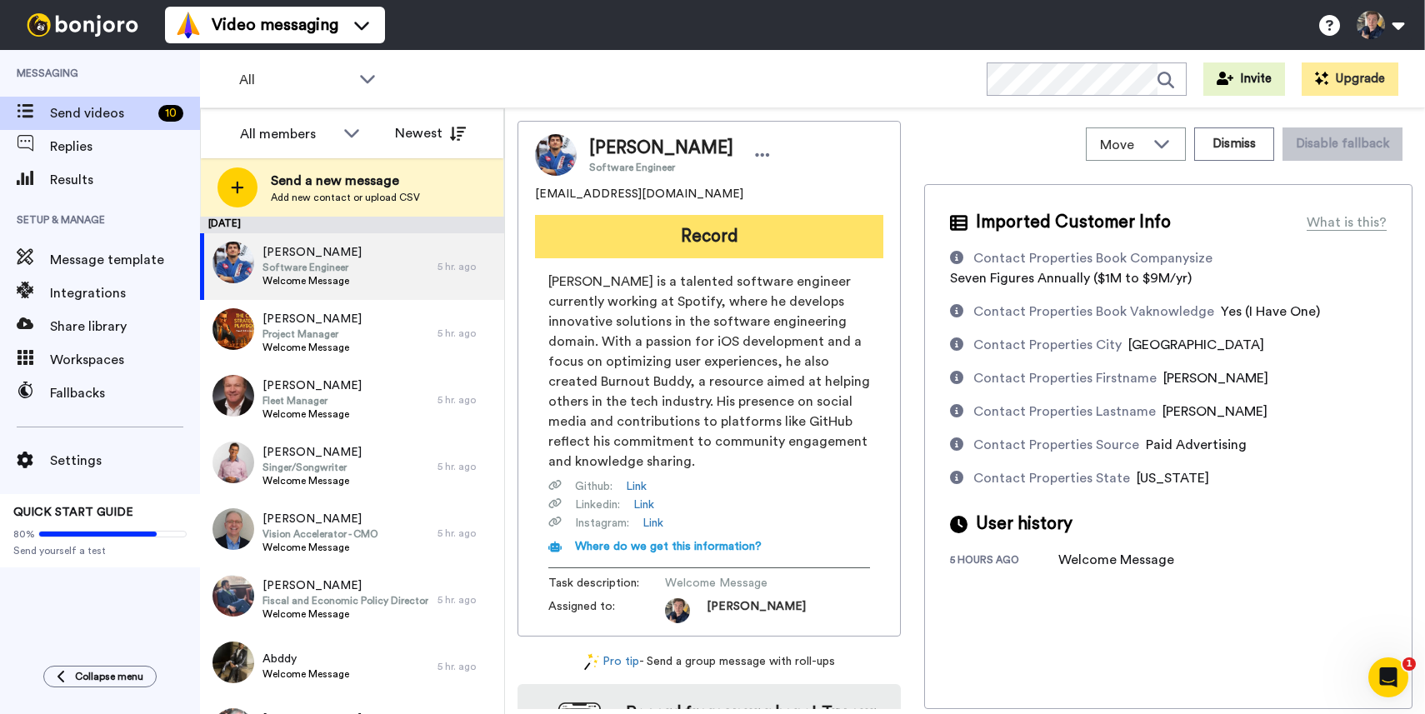
click at [627, 248] on button "Record" at bounding box center [709, 236] width 348 height 43
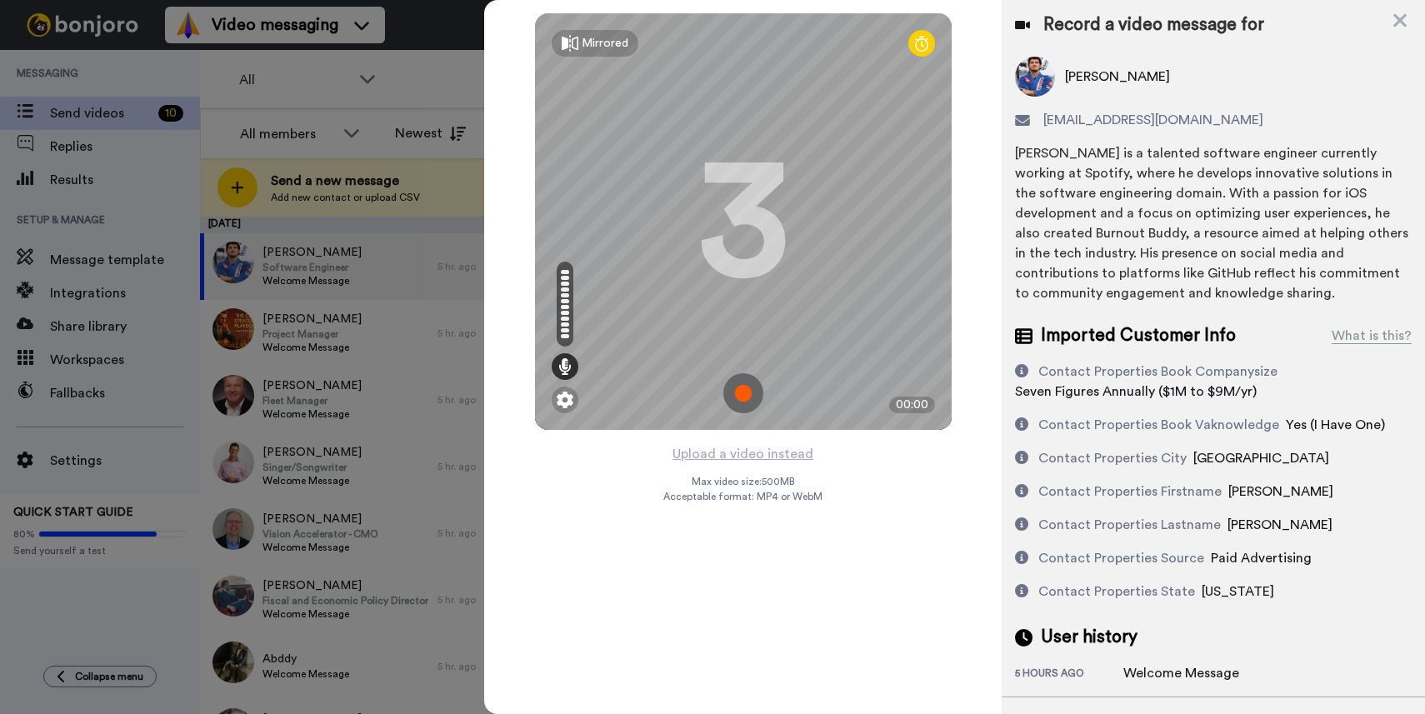
click at [742, 391] on img at bounding box center [743, 393] width 40 height 40
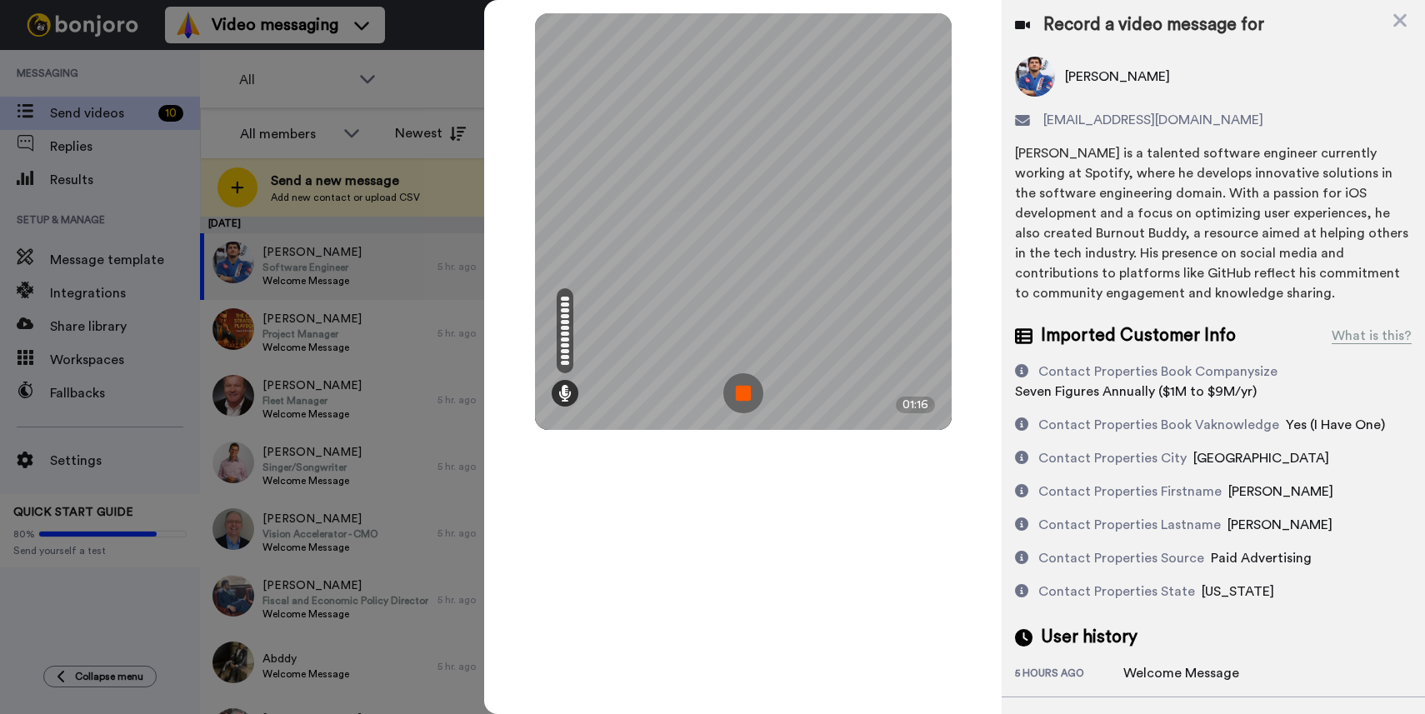
click at [741, 402] on img at bounding box center [743, 393] width 40 height 40
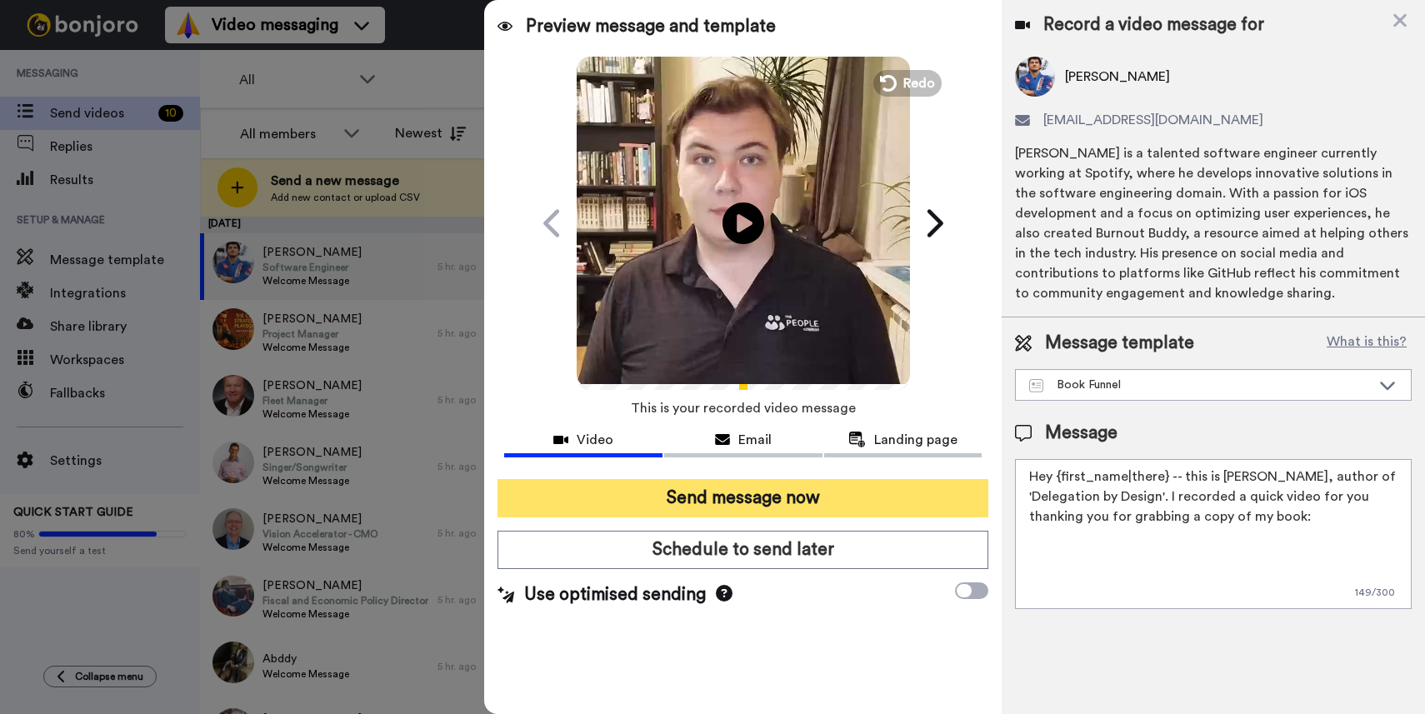
click at [708, 500] on button "Send message now" at bounding box center [742, 498] width 491 height 38
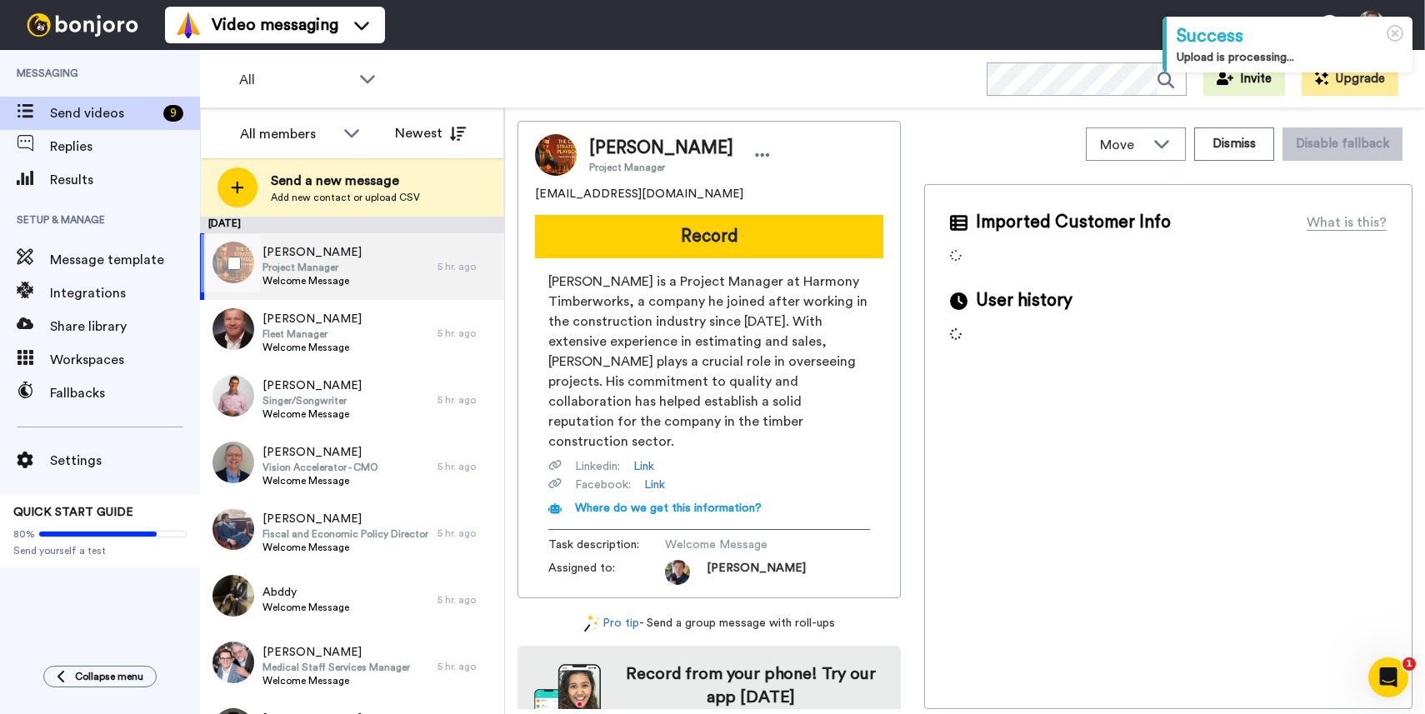
click at [407, 269] on div "[PERSON_NAME] Project Manager Welcome Message" at bounding box center [318, 266] width 237 height 67
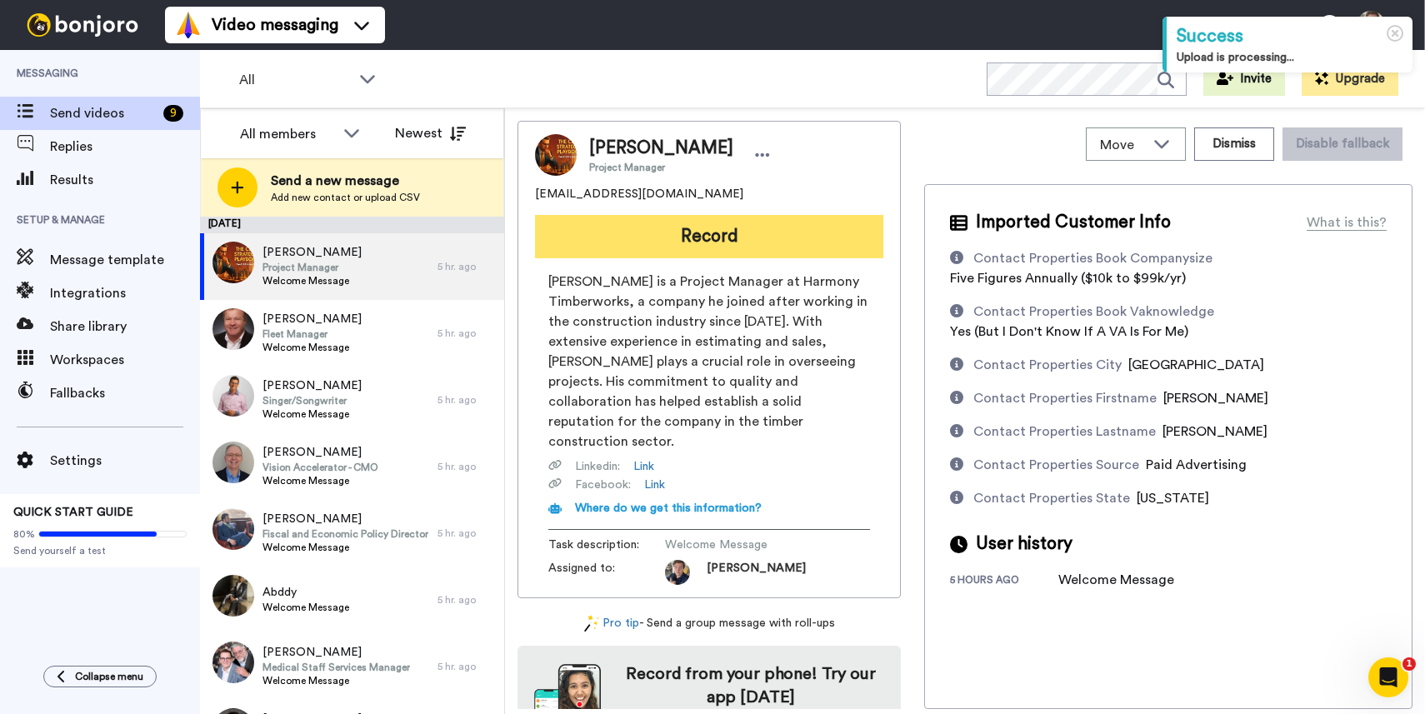
click at [650, 237] on button "Record" at bounding box center [709, 236] width 348 height 43
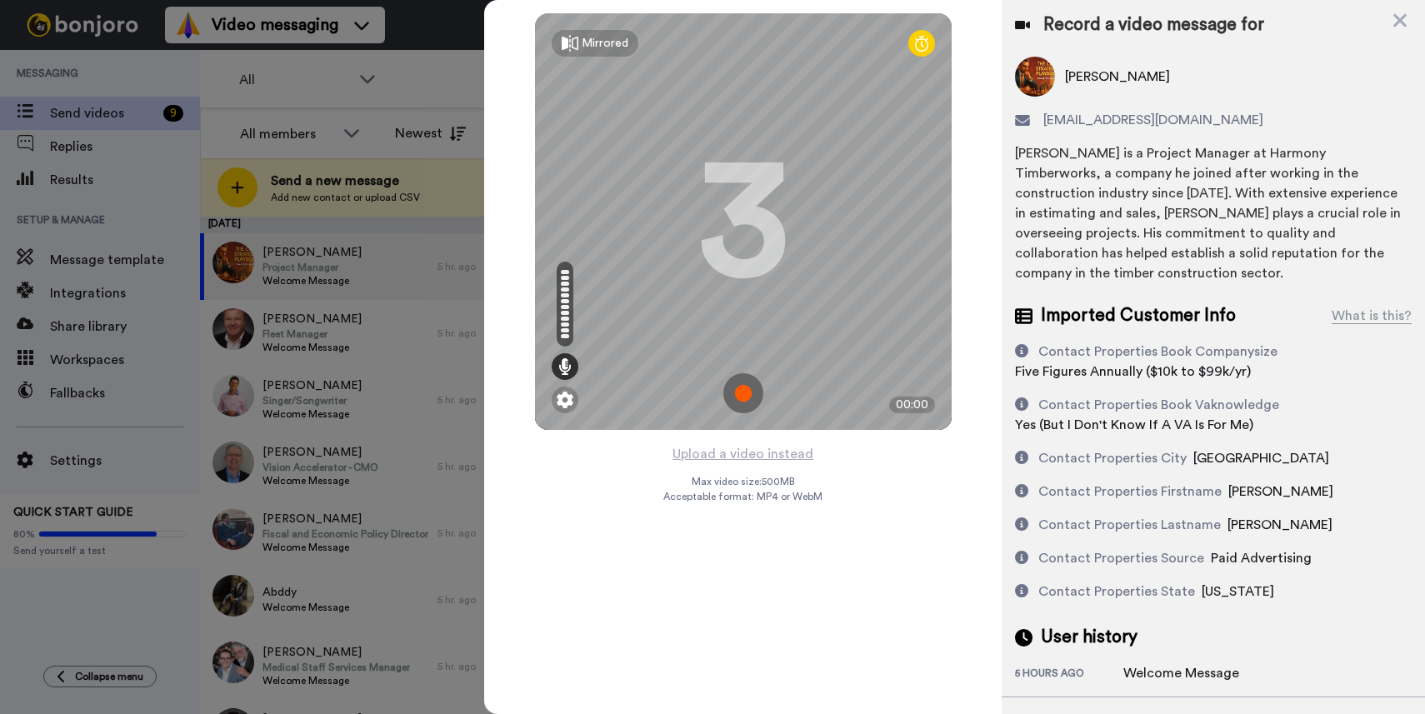
click at [746, 385] on img at bounding box center [743, 393] width 40 height 40
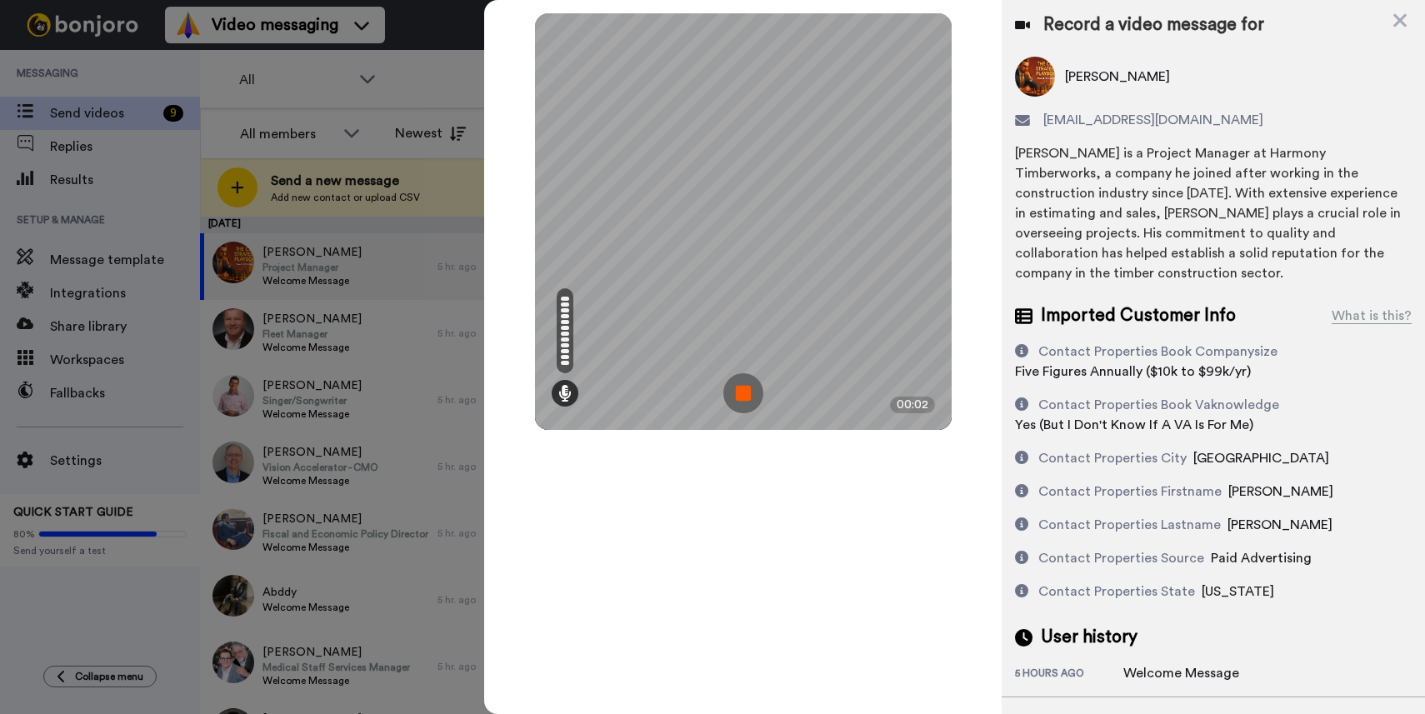
click at [732, 391] on img at bounding box center [743, 393] width 40 height 40
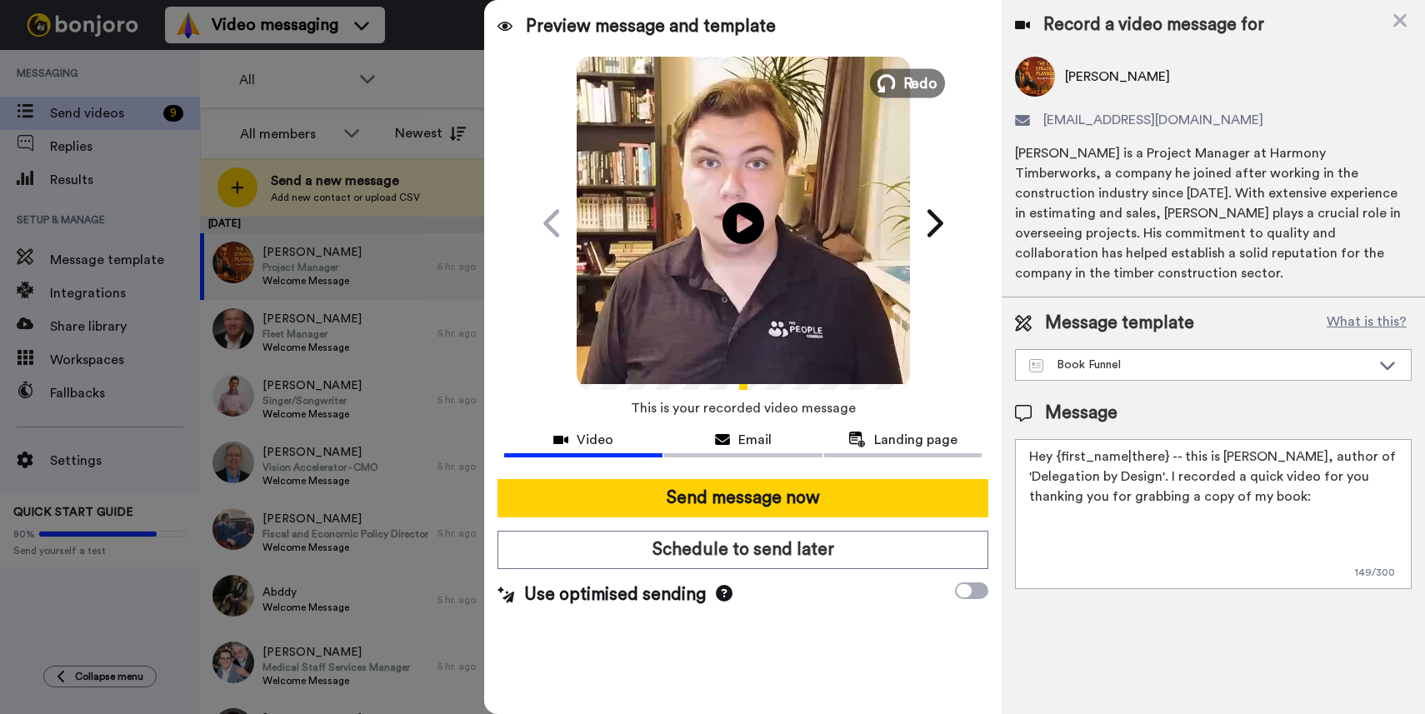
click at [887, 85] on icon at bounding box center [886, 83] width 18 height 18
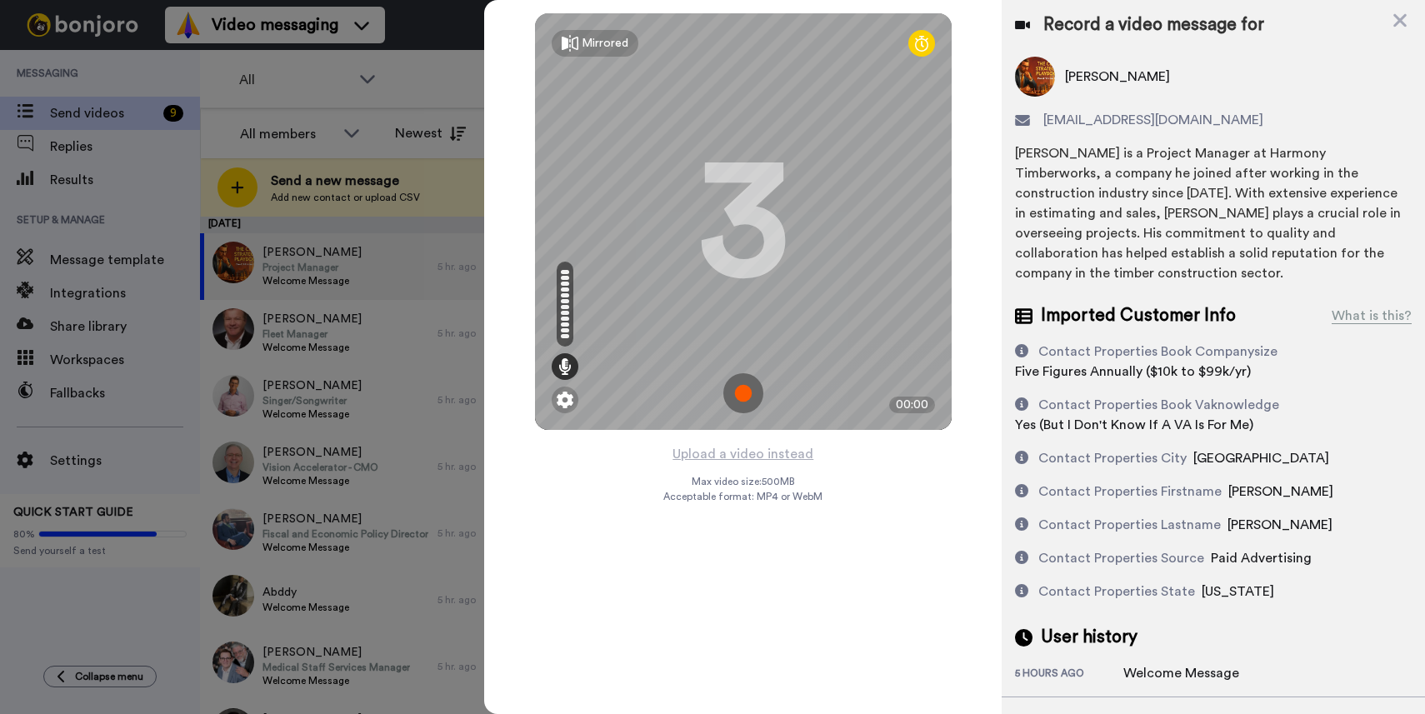
drag, startPoint x: 746, startPoint y: 382, endPoint x: 572, endPoint y: 472, distance: 195.7
click at [746, 382] on img at bounding box center [743, 393] width 40 height 40
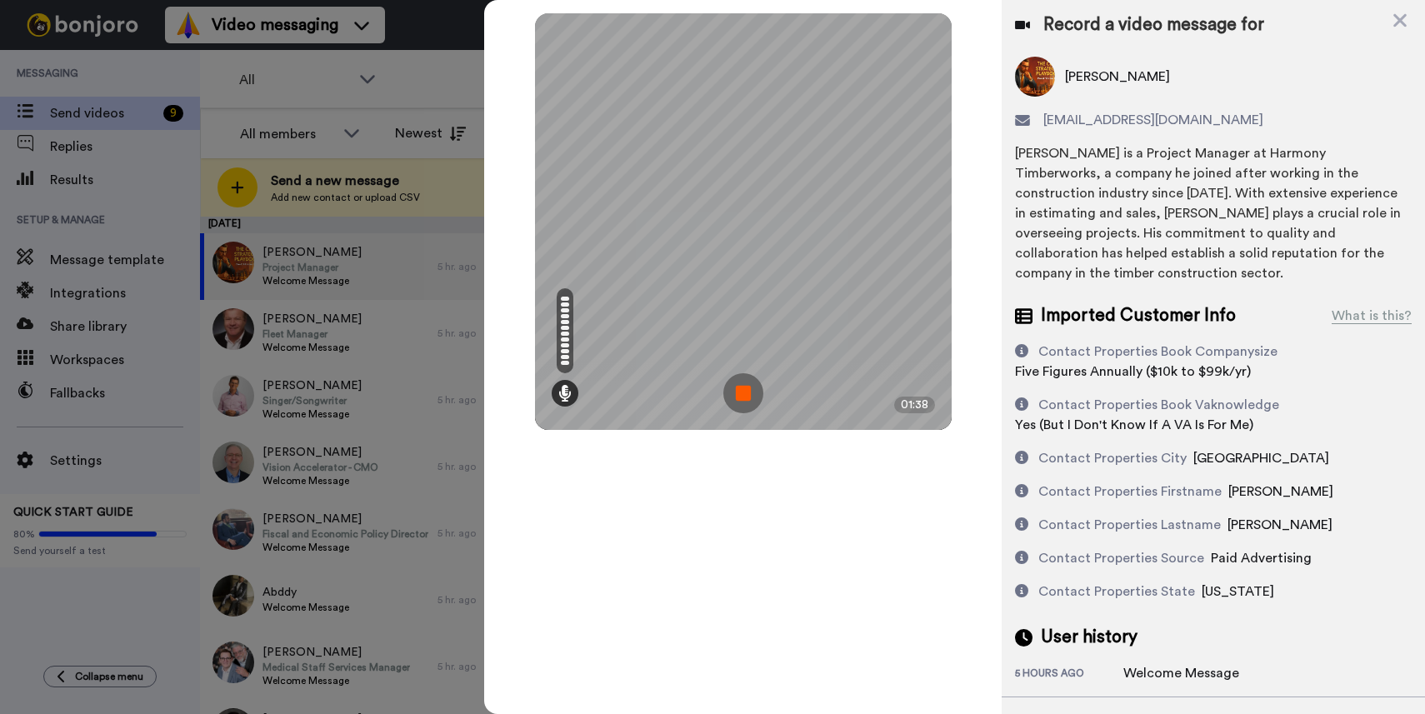
click at [733, 390] on img at bounding box center [743, 393] width 40 height 40
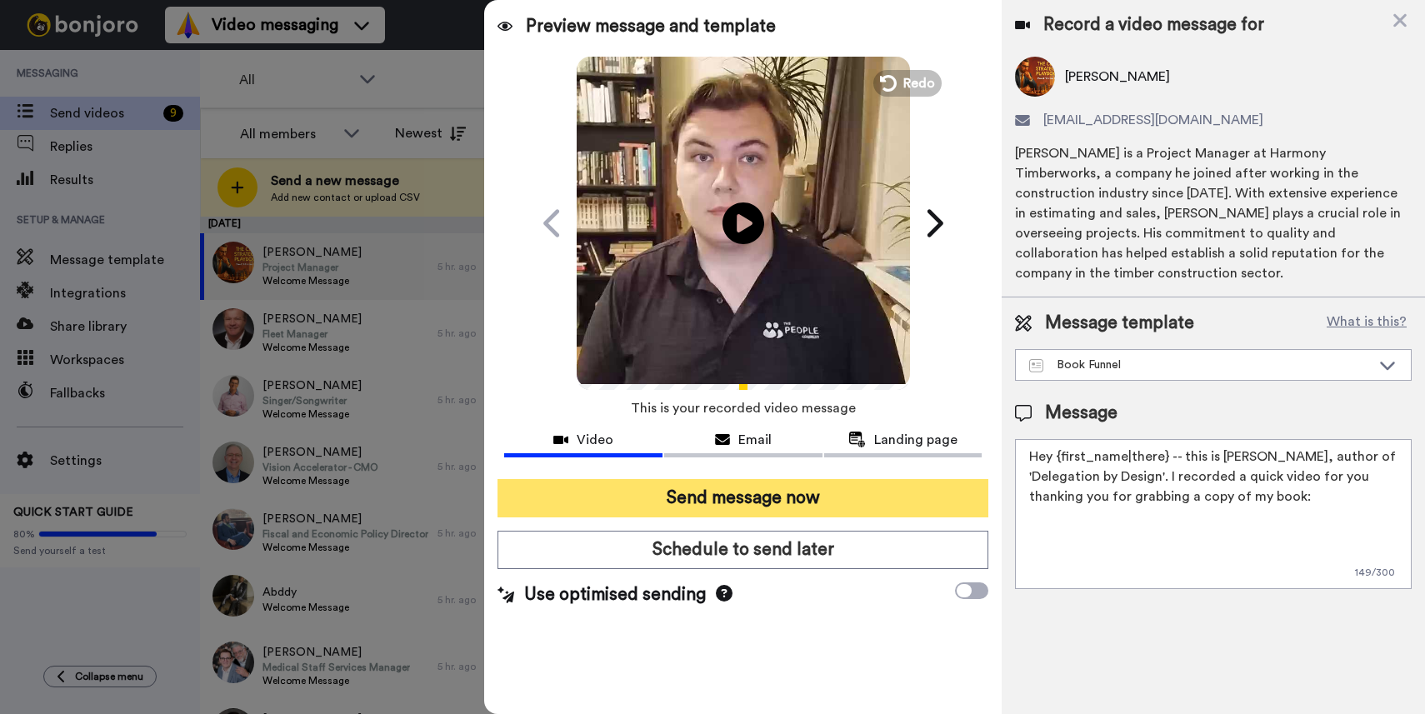
click at [714, 497] on button "Send message now" at bounding box center [742, 498] width 491 height 38
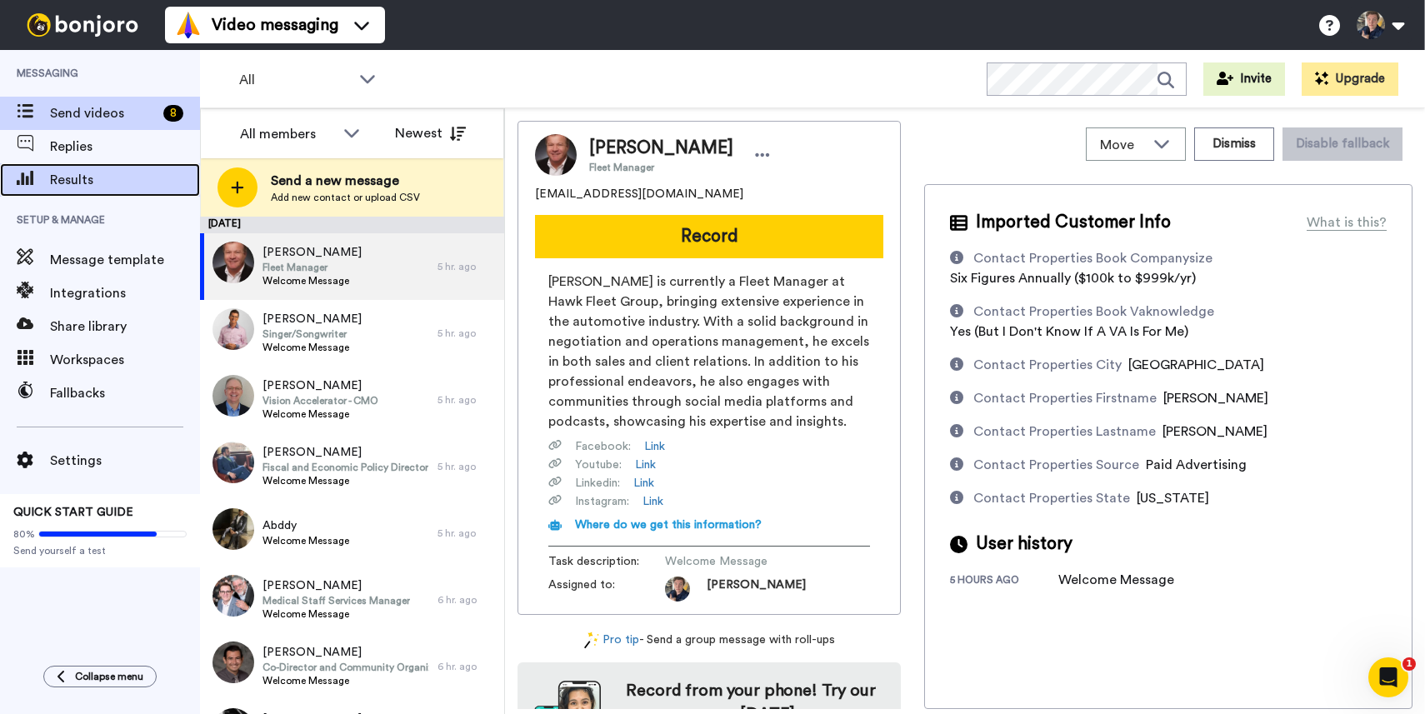
click at [122, 181] on span "Results" at bounding box center [125, 180] width 150 height 20
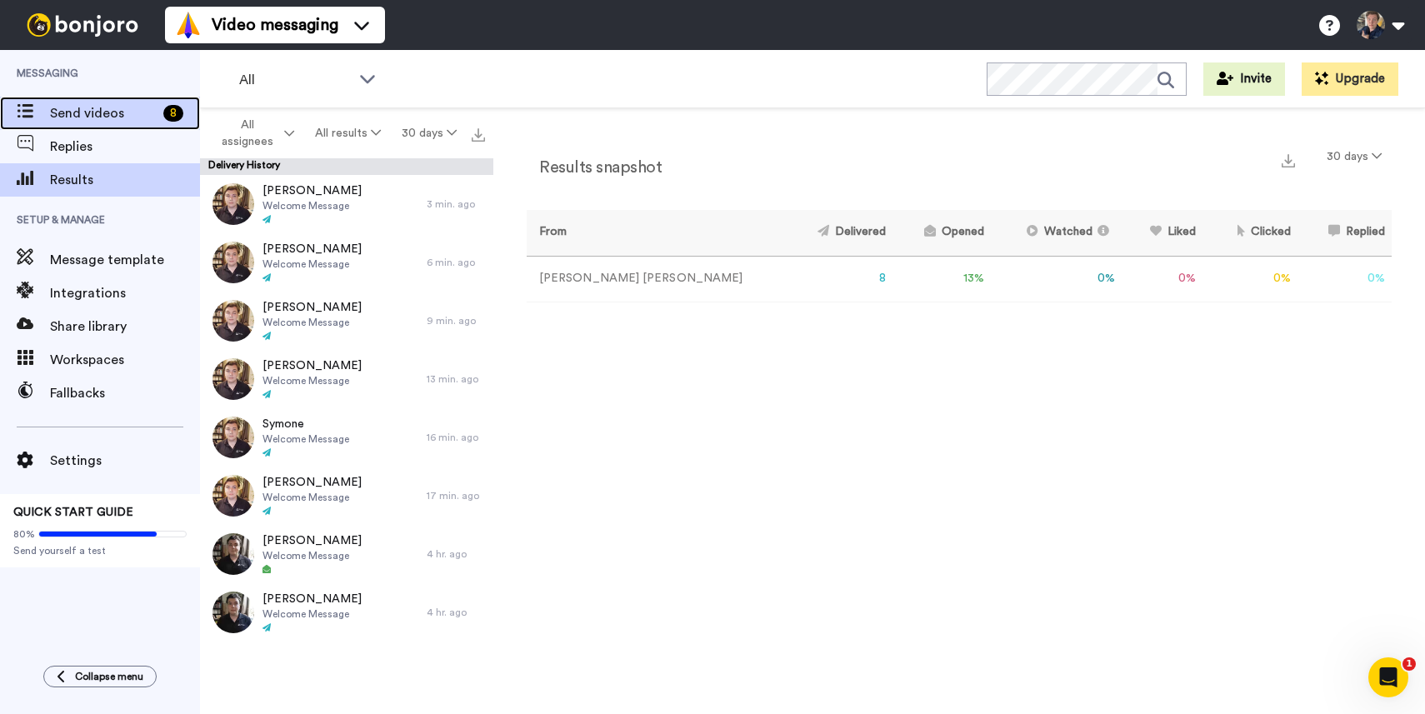
click at [101, 107] on span "Send videos" at bounding box center [103, 113] width 107 height 20
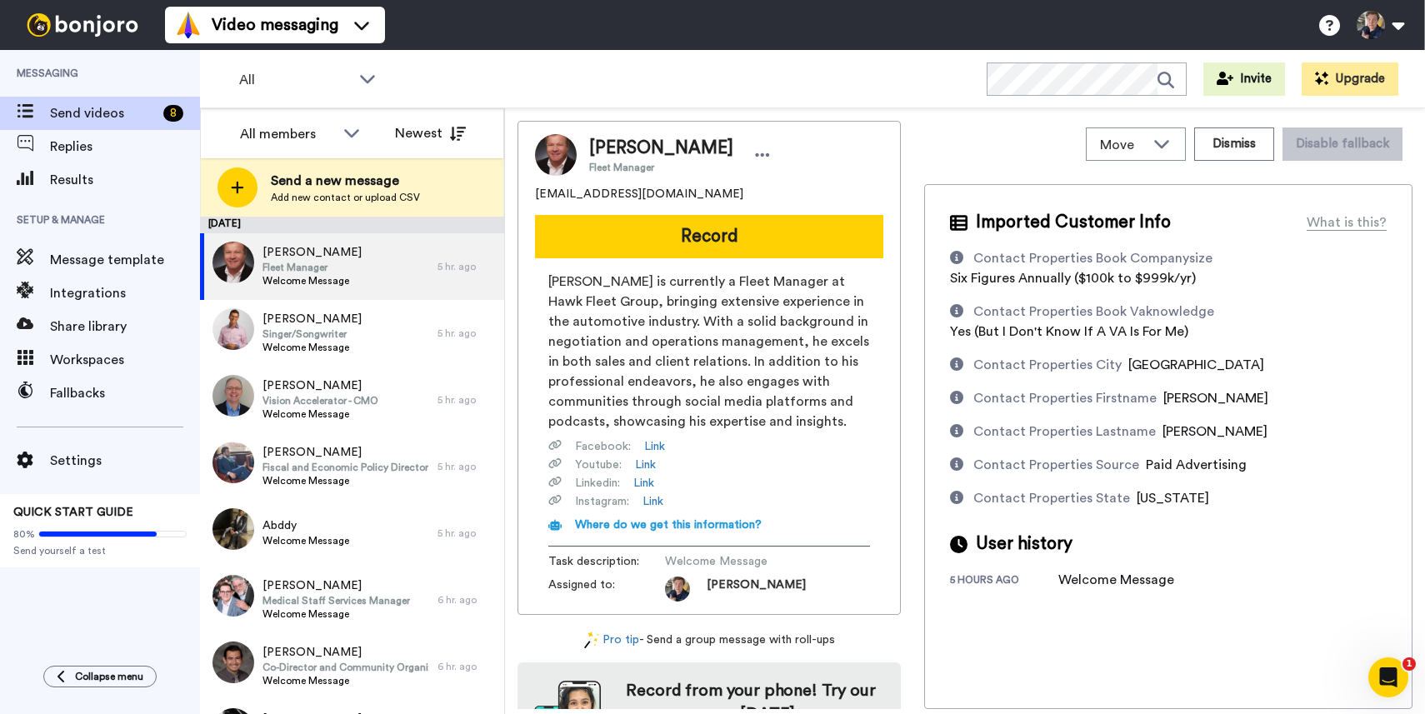
click at [1376, 671] on div "Open Intercom Messenger" at bounding box center [1388, 677] width 55 height 55
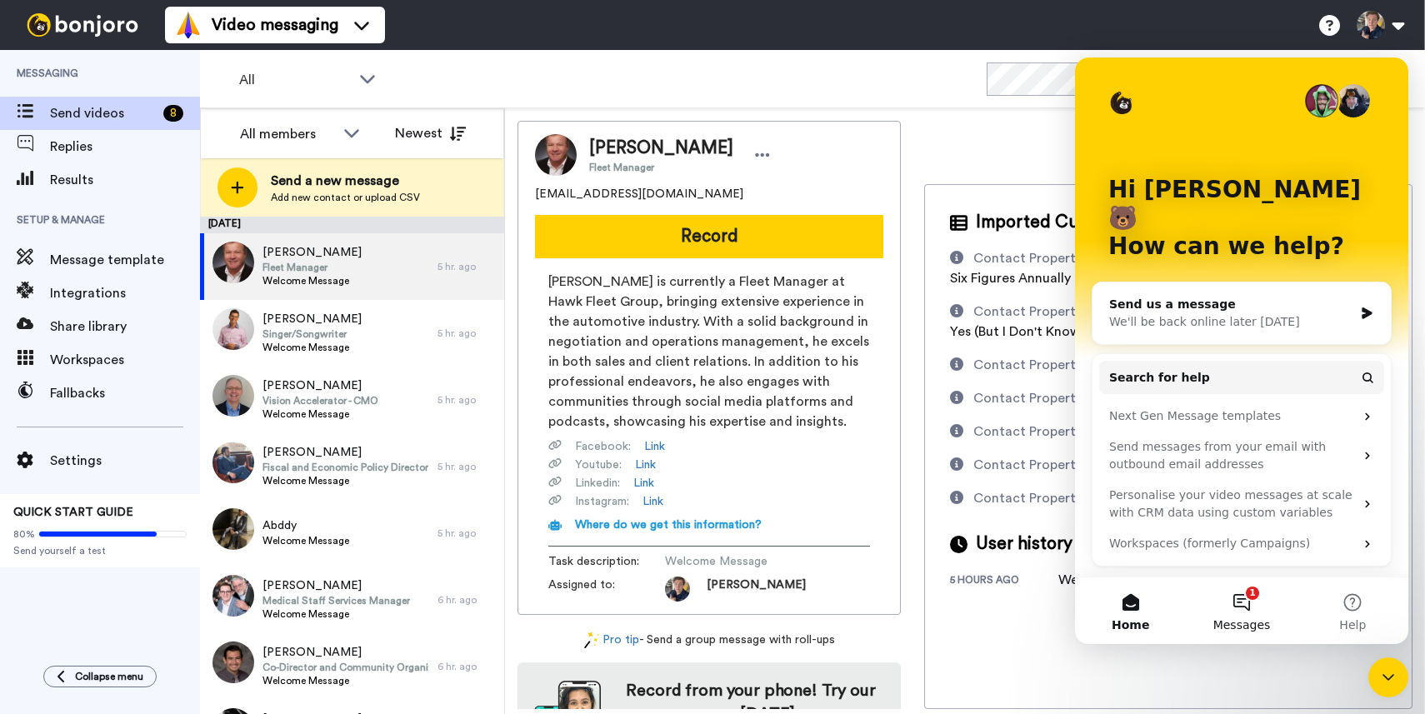
click at [1271, 605] on button "1 Messages" at bounding box center [1241, 610] width 111 height 67
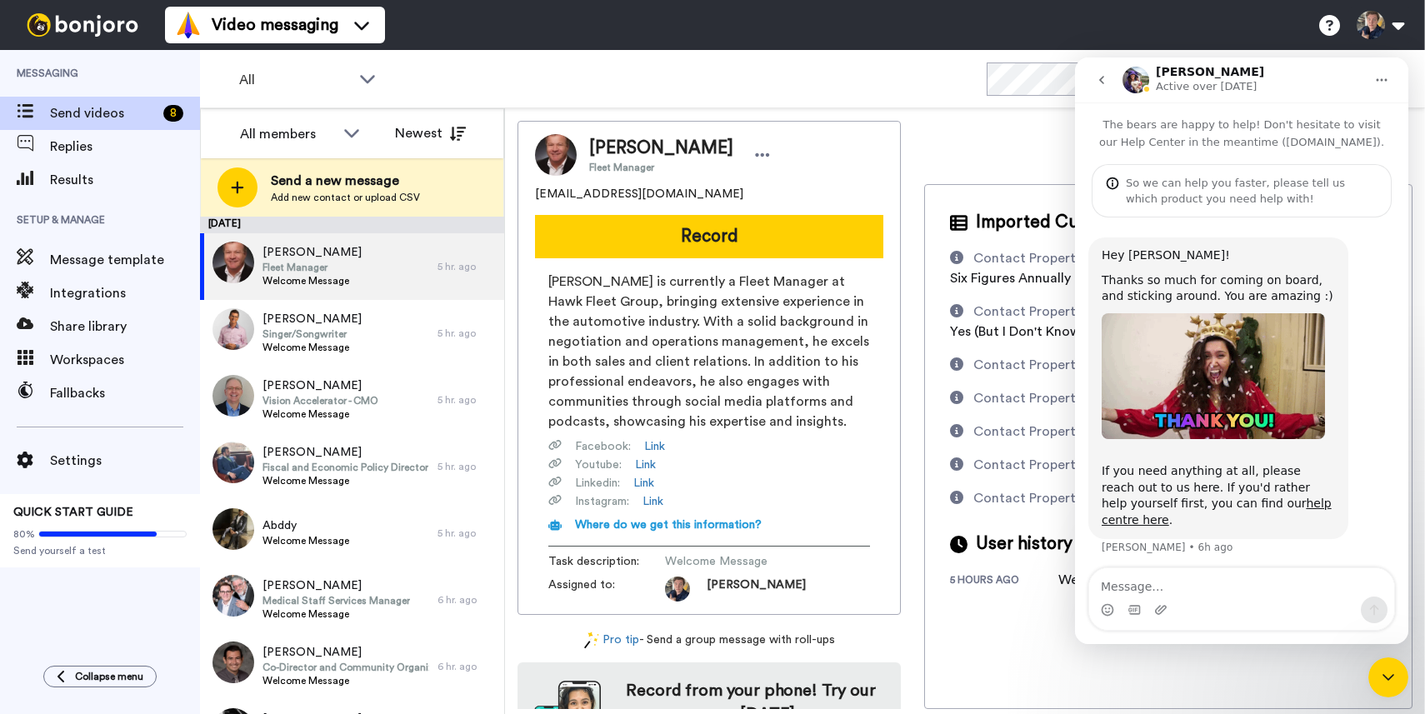
click at [1394, 707] on div "Imported Customer Info What is this? Contact Properties Book Companysize Six Fi…" at bounding box center [1168, 446] width 488 height 525
click at [1387, 682] on icon "Close Intercom Messenger" at bounding box center [1388, 677] width 20 height 20
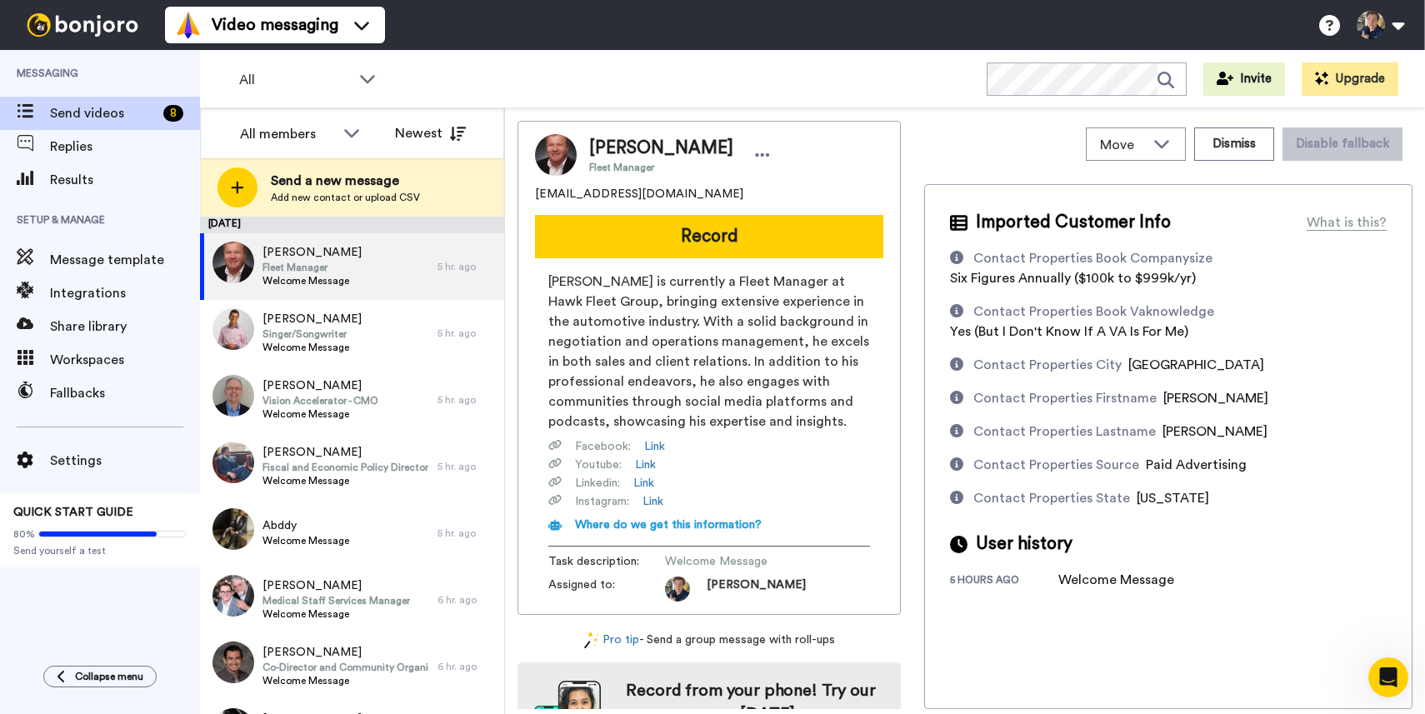
scroll to position [1, 0]
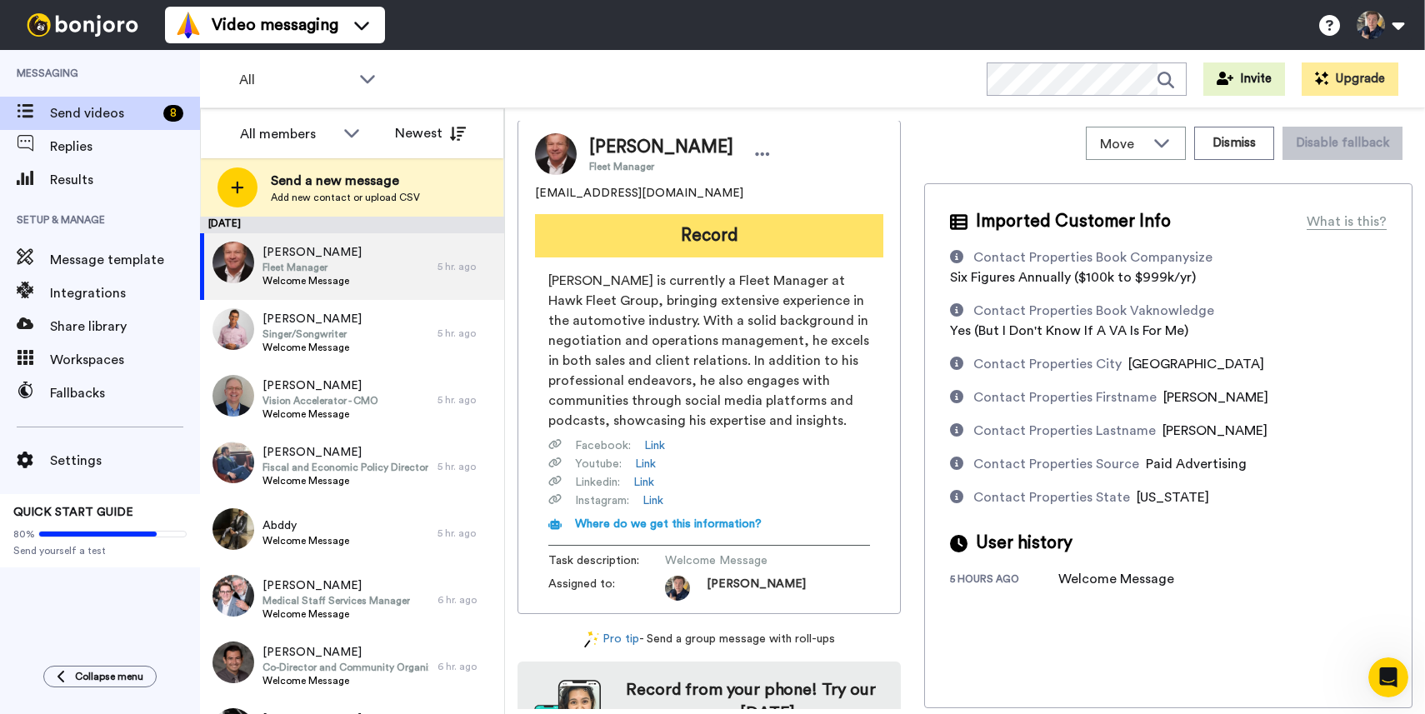
click at [662, 220] on button "Record" at bounding box center [709, 235] width 348 height 43
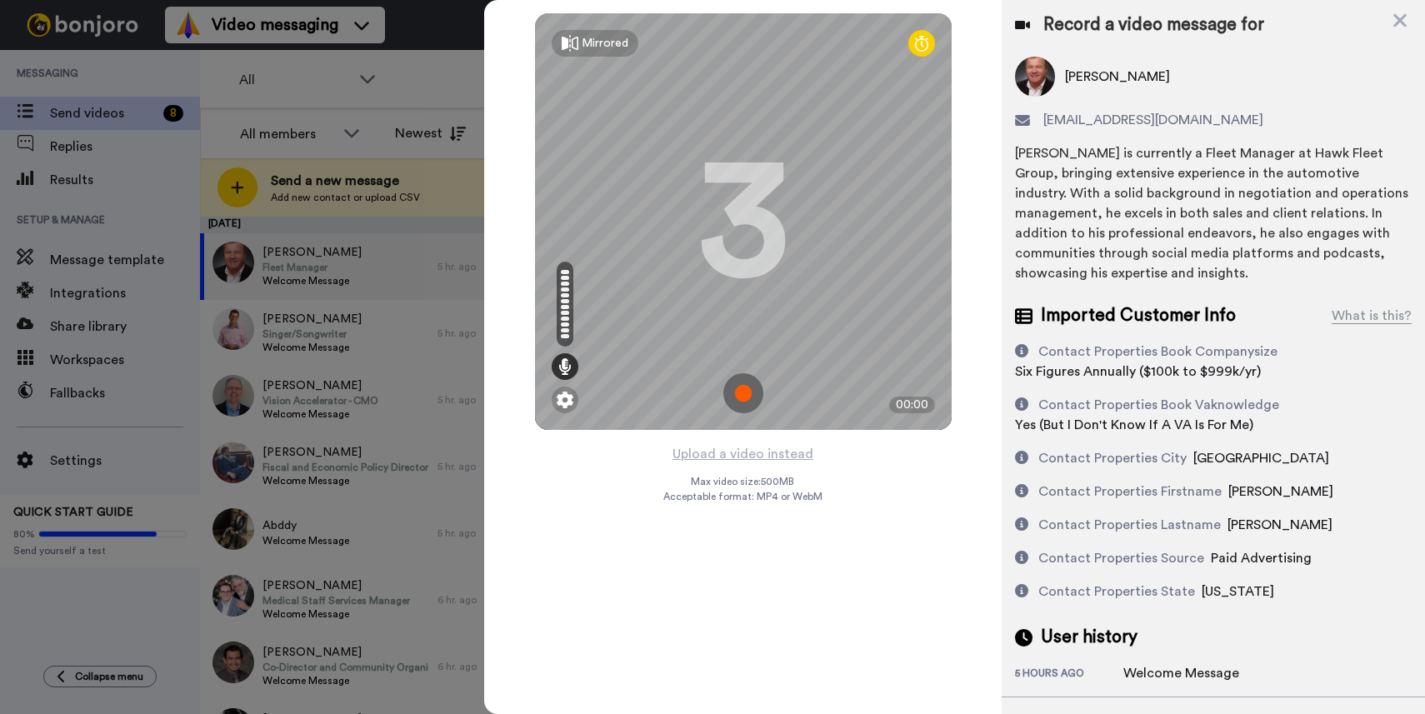
click at [724, 395] on img at bounding box center [743, 393] width 40 height 40
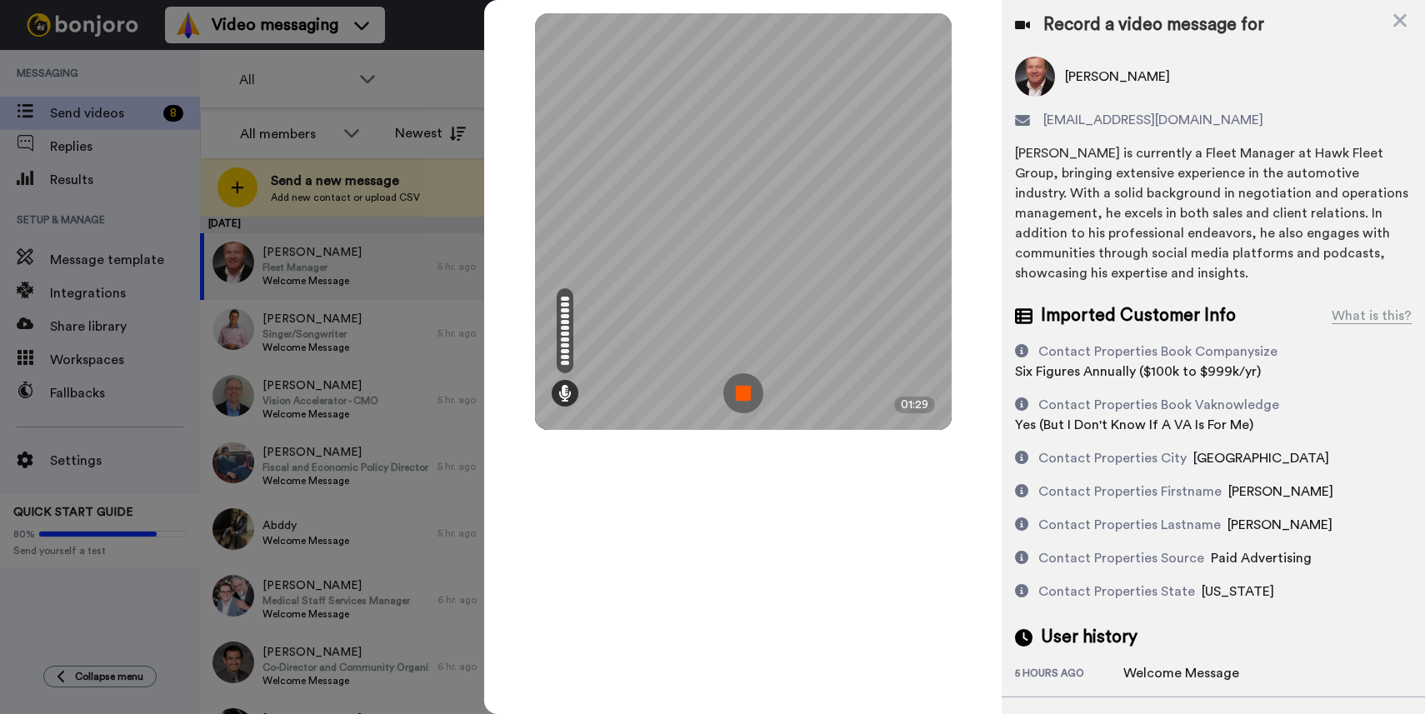
click at [745, 397] on img at bounding box center [743, 393] width 40 height 40
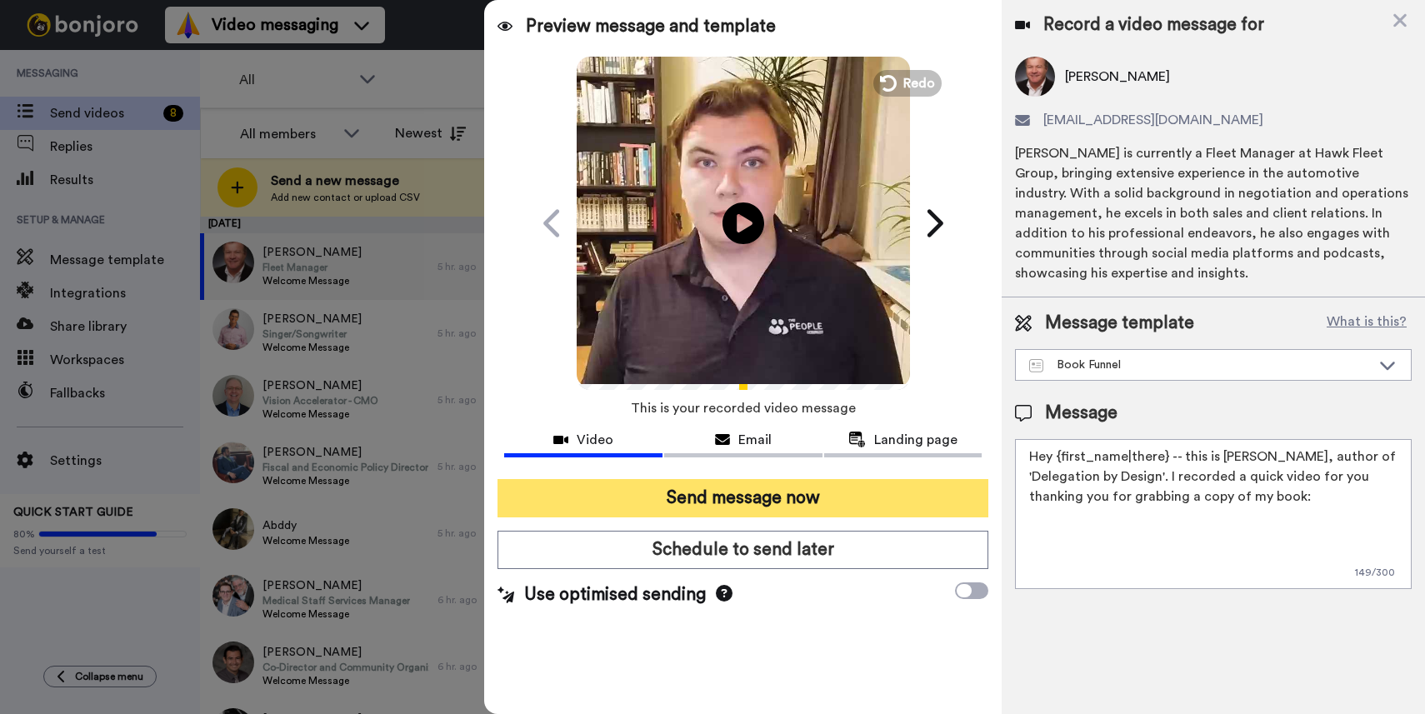
click at [787, 502] on button "Send message now" at bounding box center [742, 498] width 491 height 38
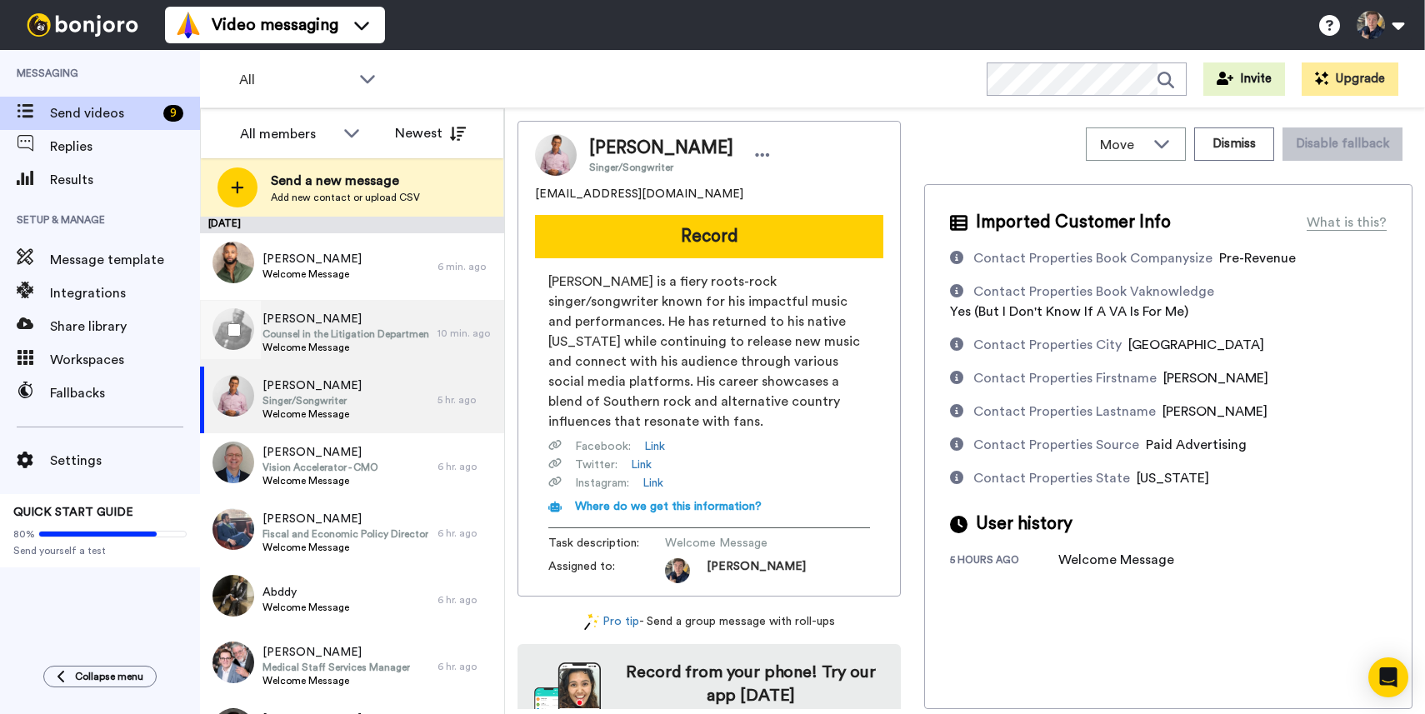
click at [353, 324] on span "Darren Johnson" at bounding box center [345, 319] width 167 height 17
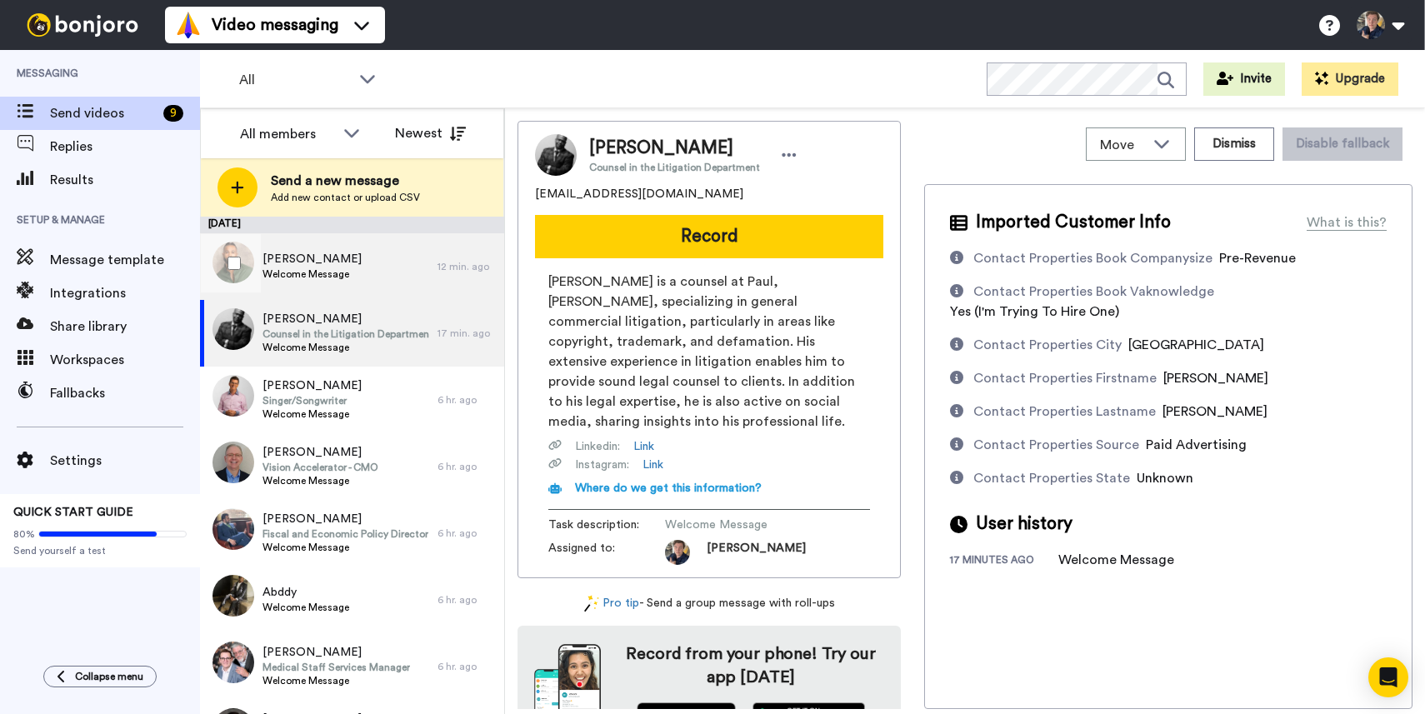
click at [327, 248] on div "Nelson Thomas Welcome Message" at bounding box center [318, 266] width 237 height 67
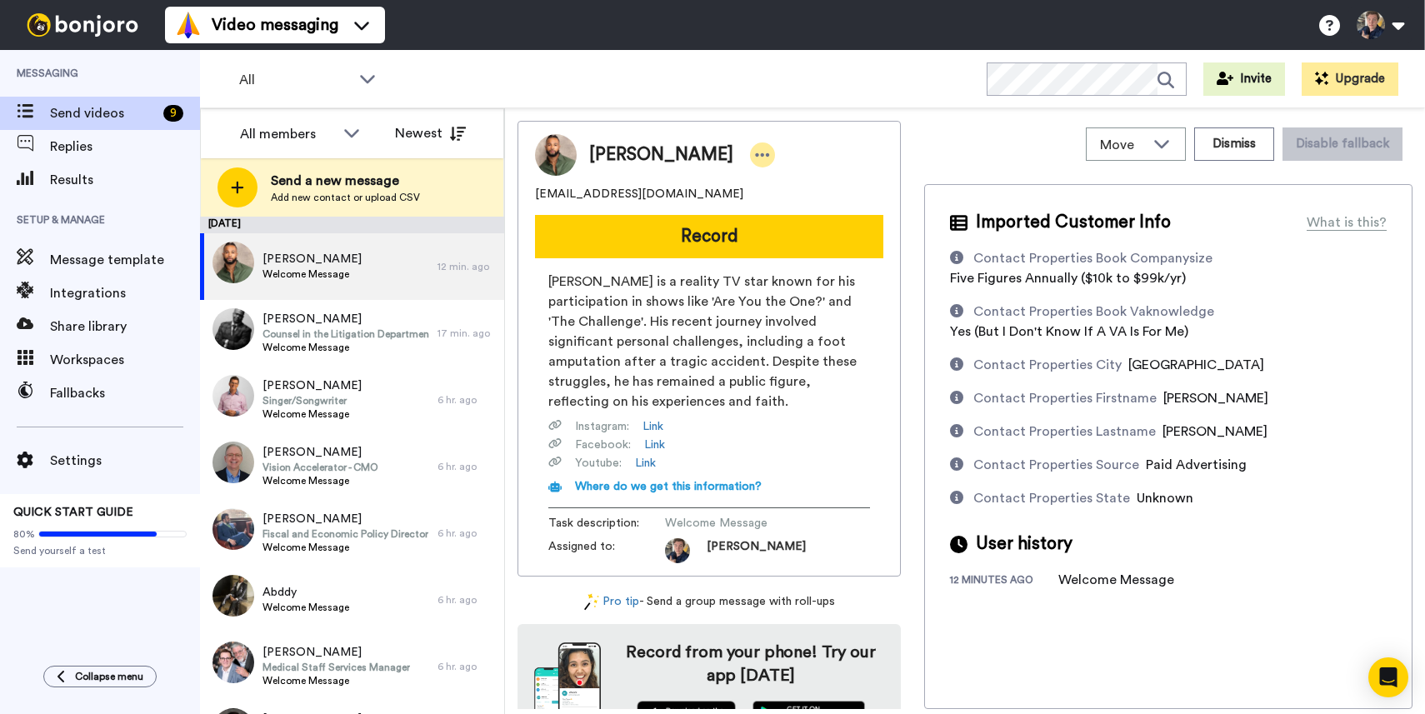
click at [755, 154] on icon at bounding box center [762, 155] width 15 height 17
click at [763, 252] on li "Dismiss" at bounding box center [787, 253] width 121 height 23
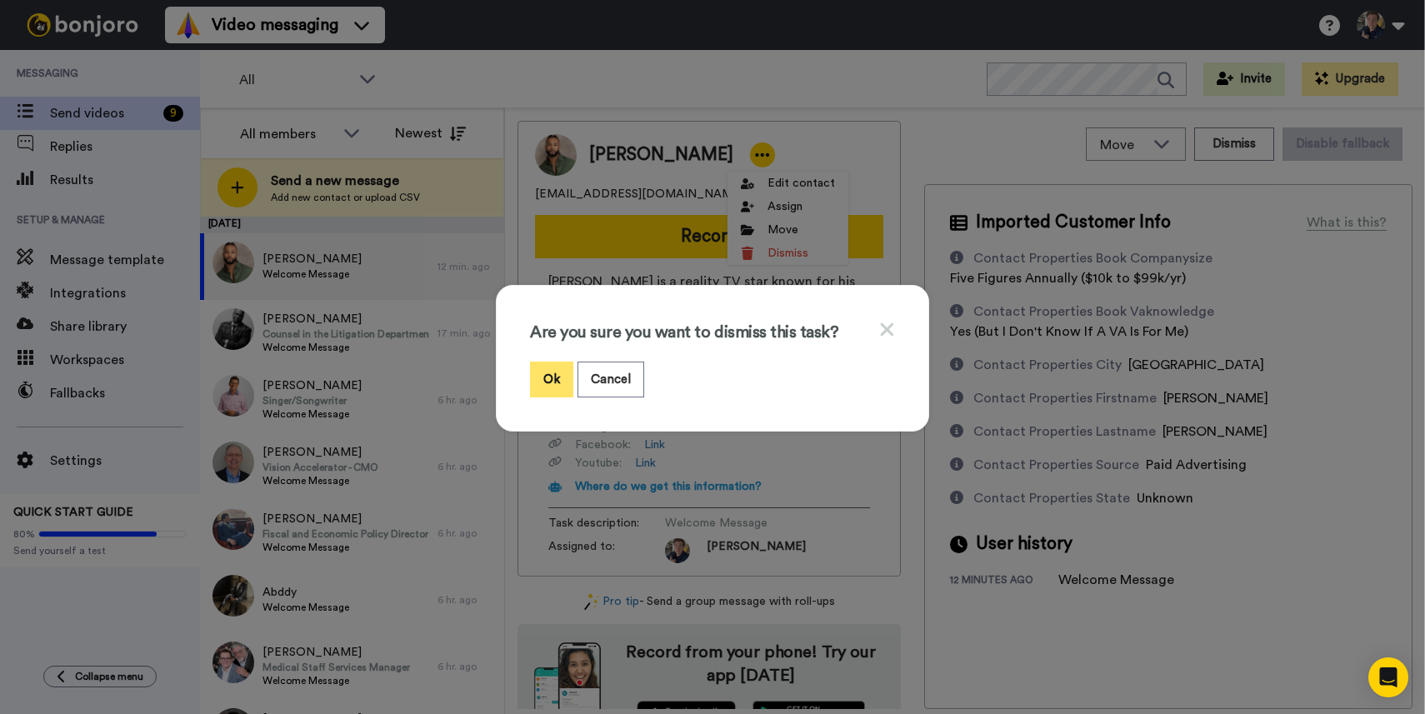
click at [553, 368] on button "Ok" at bounding box center [551, 380] width 43 height 36
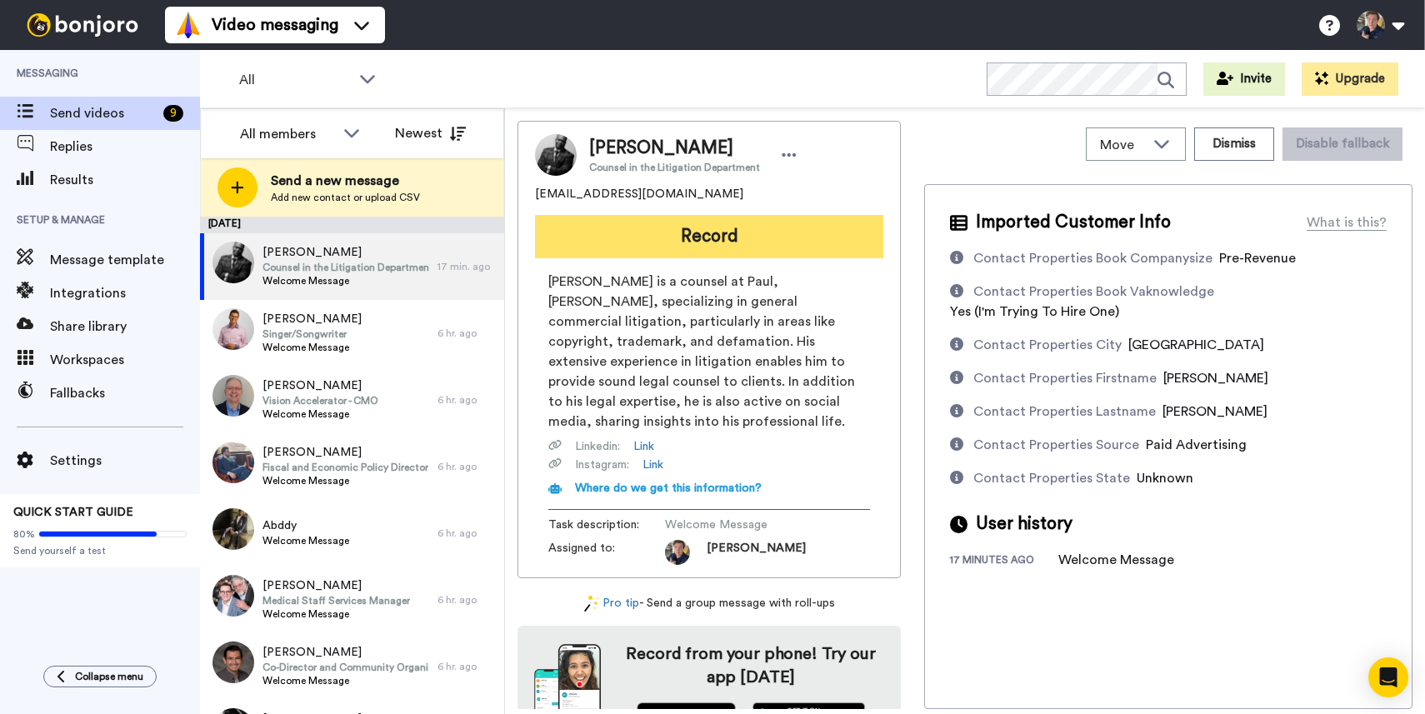
click at [702, 237] on button "Record" at bounding box center [709, 236] width 348 height 43
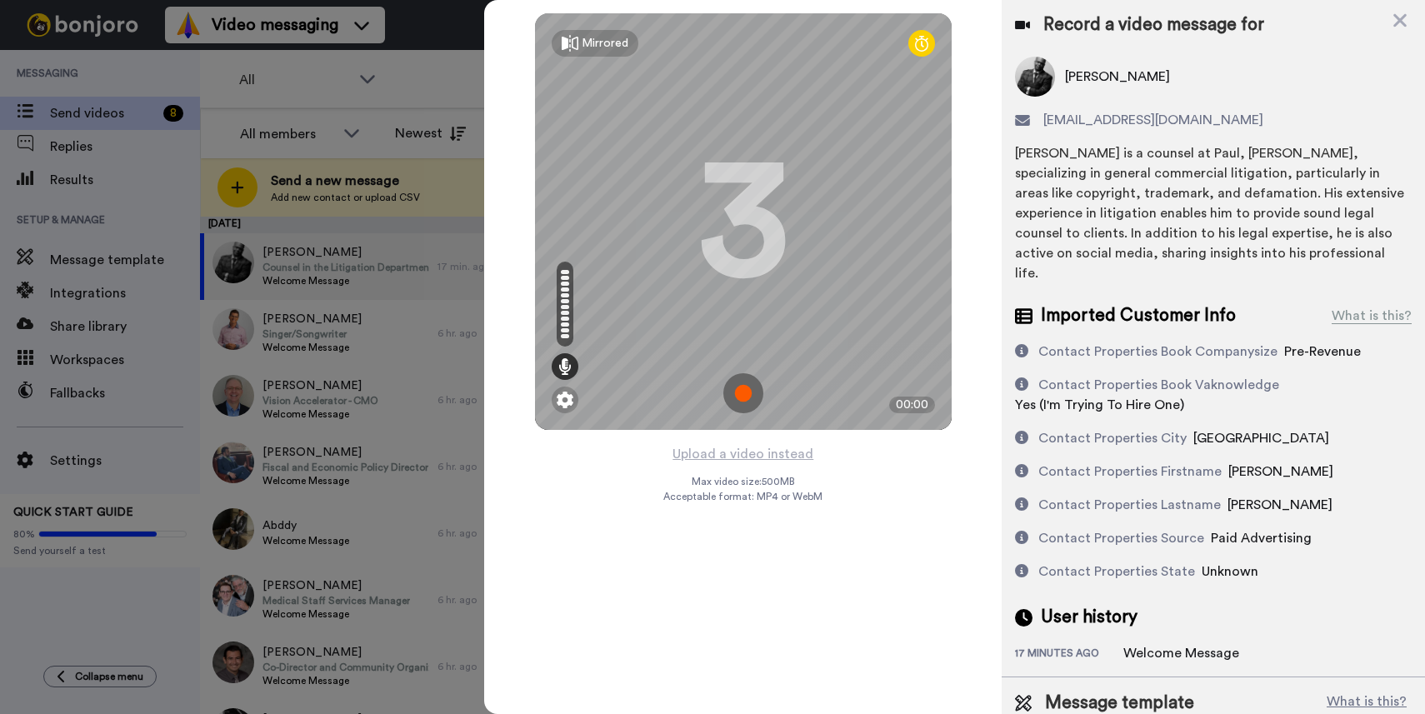
click at [752, 387] on img at bounding box center [743, 393] width 40 height 40
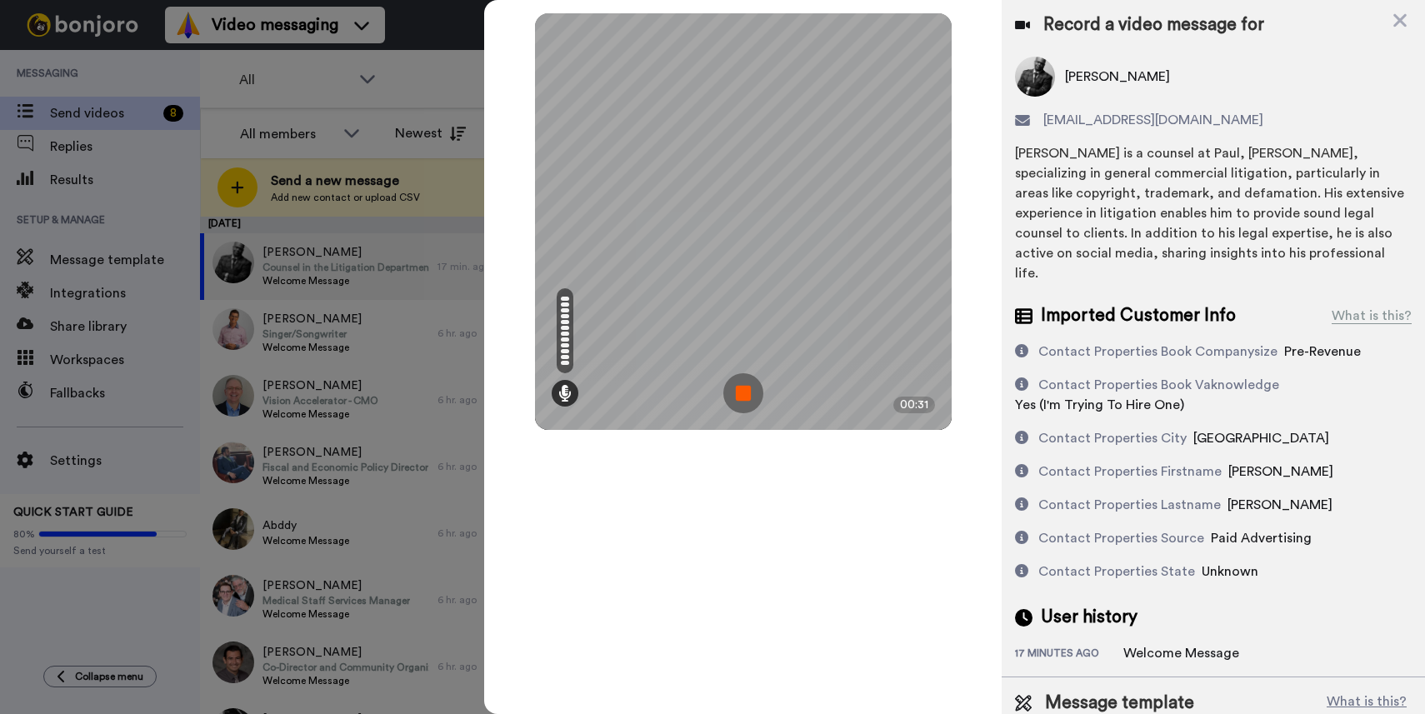
click at [741, 381] on img at bounding box center [743, 393] width 40 height 40
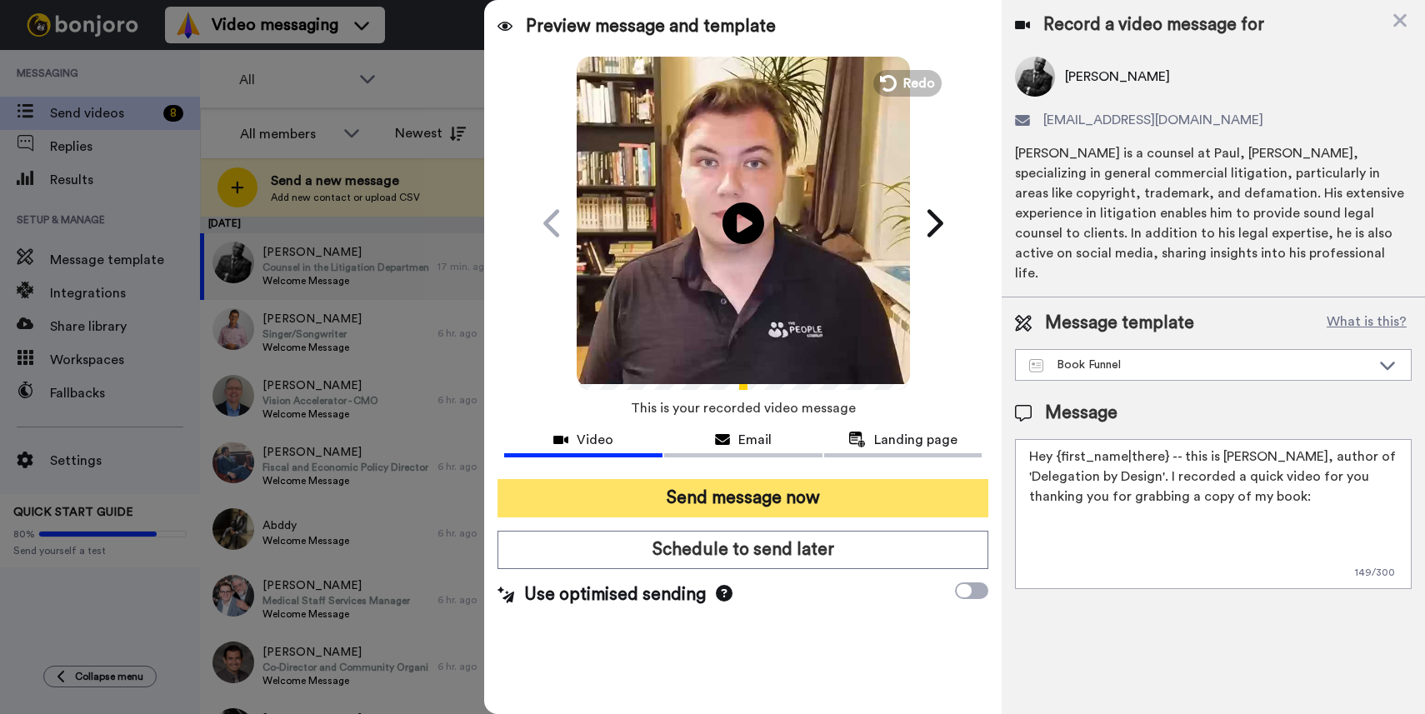
click at [717, 499] on button "Send message now" at bounding box center [742, 498] width 491 height 38
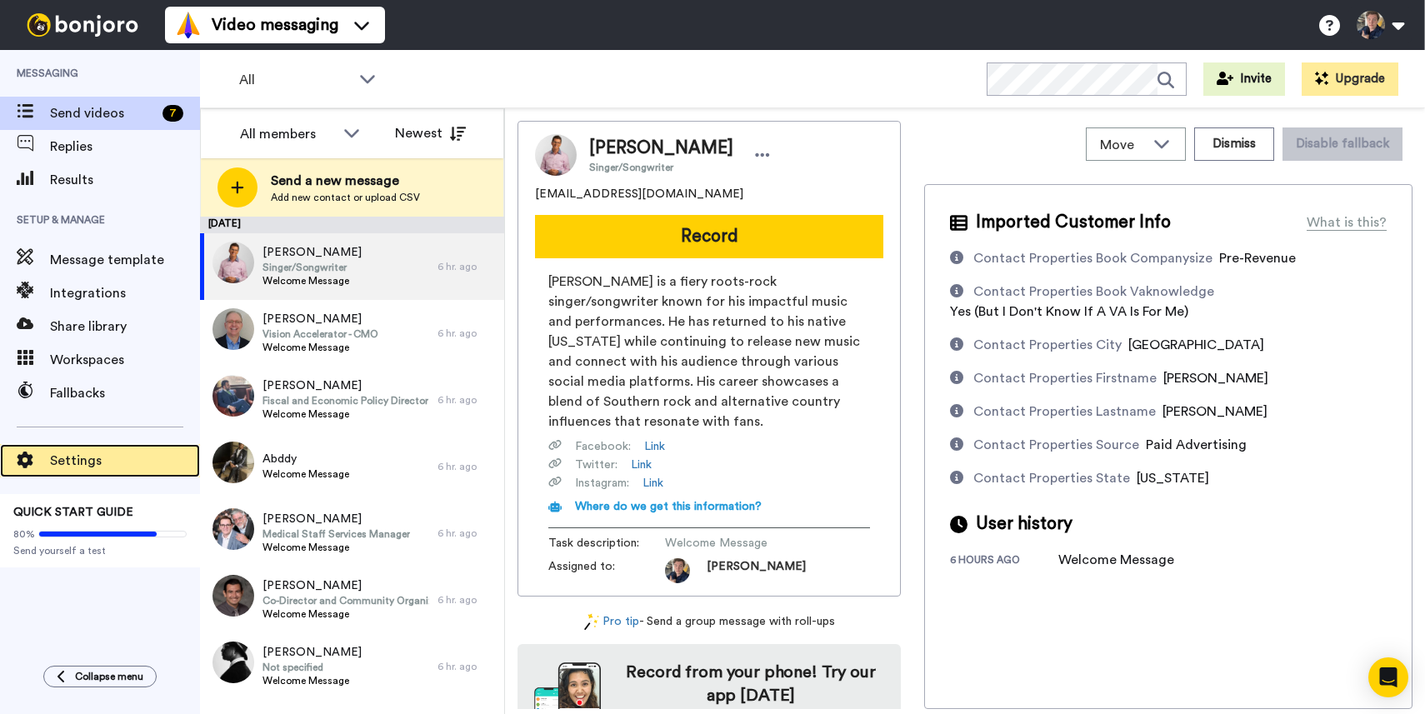
click at [47, 455] on span at bounding box center [25, 460] width 50 height 17
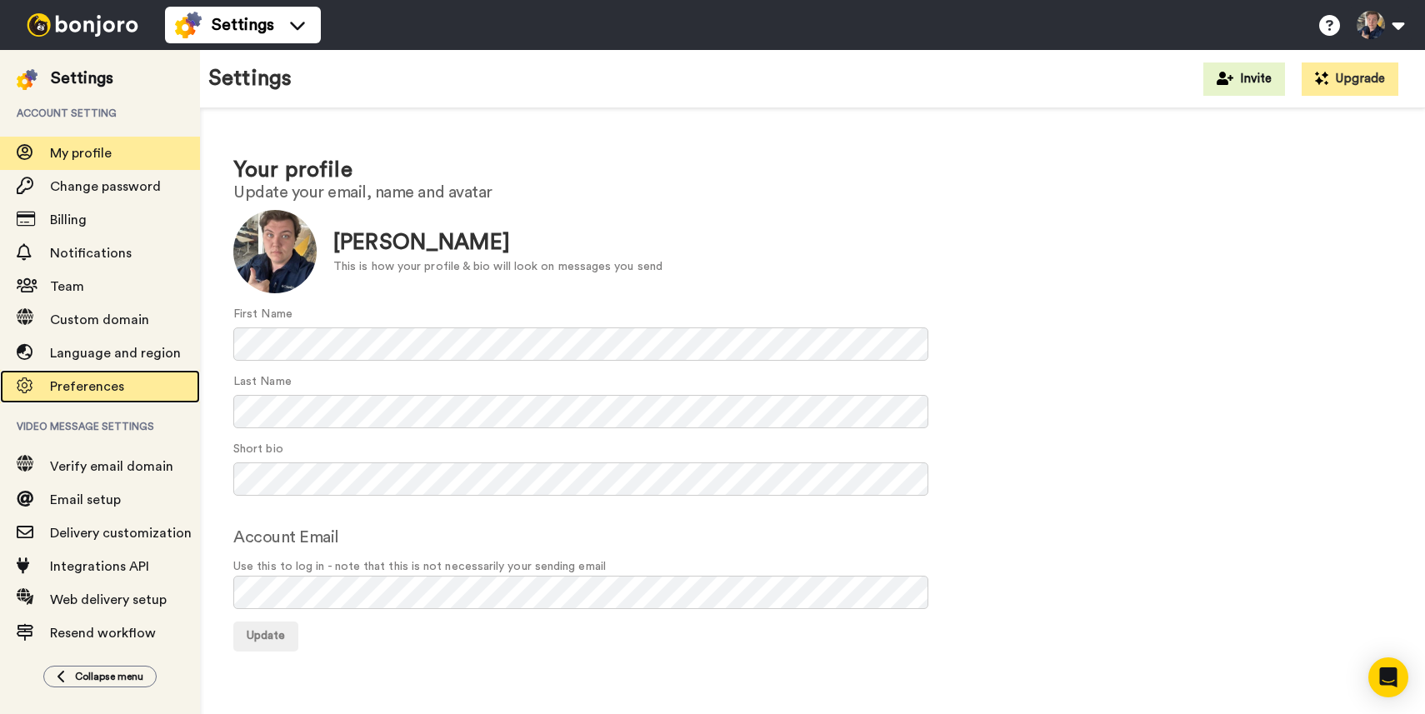
click at [101, 385] on span "Preferences" at bounding box center [87, 386] width 74 height 13
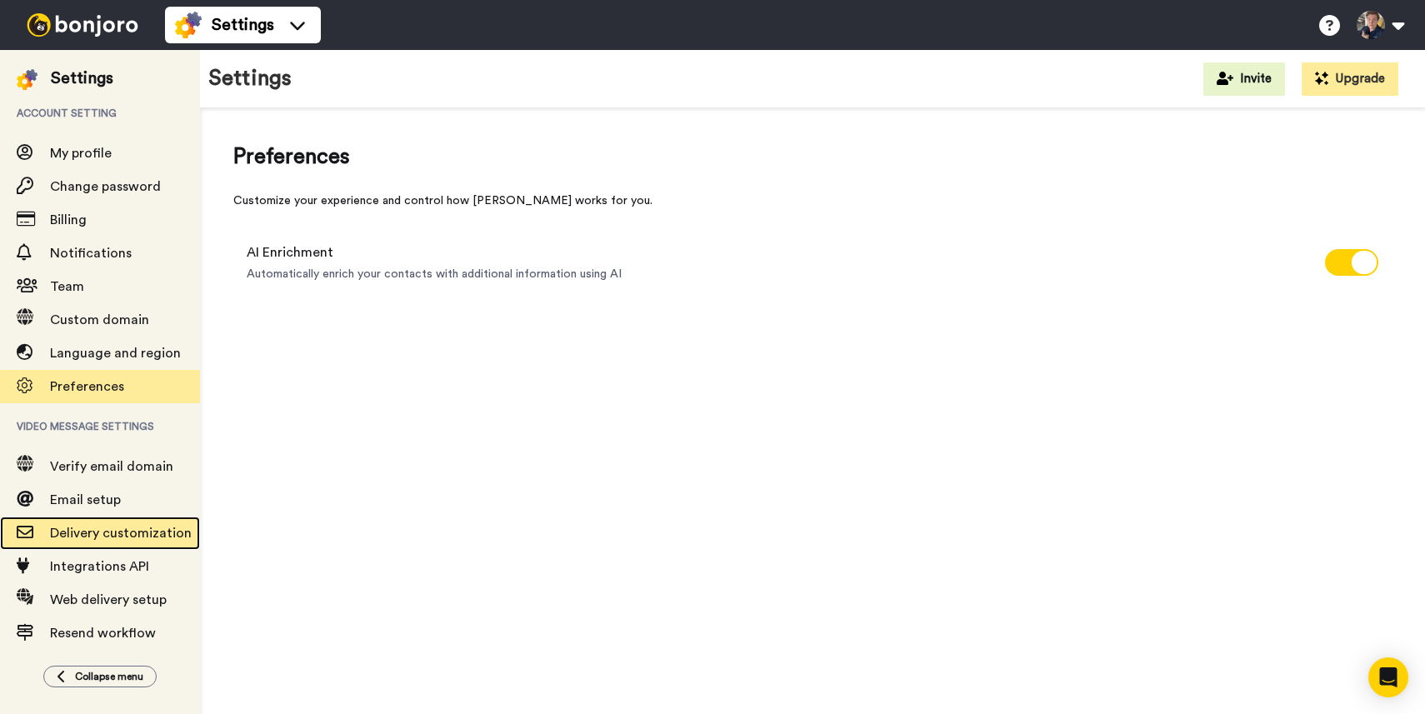
click at [72, 540] on span "Delivery customization" at bounding box center [121, 533] width 142 height 13
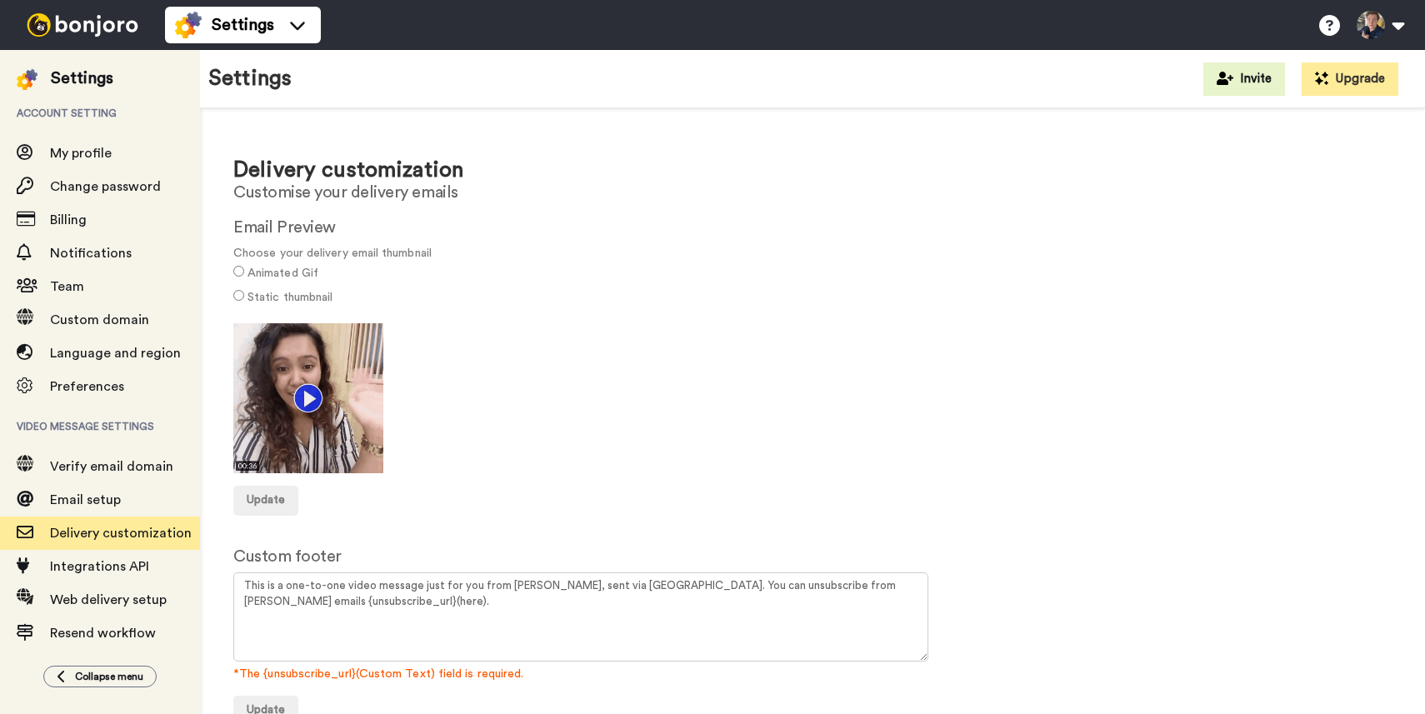
click at [292, 293] on label "Static thumbnail" at bounding box center [289, 297] width 85 height 17
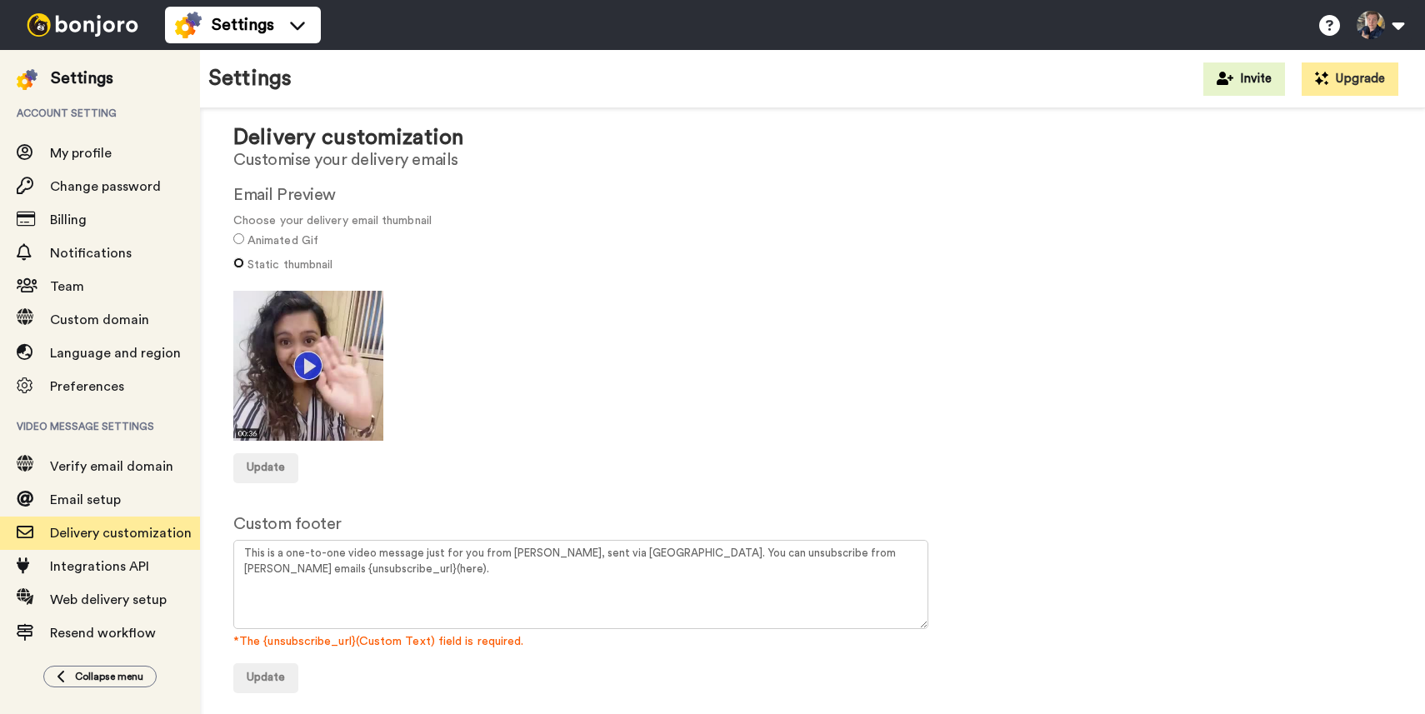
scroll to position [32, 0]
click at [279, 454] on button "Update" at bounding box center [265, 469] width 65 height 30
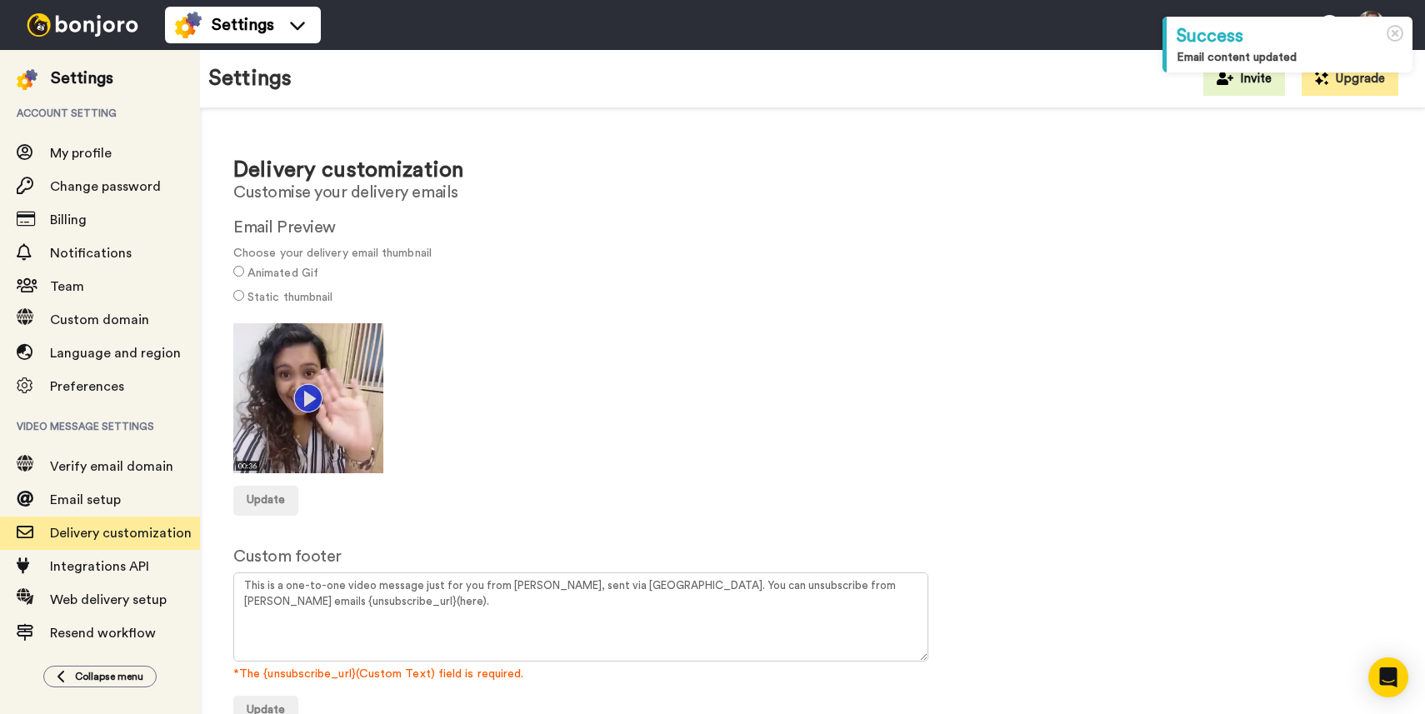
click at [118, 22] on img at bounding box center [82, 24] width 125 height 23
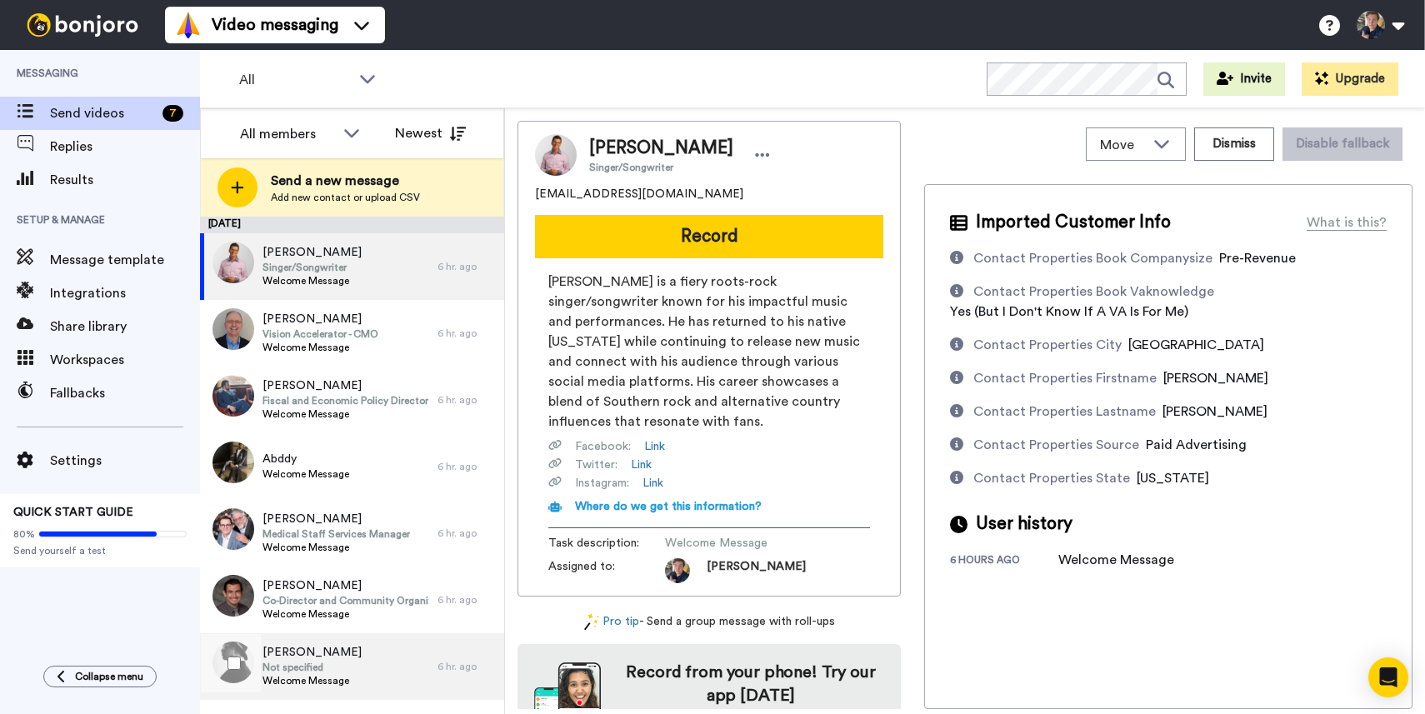
click at [367, 669] on div "[PERSON_NAME] Not specified Welcome Message" at bounding box center [318, 666] width 237 height 67
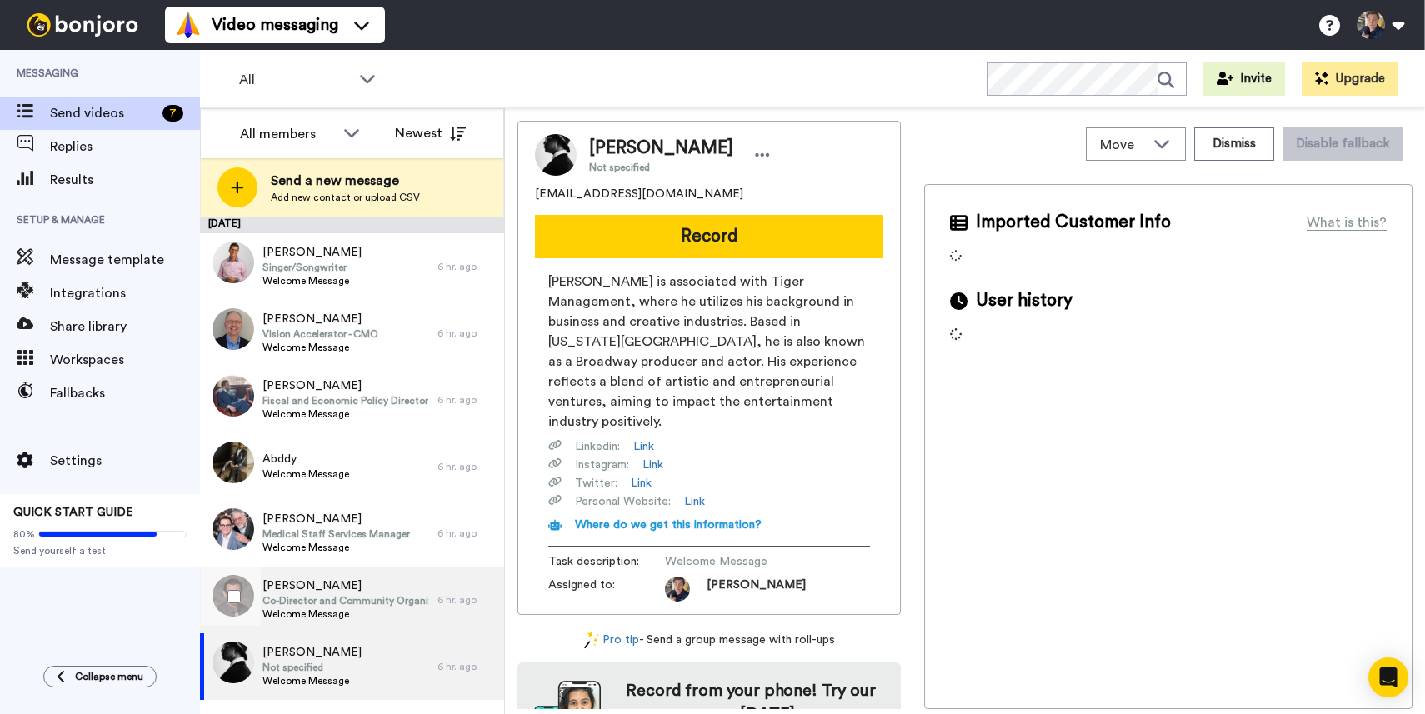
click at [387, 591] on span "[PERSON_NAME]" at bounding box center [345, 585] width 167 height 17
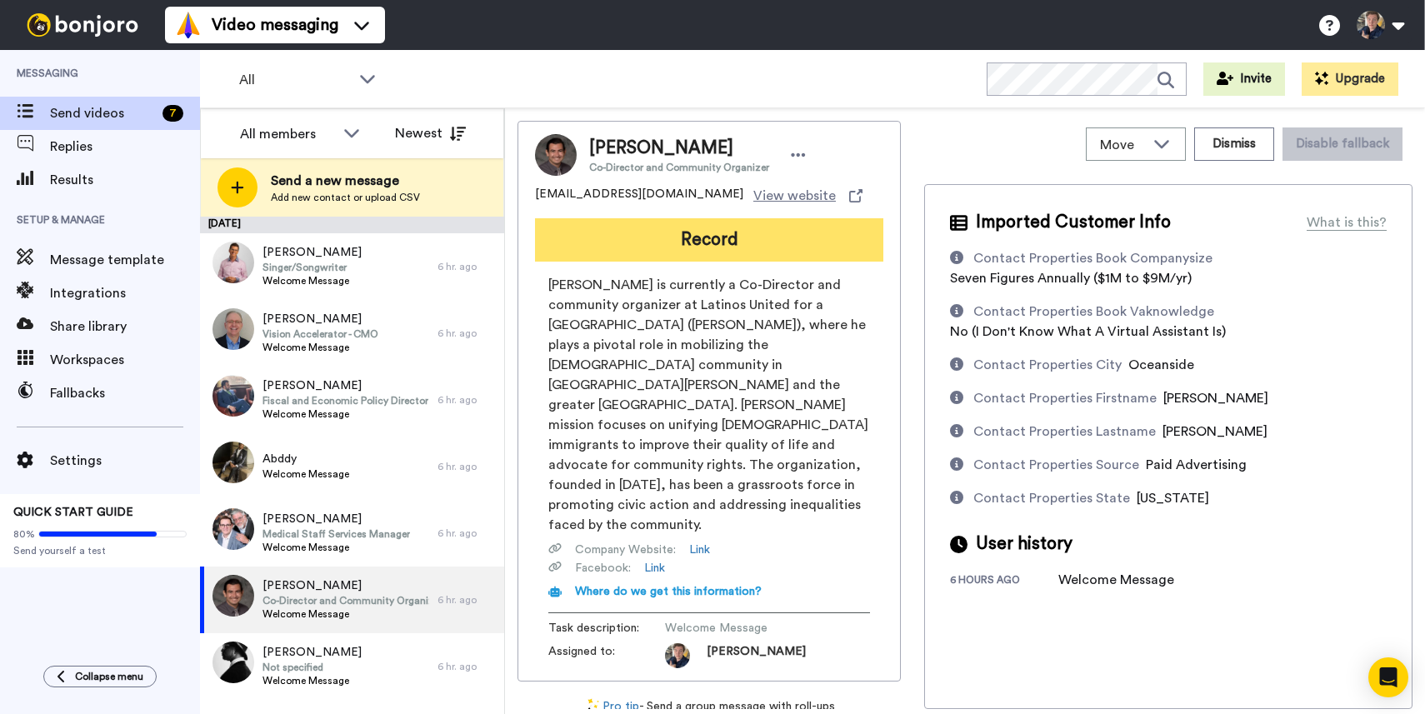
click at [695, 241] on button "Record" at bounding box center [709, 239] width 348 height 43
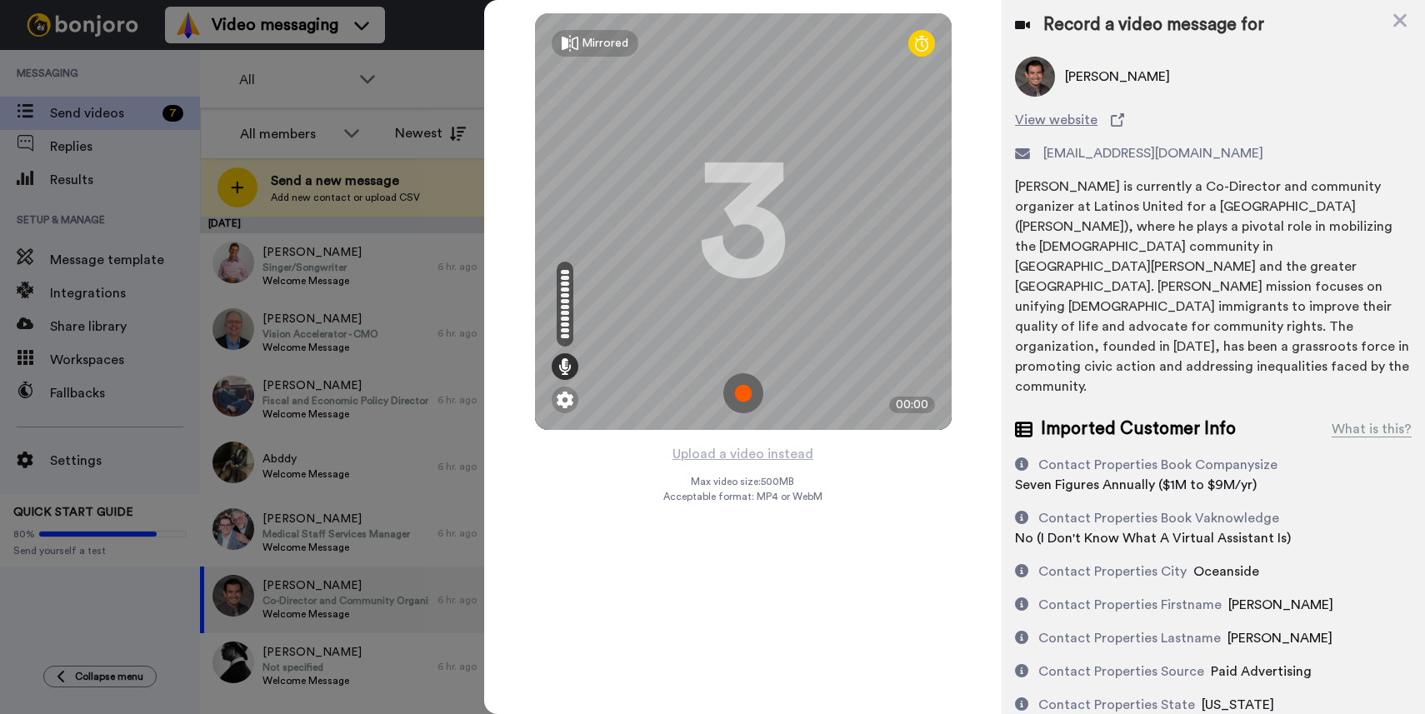
click at [739, 392] on img at bounding box center [743, 393] width 40 height 40
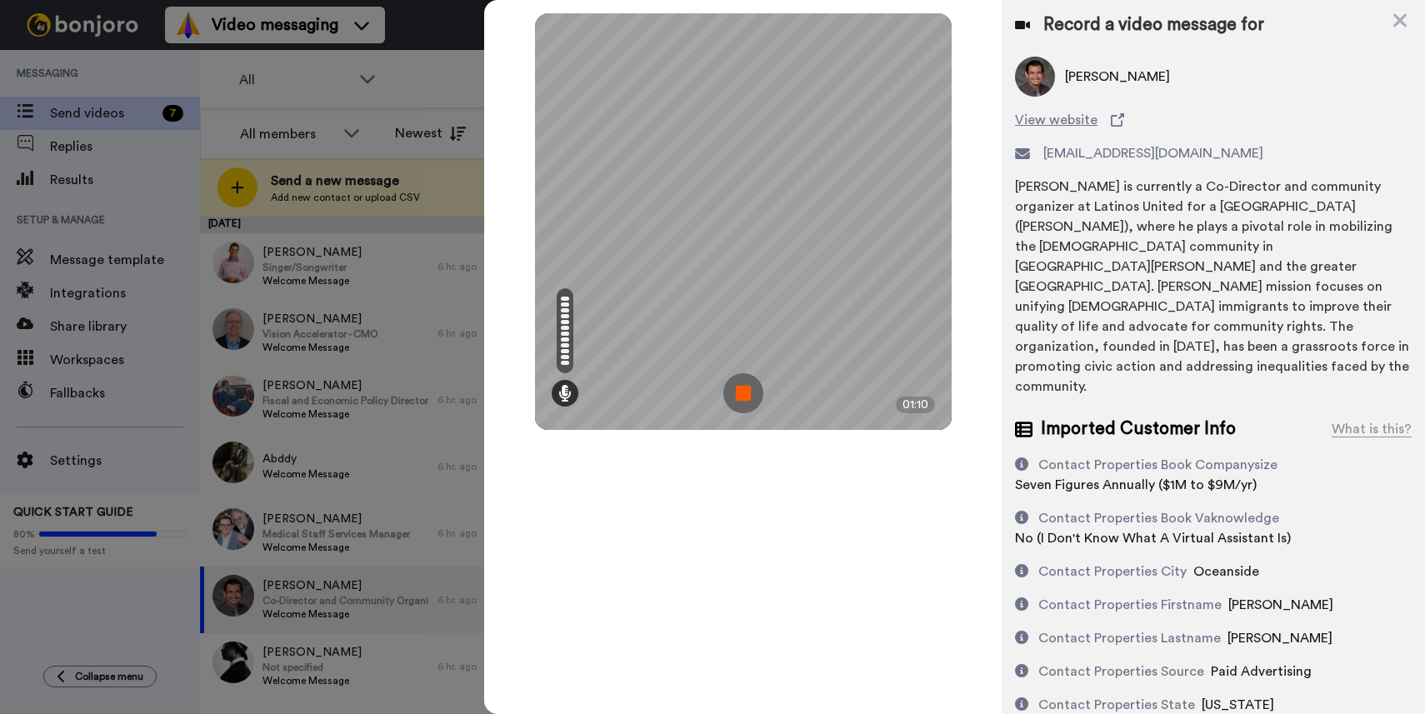
click at [744, 393] on img at bounding box center [743, 393] width 40 height 40
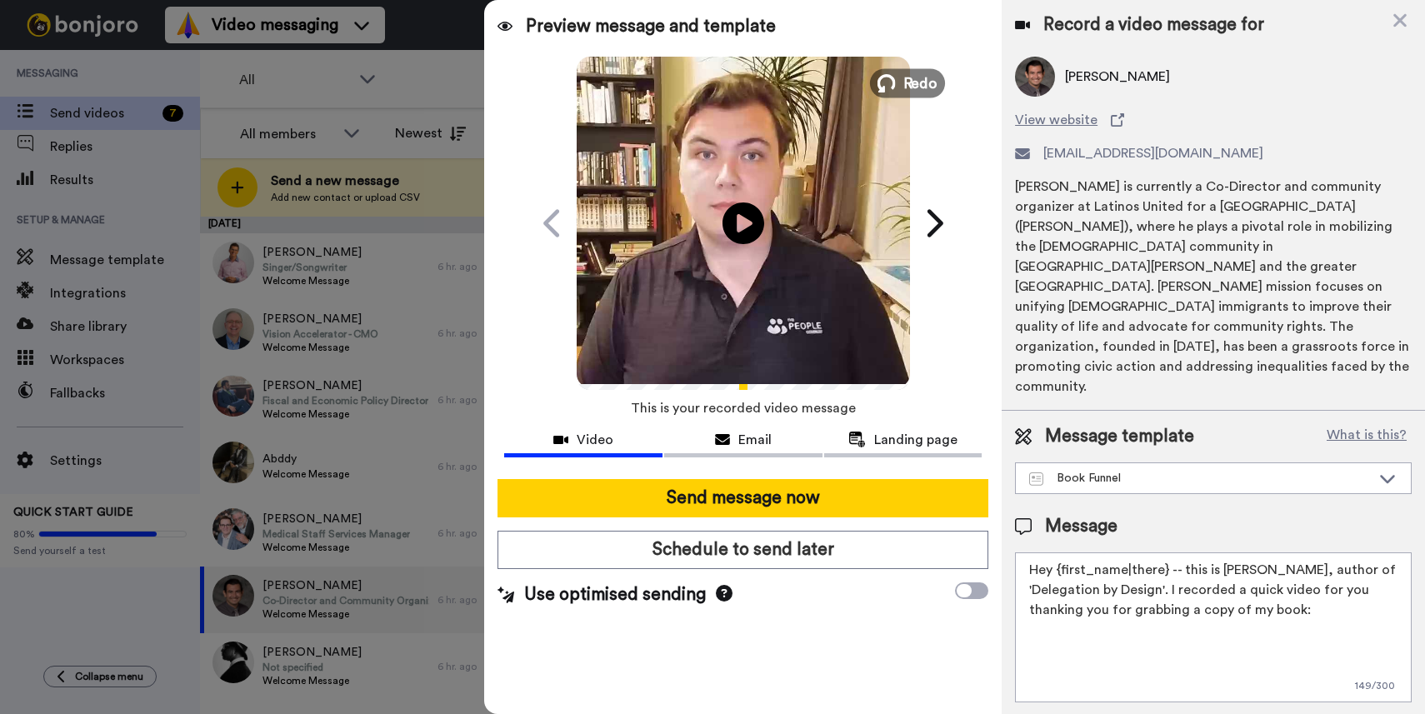
click at [898, 74] on button "Redo" at bounding box center [907, 82] width 75 height 29
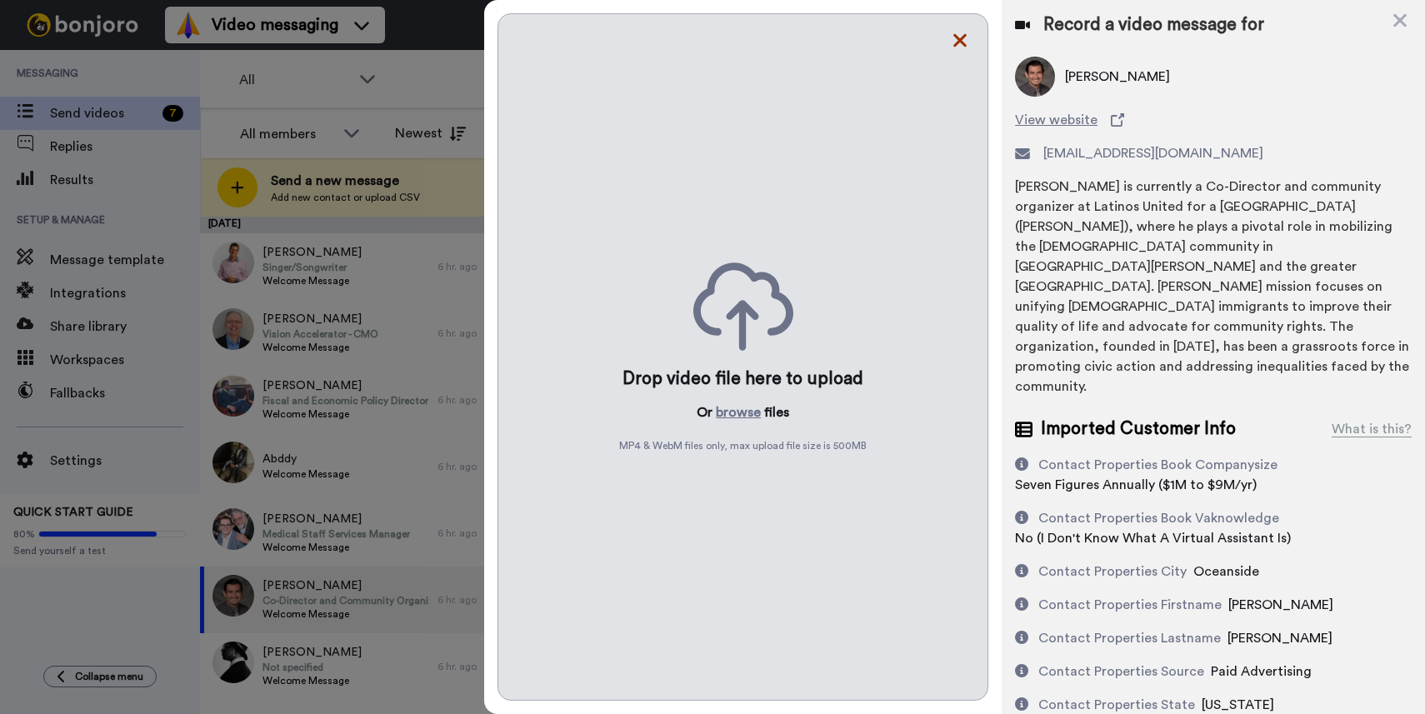
click at [963, 37] on icon at bounding box center [959, 40] width 13 height 13
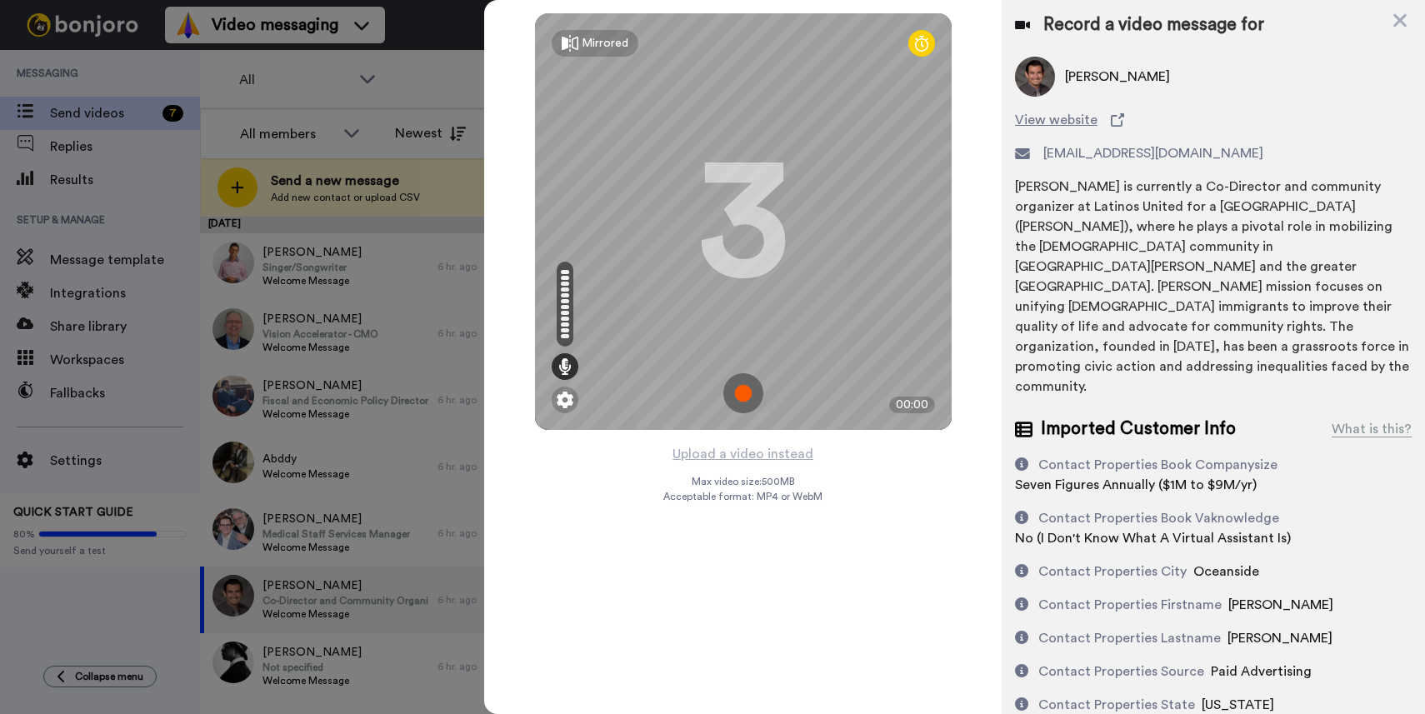
click at [747, 403] on img at bounding box center [743, 393] width 40 height 40
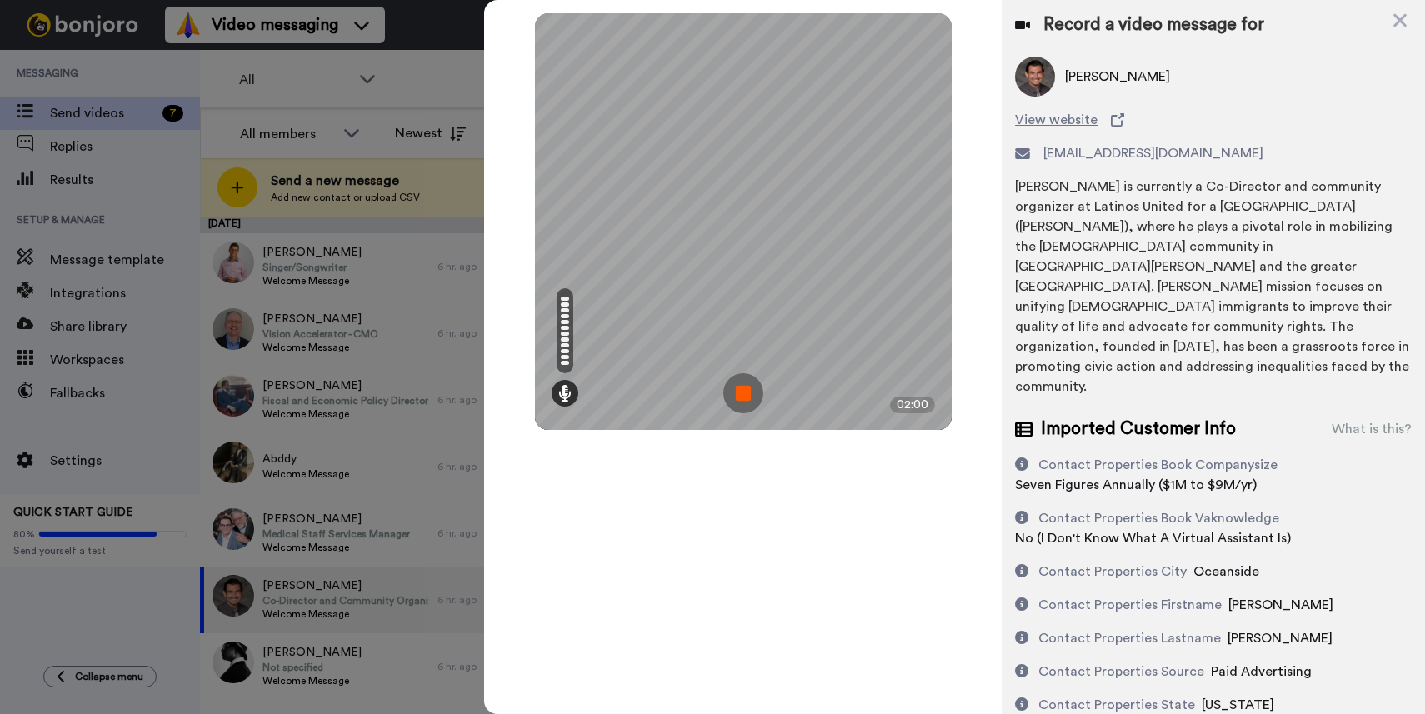
click at [740, 393] on img at bounding box center [743, 393] width 40 height 40
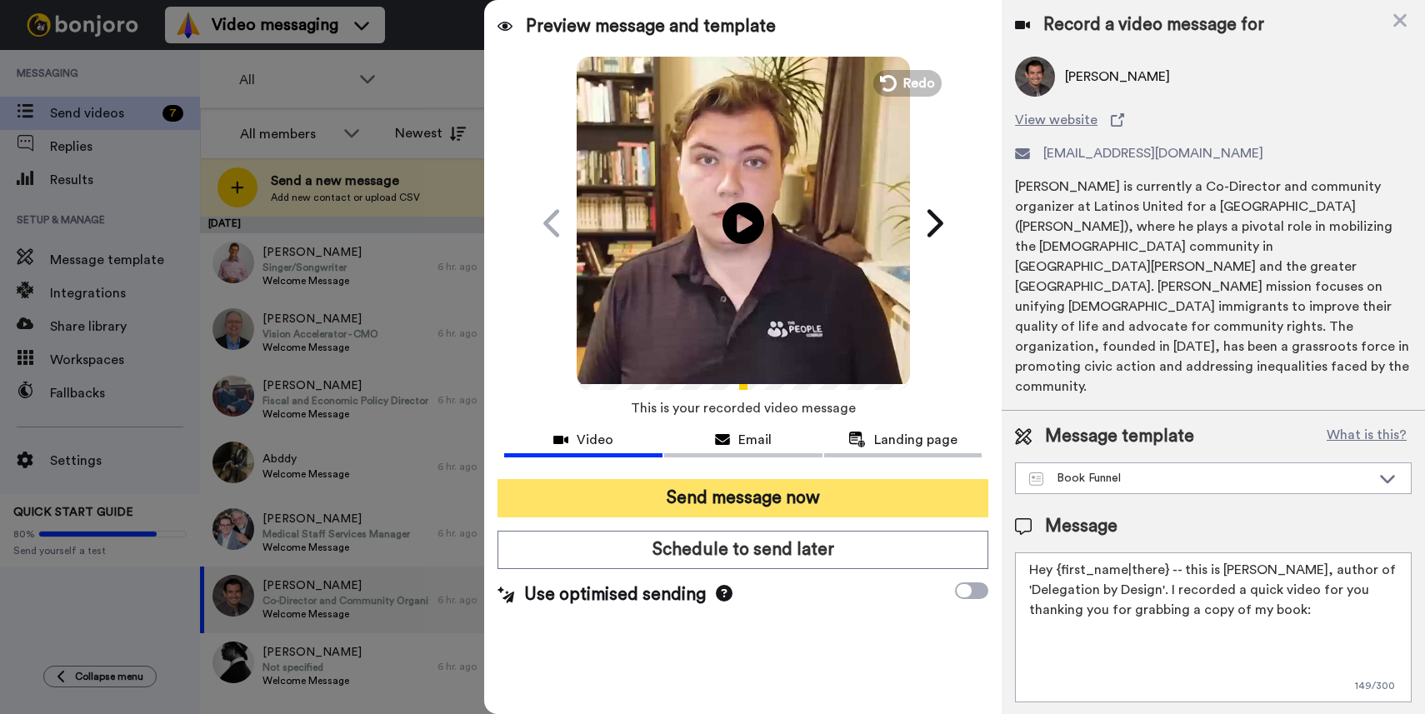
click at [797, 492] on button "Send message now" at bounding box center [742, 498] width 491 height 38
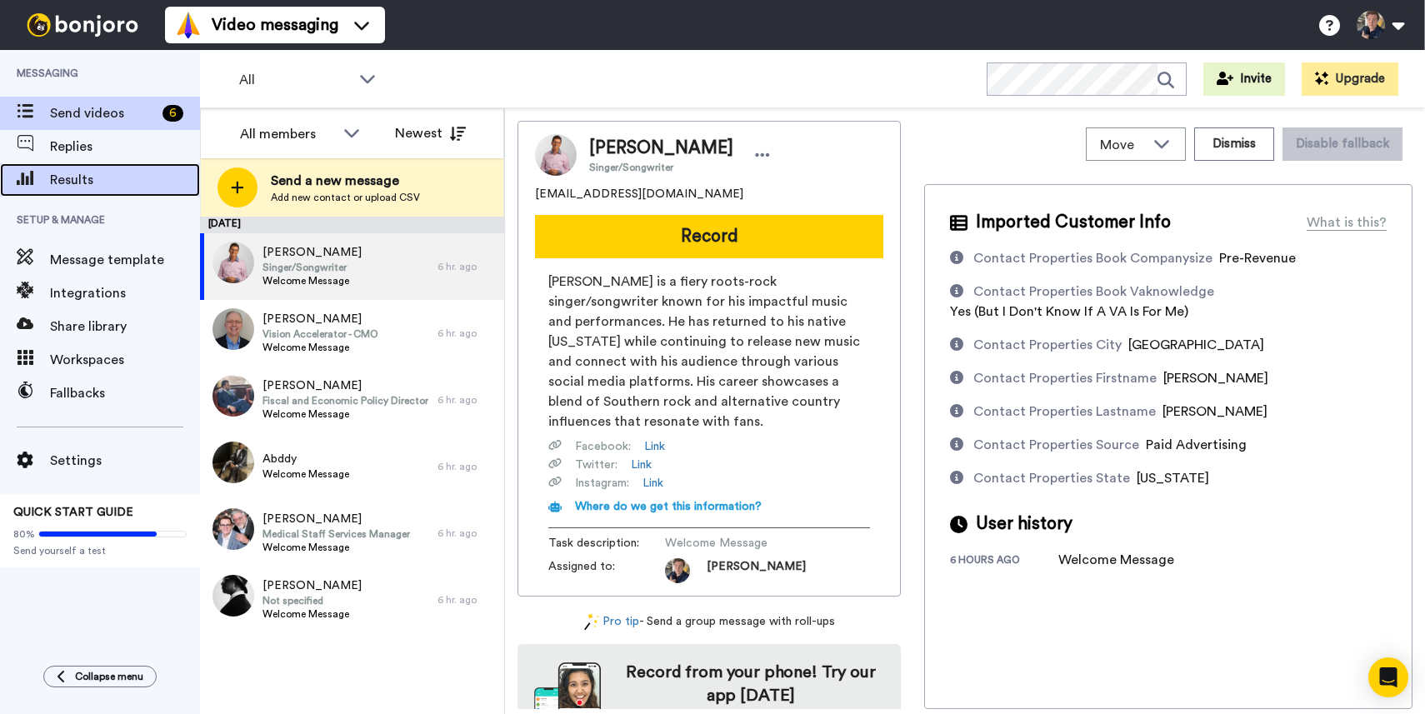
click at [59, 177] on span "Results" at bounding box center [125, 180] width 150 height 20
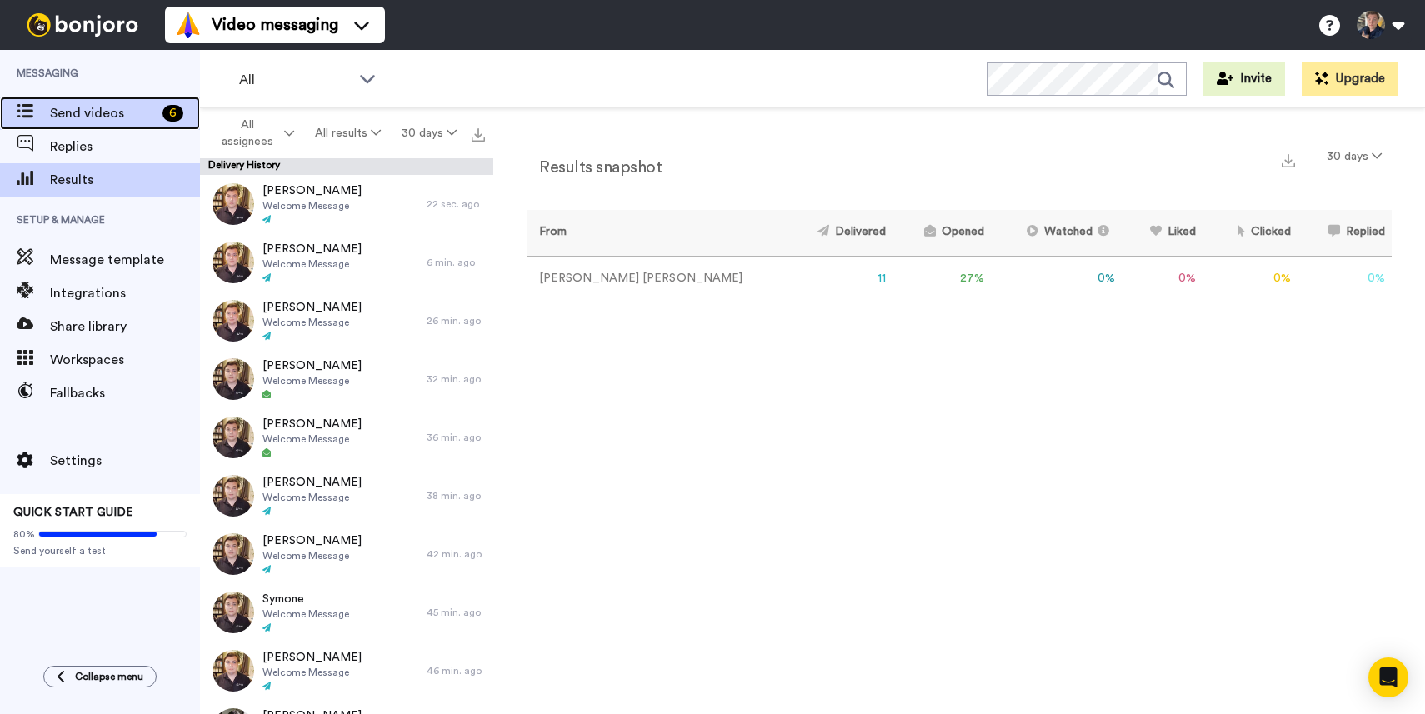
click at [32, 109] on icon at bounding box center [25, 111] width 17 height 14
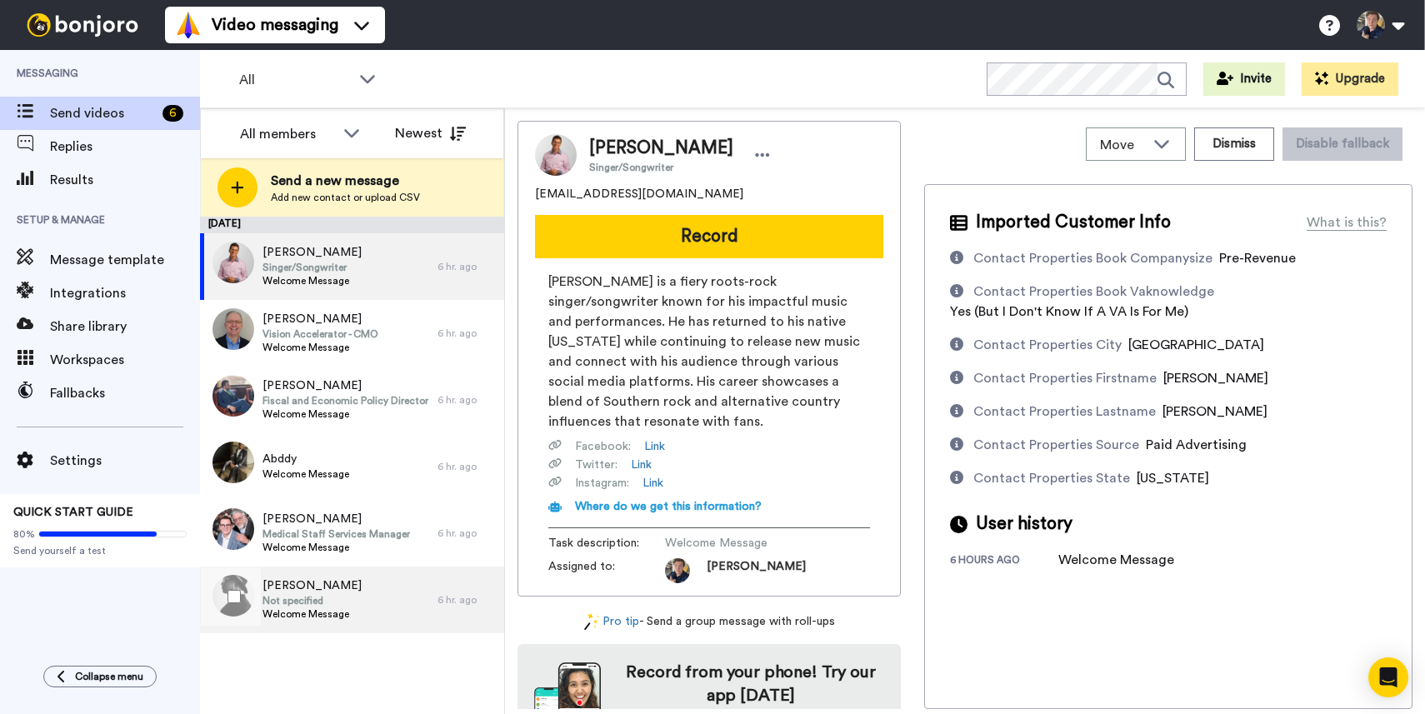
click at [403, 612] on div "[PERSON_NAME] Not specified Welcome Message" at bounding box center [318, 600] width 237 height 67
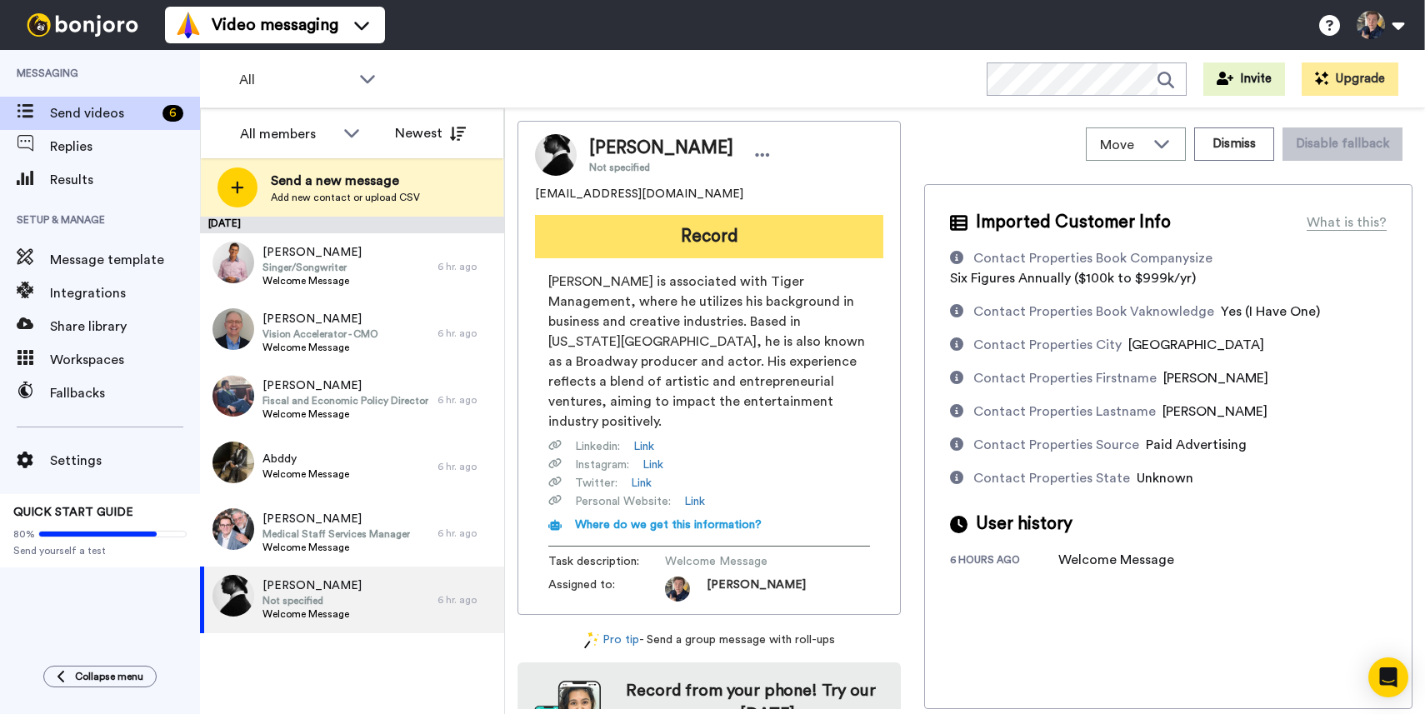
click at [685, 224] on button "Record" at bounding box center [709, 236] width 348 height 43
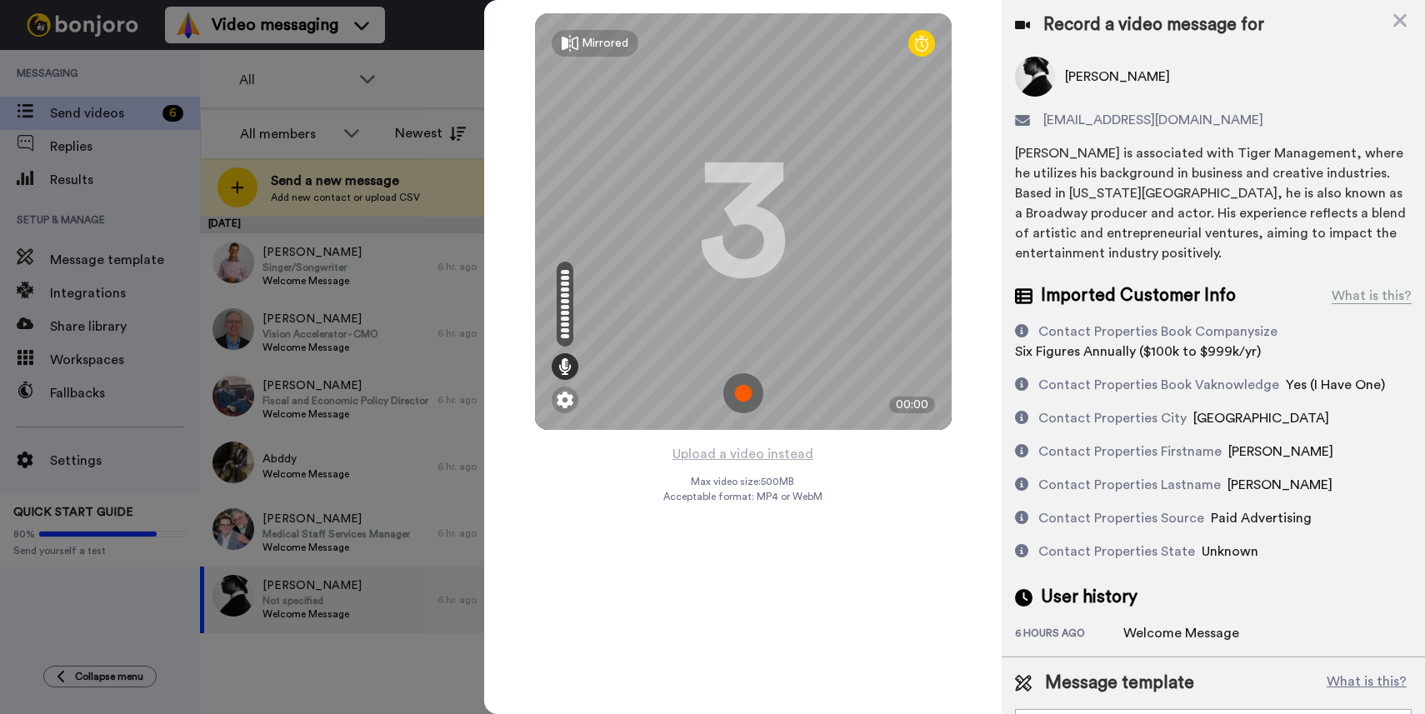
click at [743, 387] on img at bounding box center [743, 393] width 40 height 40
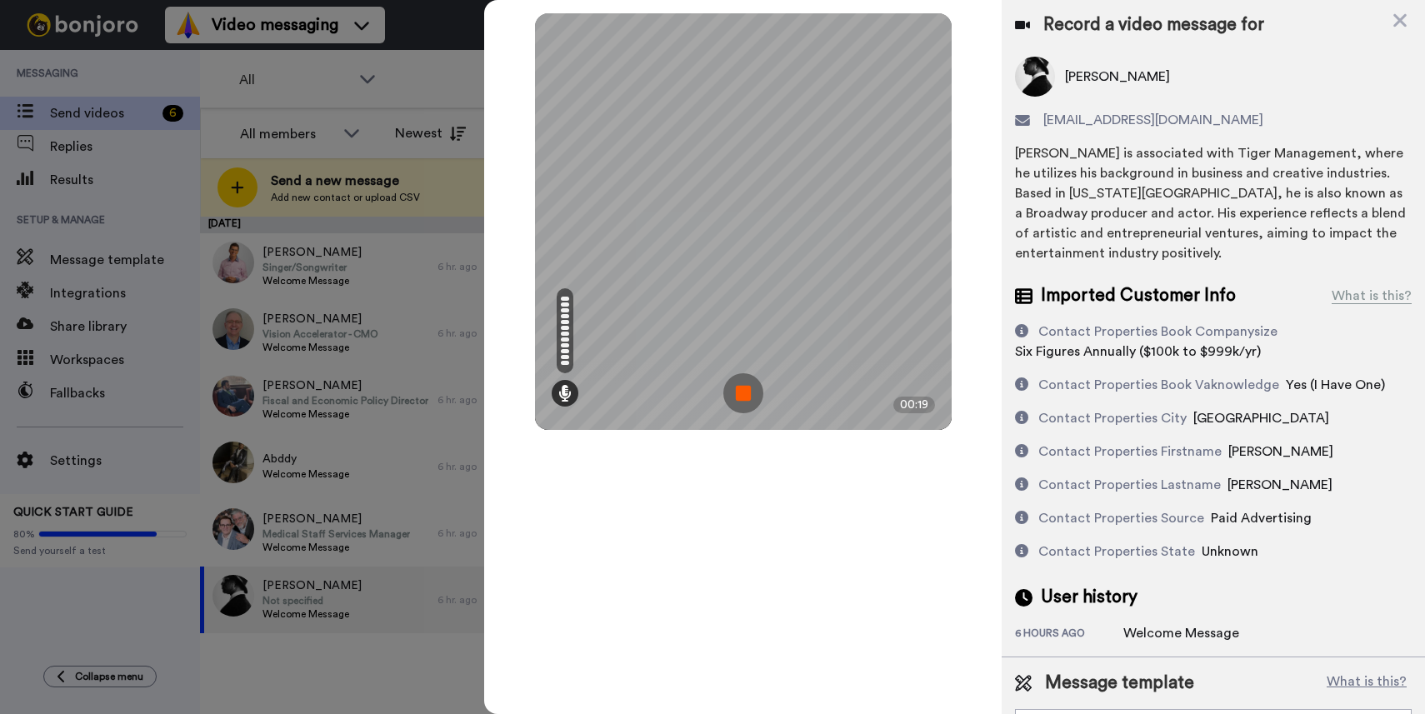
click at [734, 383] on img at bounding box center [743, 393] width 40 height 40
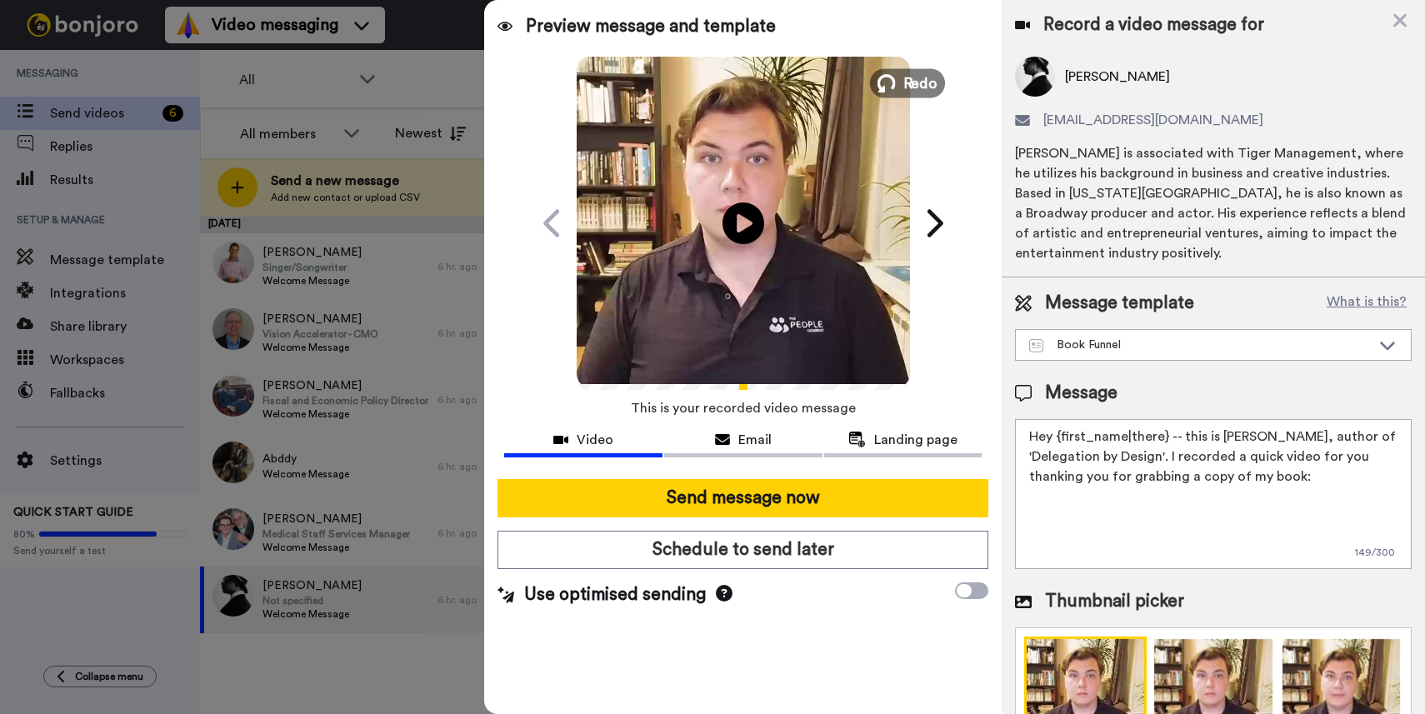
click at [897, 82] on button "Redo" at bounding box center [907, 82] width 75 height 29
